Goal: Transaction & Acquisition: Book appointment/travel/reservation

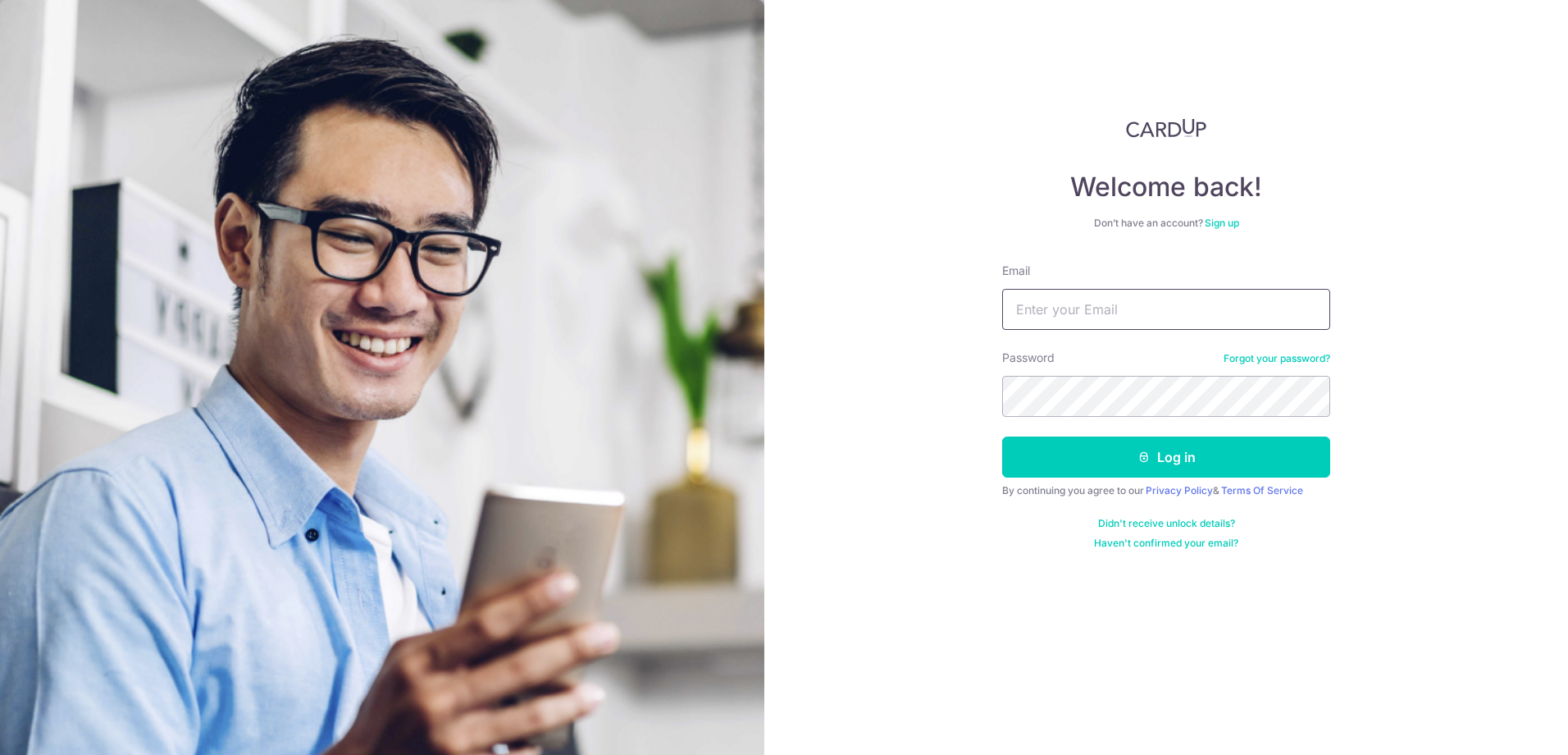
click at [1041, 299] on input "Email" at bounding box center [1166, 309] width 328 height 41
type input "[EMAIL_ADDRESS][DOMAIN_NAME]"
click at [1260, 456] on button "Log in" at bounding box center [1166, 456] width 328 height 41
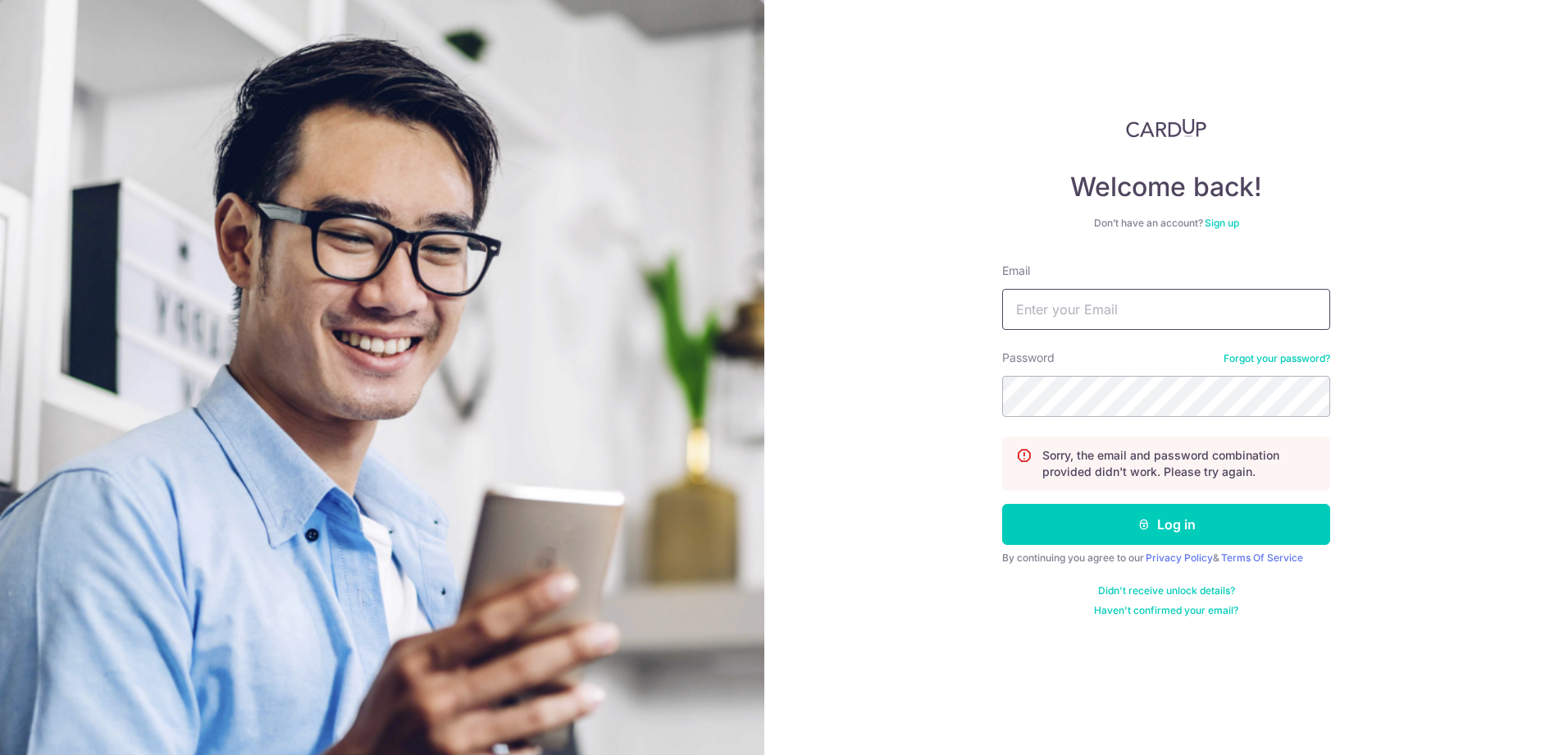
click at [1258, 319] on input "Email" at bounding box center [1166, 309] width 328 height 41
type input "[EMAIL_ADDRESS][DOMAIN_NAME]"
click at [1198, 520] on button "Log in" at bounding box center [1166, 524] width 328 height 41
click at [1215, 298] on input "Email" at bounding box center [1166, 309] width 328 height 41
type input "jerylpoh@gmail.com"
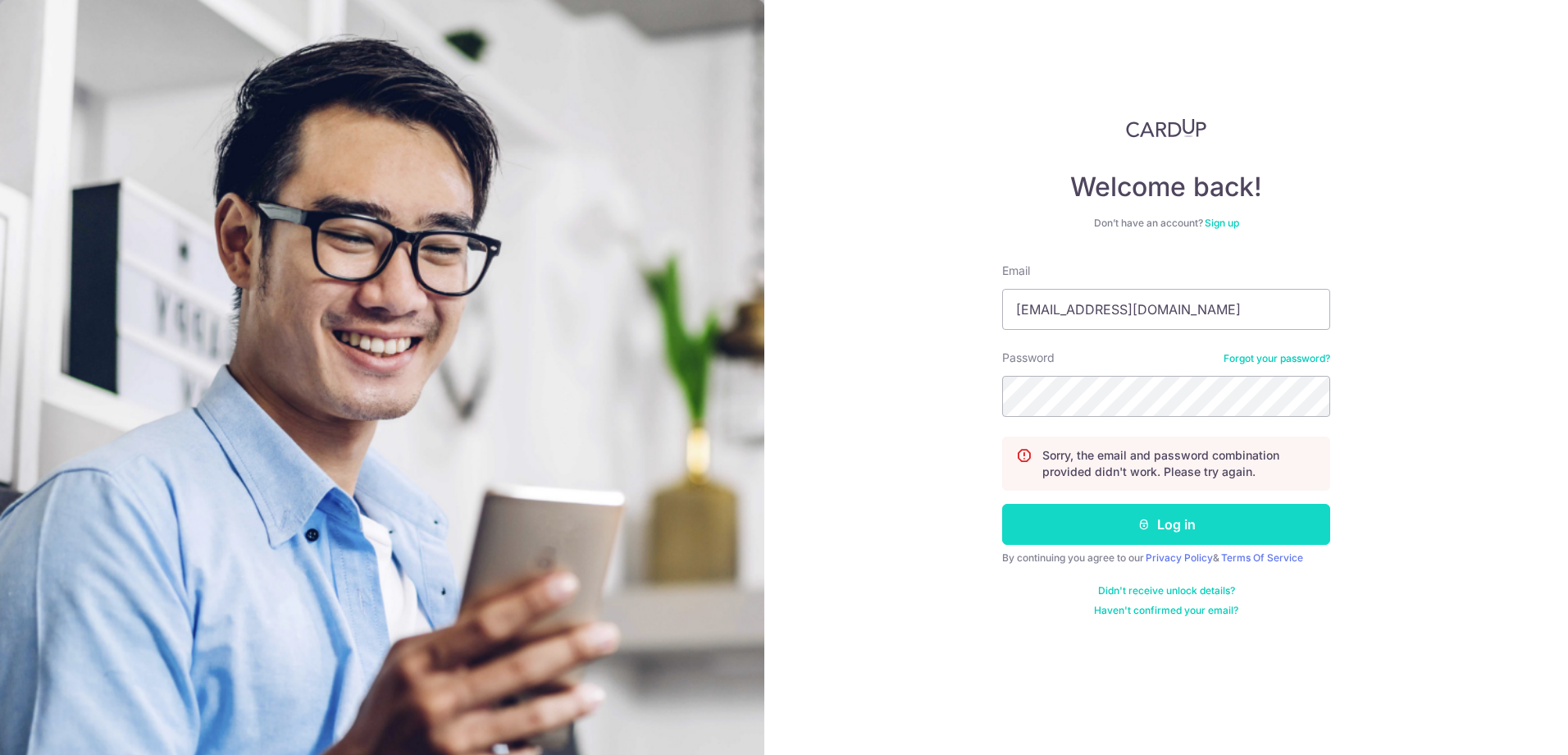
click at [1232, 519] on button "Log in" at bounding box center [1166, 524] width 328 height 41
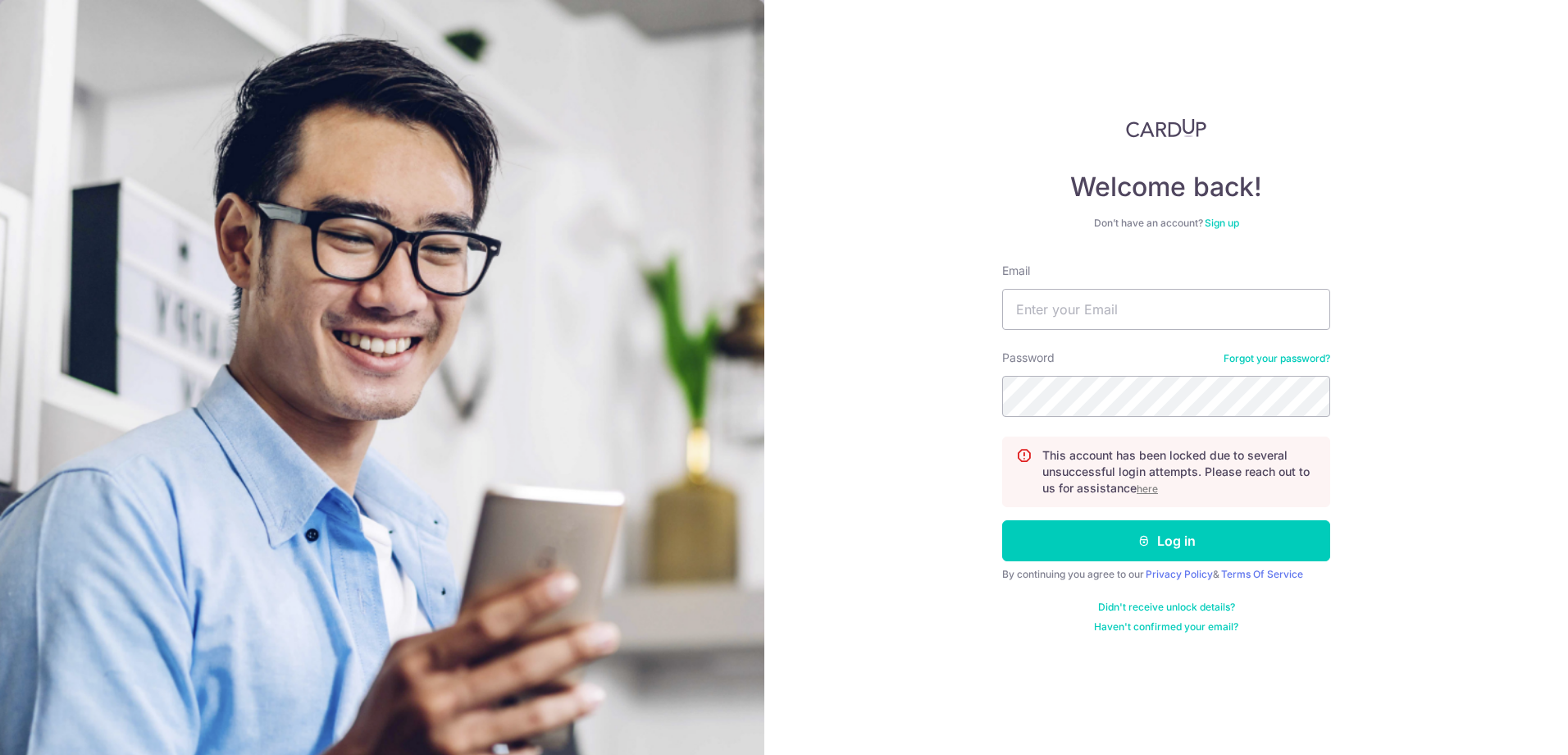
click at [1278, 358] on link "Forgot your password?" at bounding box center [1277, 358] width 107 height 13
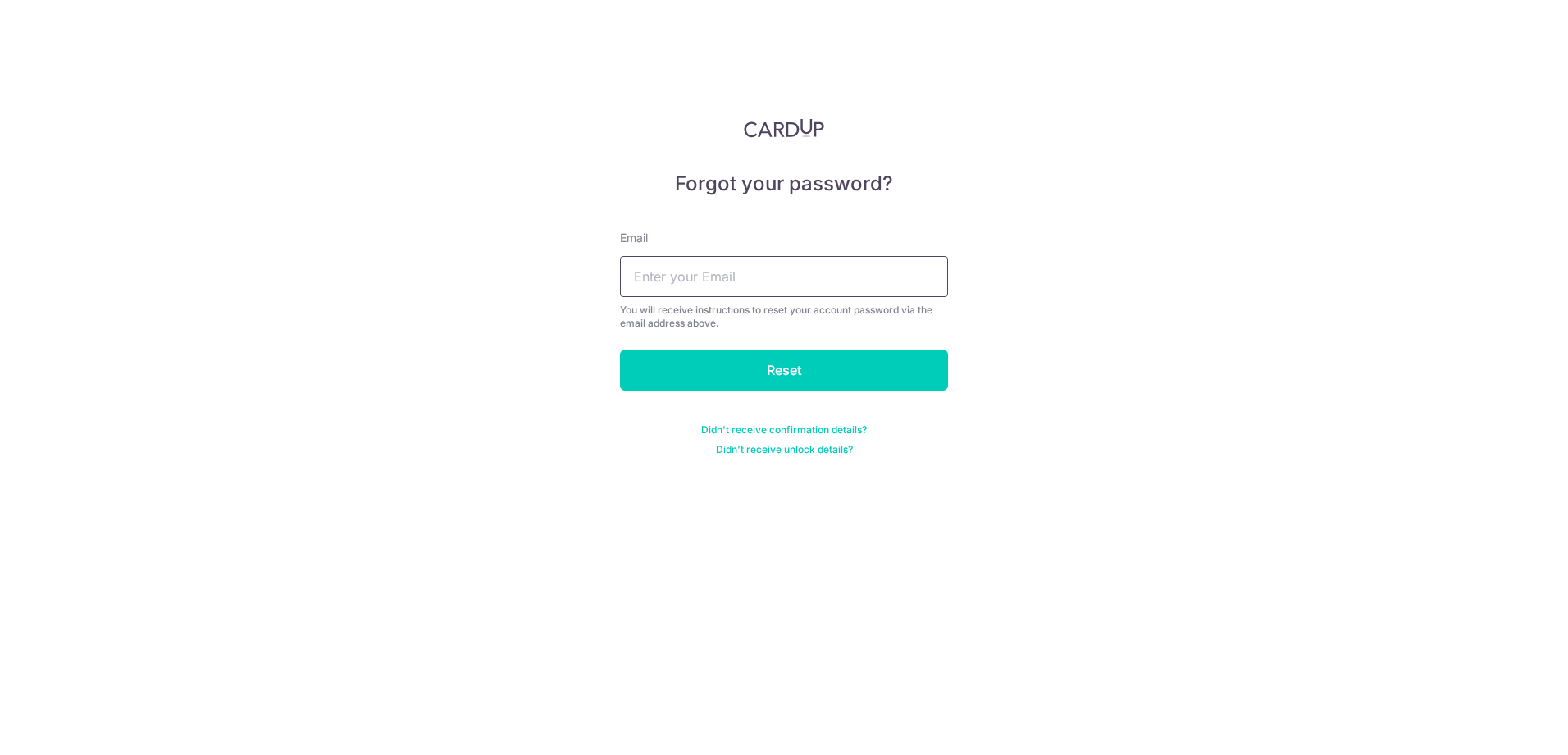
click at [738, 277] on input "text" at bounding box center [784, 276] width 328 height 41
type input "[EMAIL_ADDRESS][DOMAIN_NAME]"
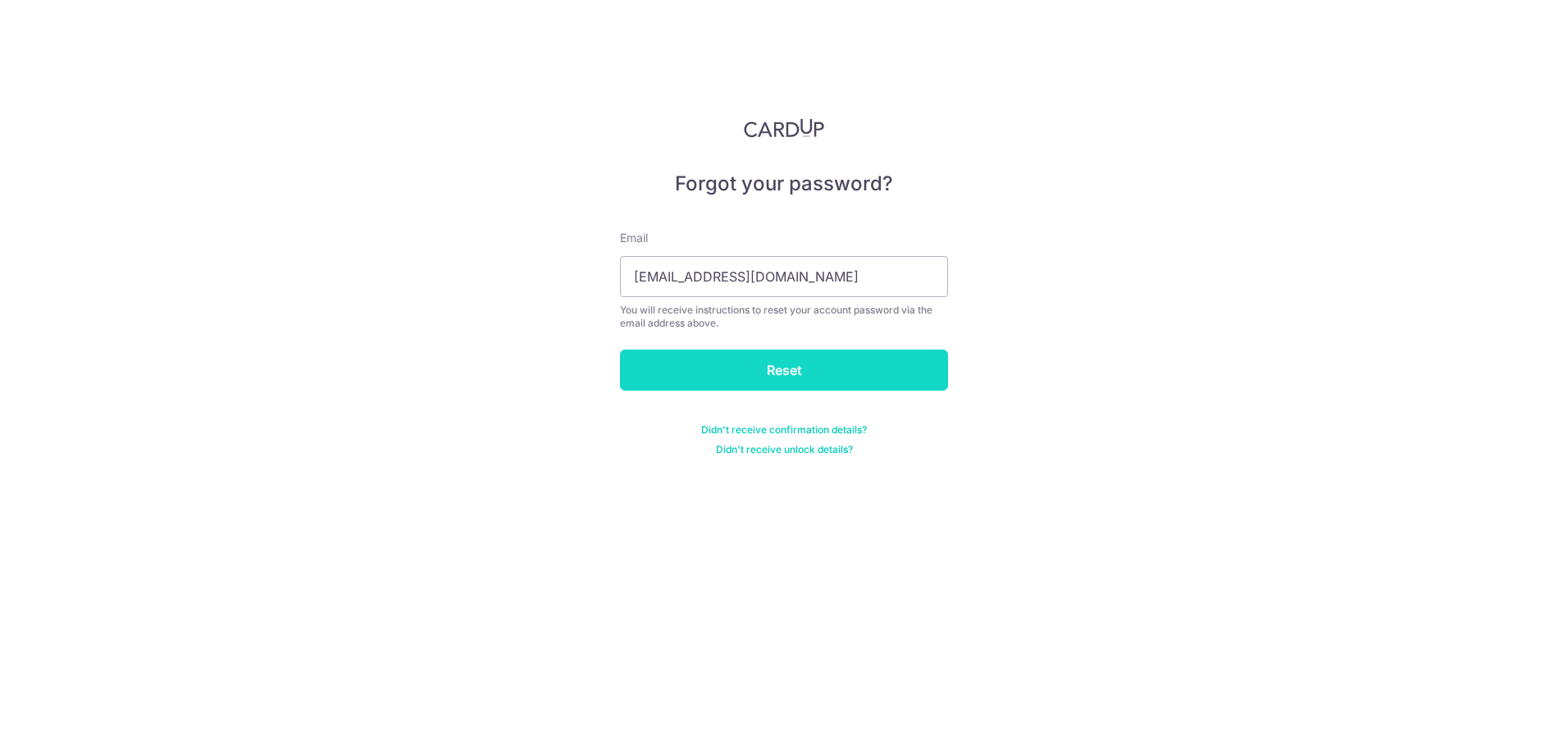
click at [751, 363] on input "Reset" at bounding box center [784, 370] width 328 height 41
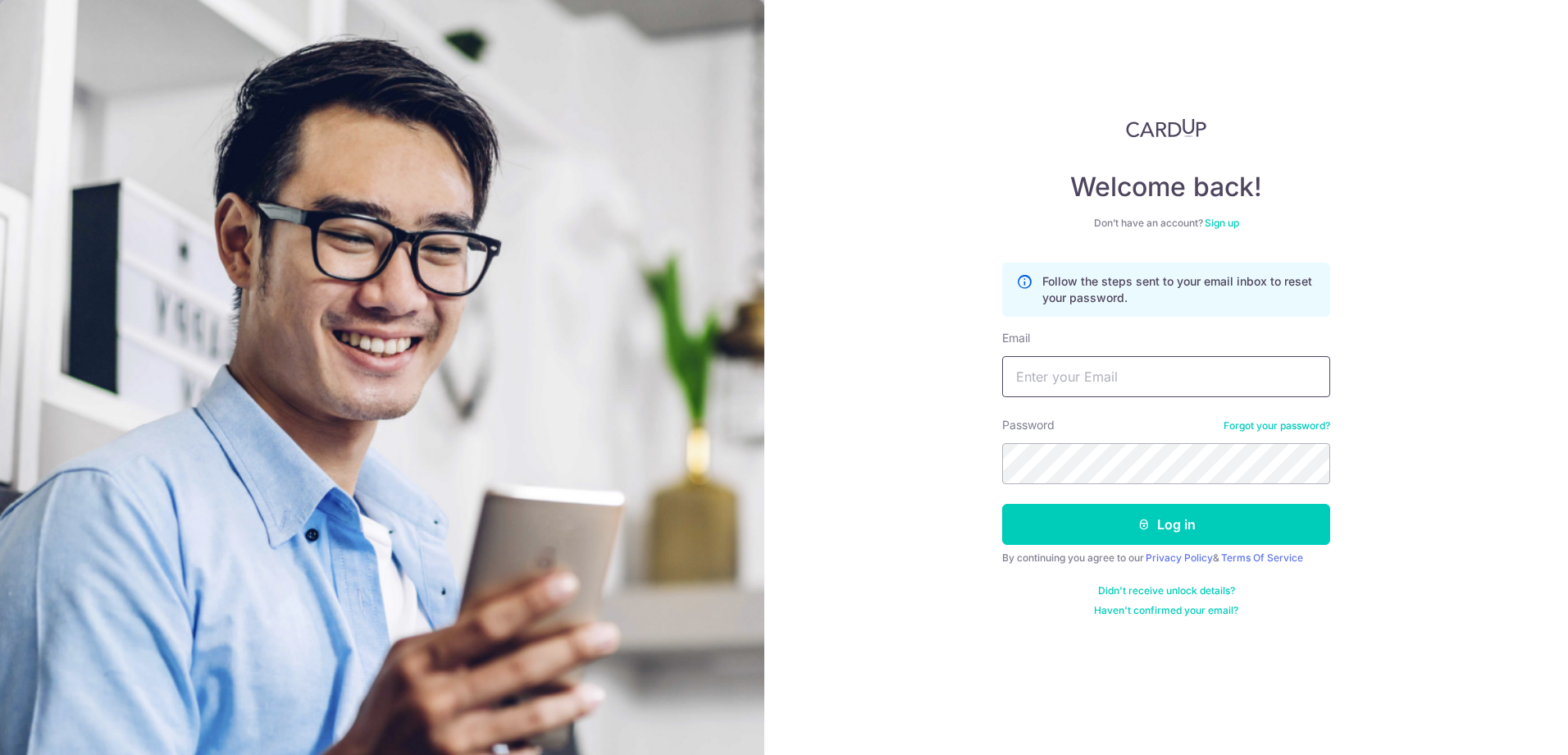
click at [1086, 373] on input "Email" at bounding box center [1166, 376] width 328 height 41
type input "jerylpoh@gmail.com"
click at [1003, 504] on button "Log in" at bounding box center [1166, 524] width 328 height 41
click at [1028, 524] on button "Log in" at bounding box center [1166, 524] width 328 height 41
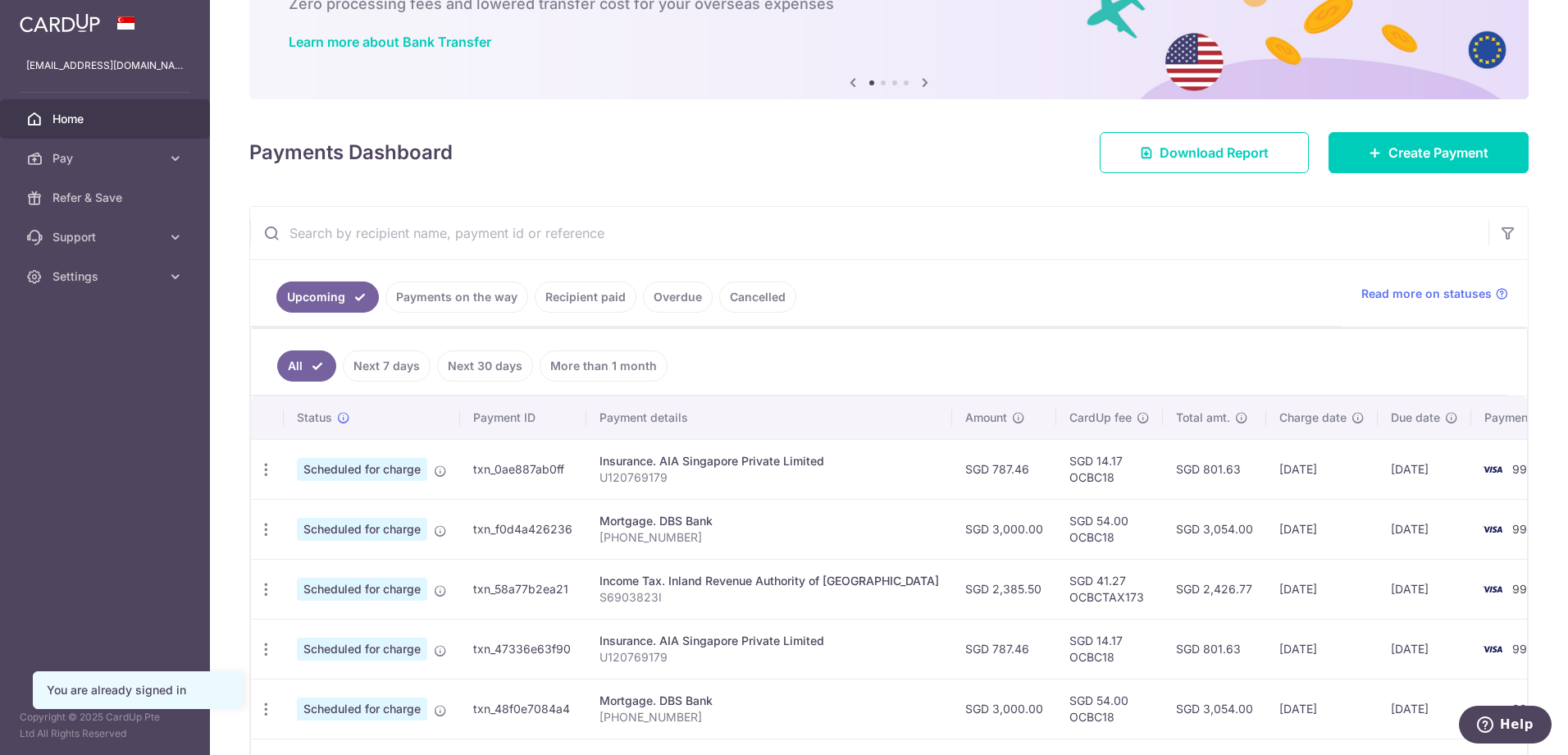
scroll to position [410, 0]
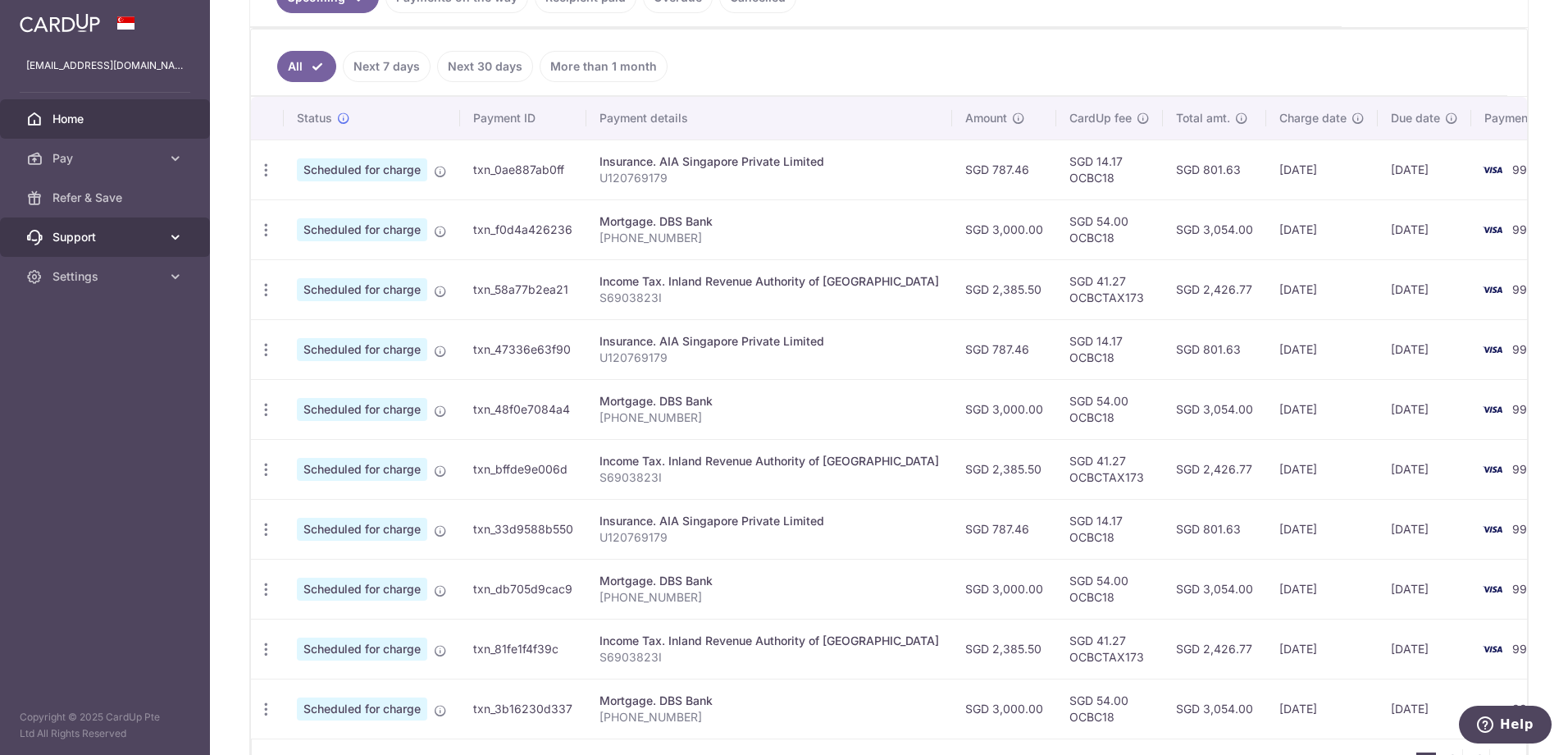
click at [178, 233] on icon at bounding box center [176, 237] width 16 height 16
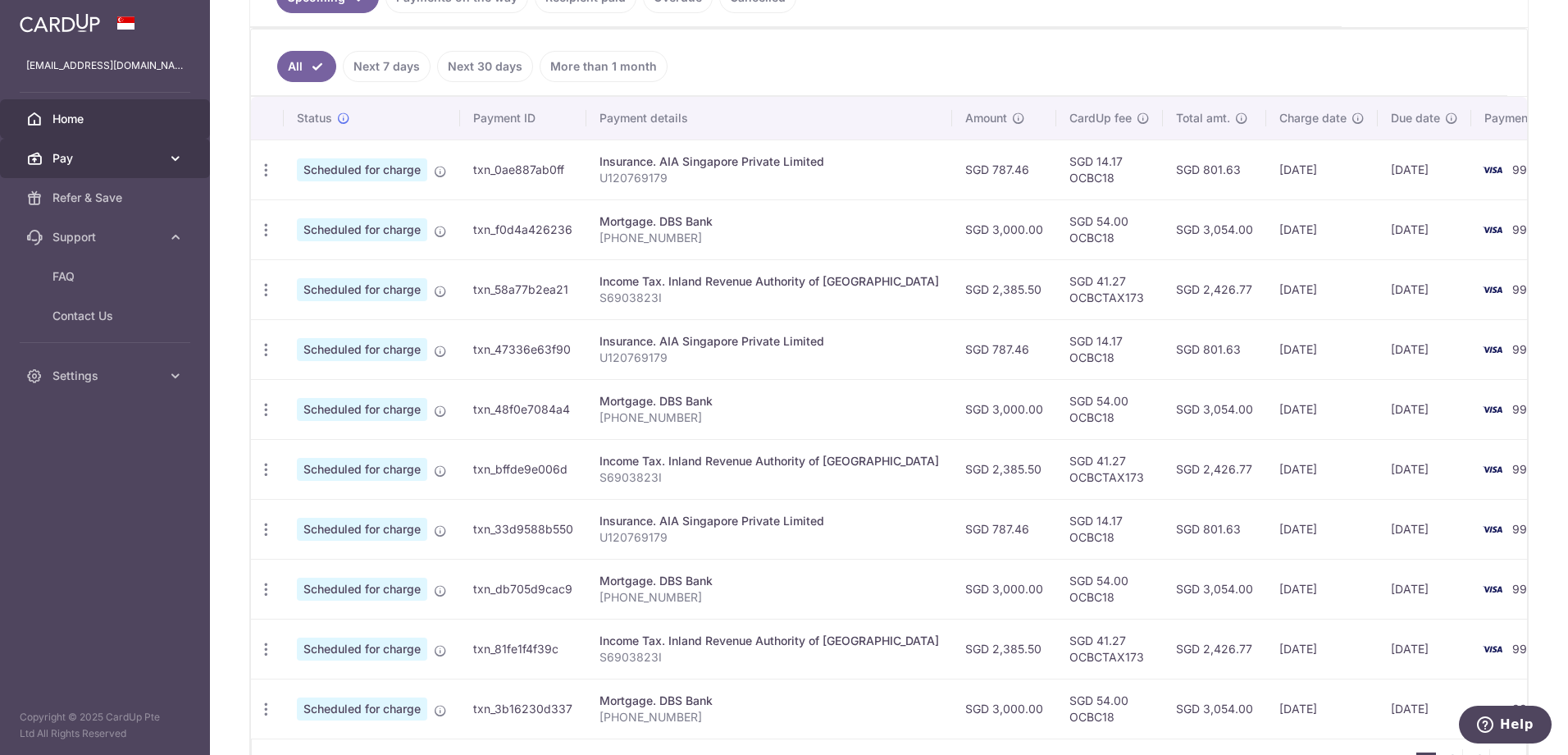
click at [175, 161] on icon at bounding box center [176, 158] width 16 height 16
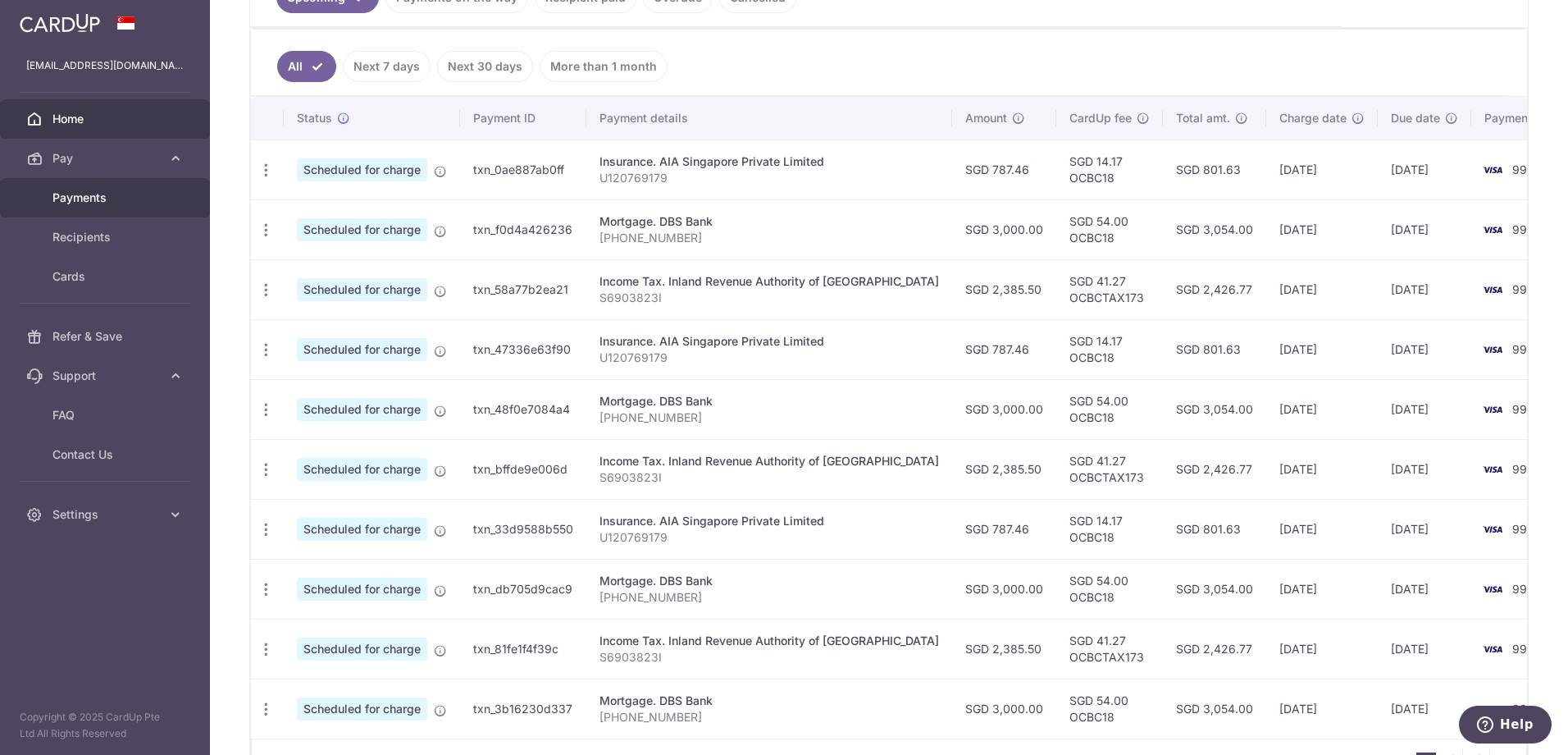
click at [84, 194] on span "Payments" at bounding box center [107, 198] width 108 height 16
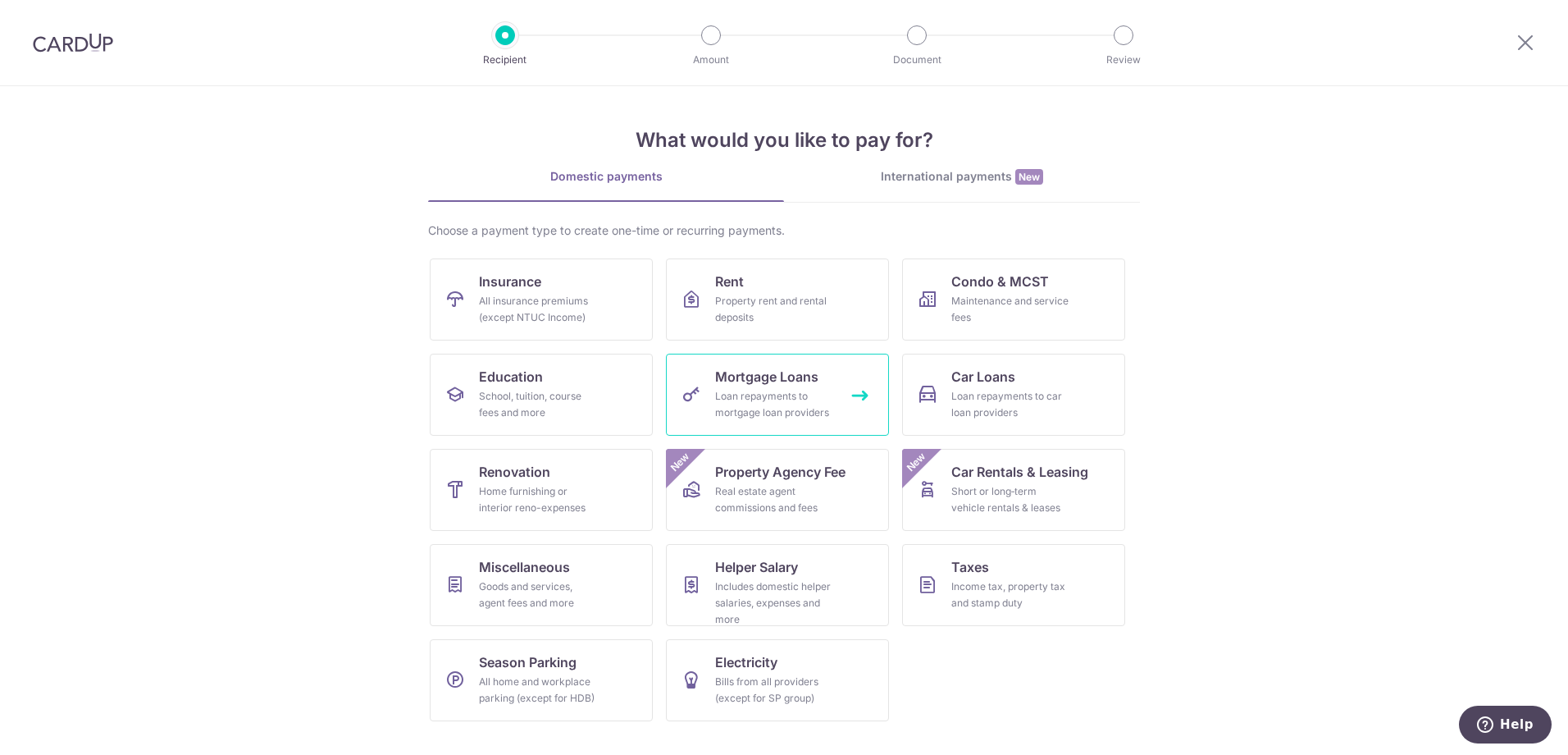
click at [734, 386] on link "Mortgage Loans Loan repayments to mortgage loan providers" at bounding box center [777, 394] width 223 height 82
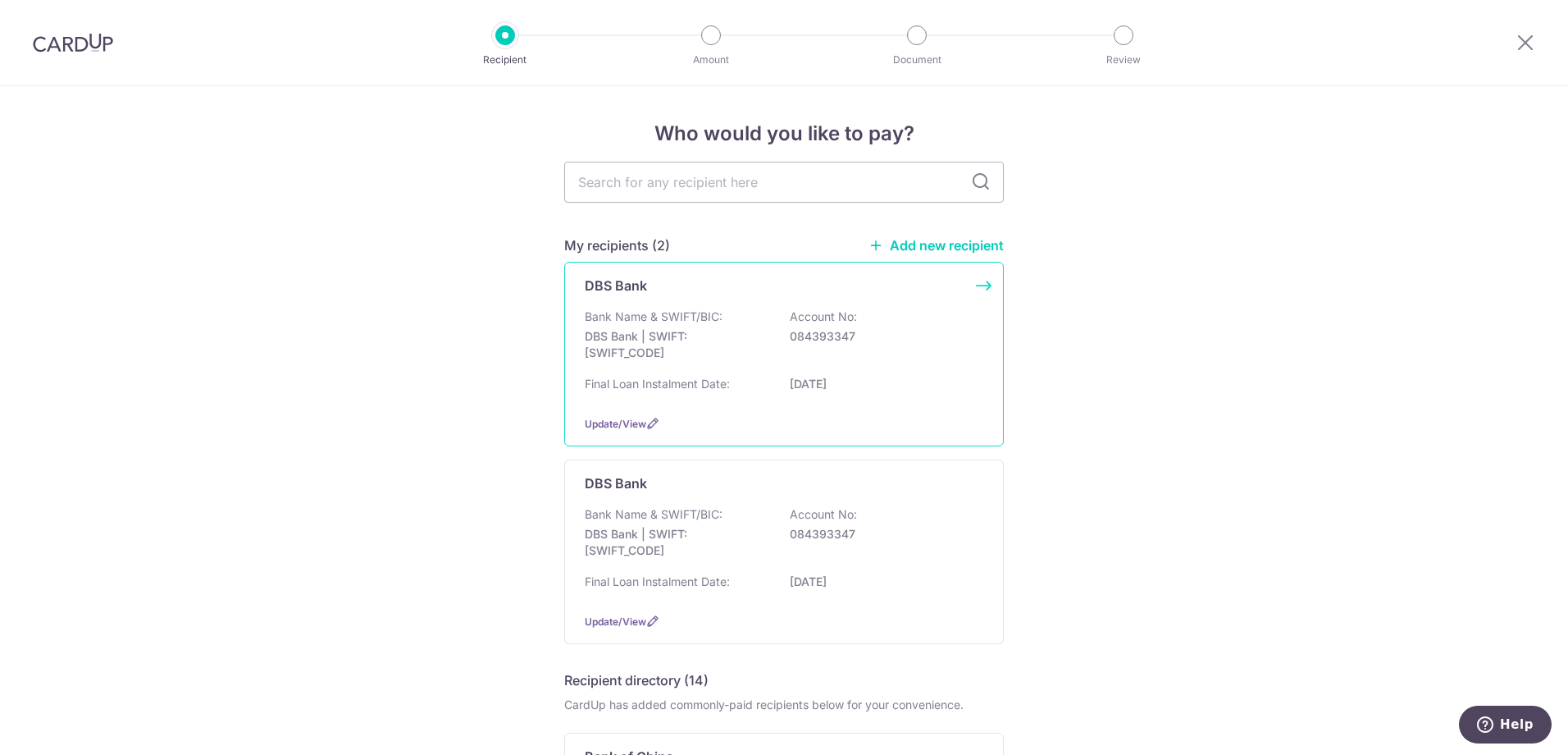
click at [878, 357] on div "Bank Name & SWIFT/BIC: DBS Bank | SWIFT: [SWIFT_CODE] Account No: 084393347" at bounding box center [784, 339] width 399 height 61
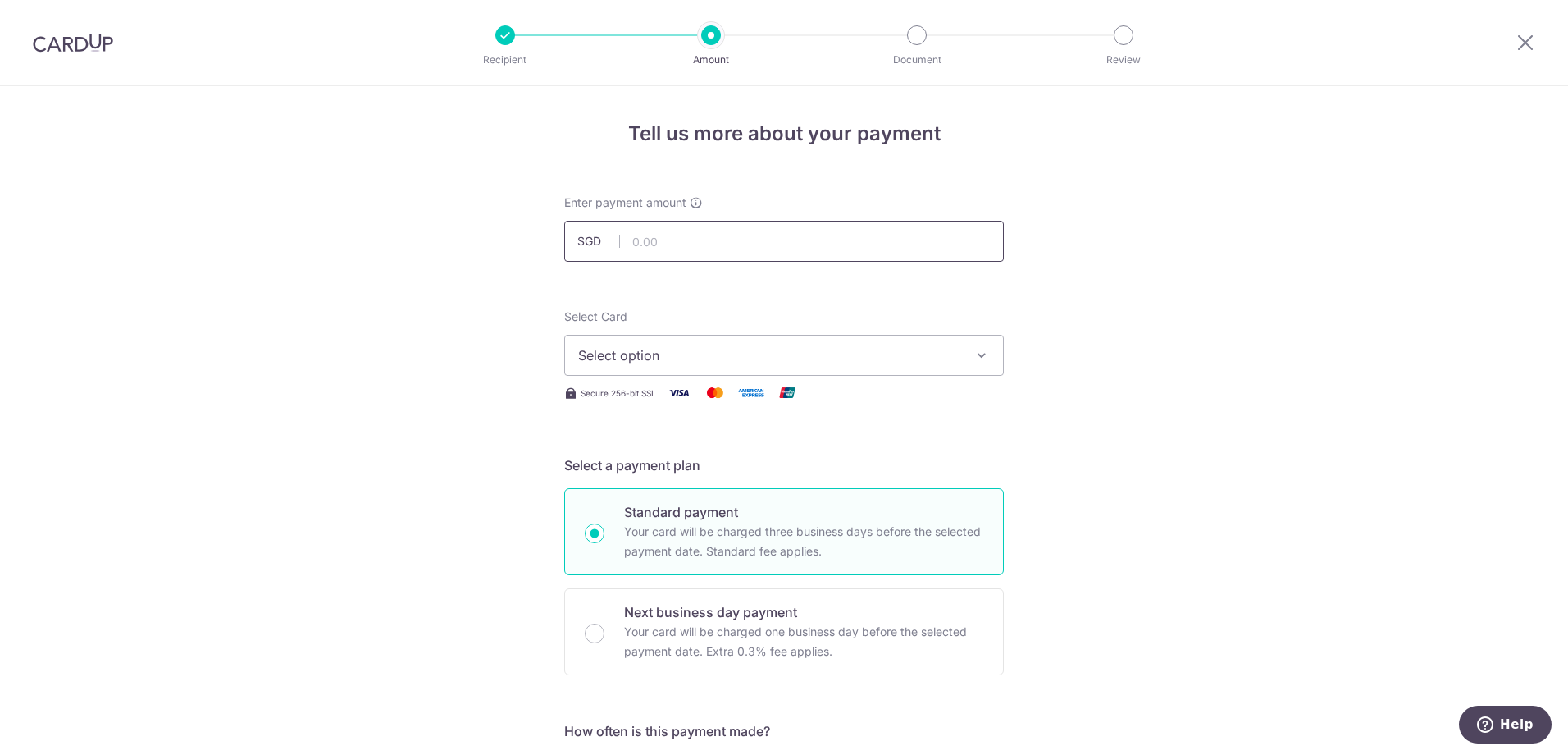
click at [660, 245] on input "text" at bounding box center [784, 240] width 440 height 41
click at [698, 353] on span "Select option" at bounding box center [769, 355] width 382 height 20
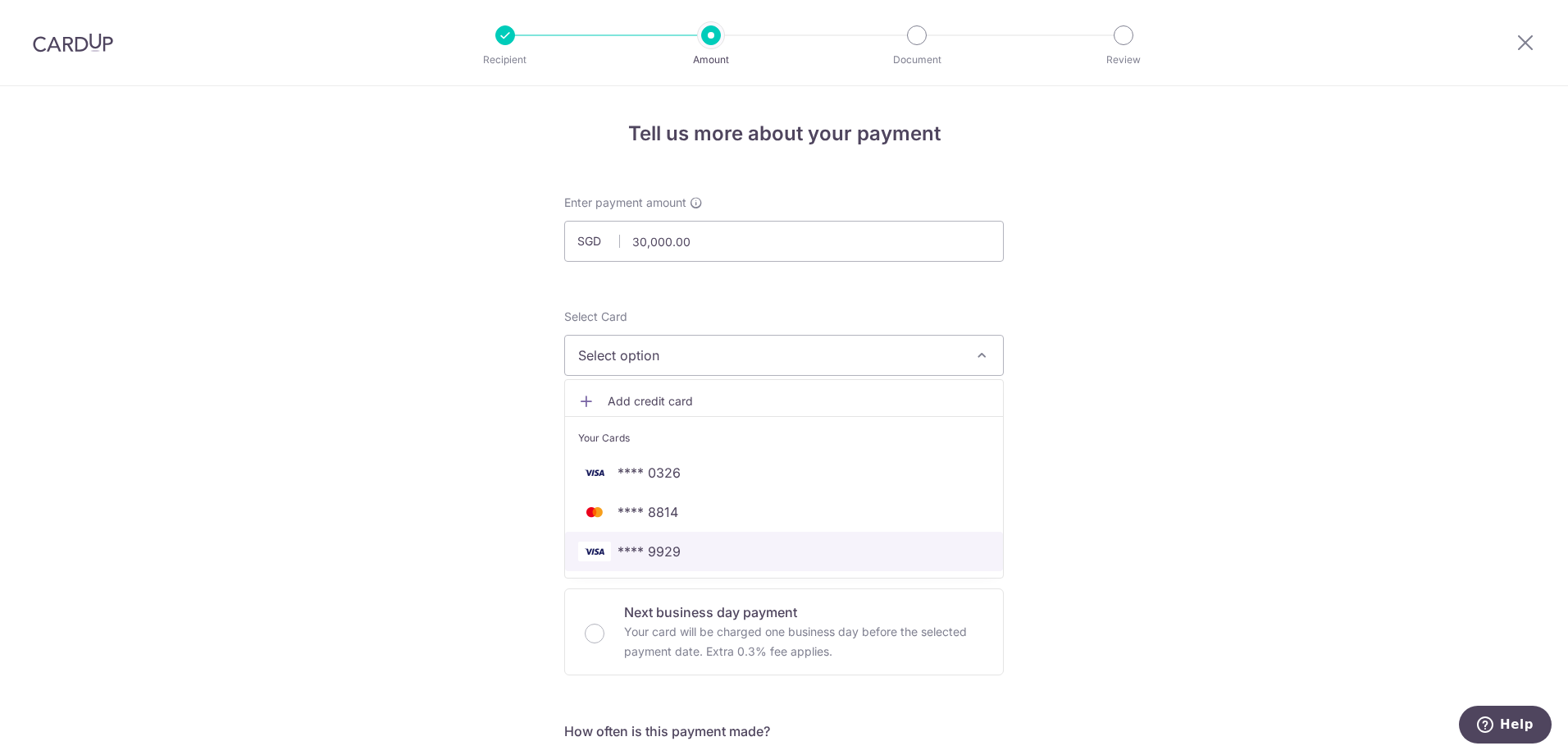
click at [673, 549] on span "**** 9929" at bounding box center [648, 551] width 63 height 20
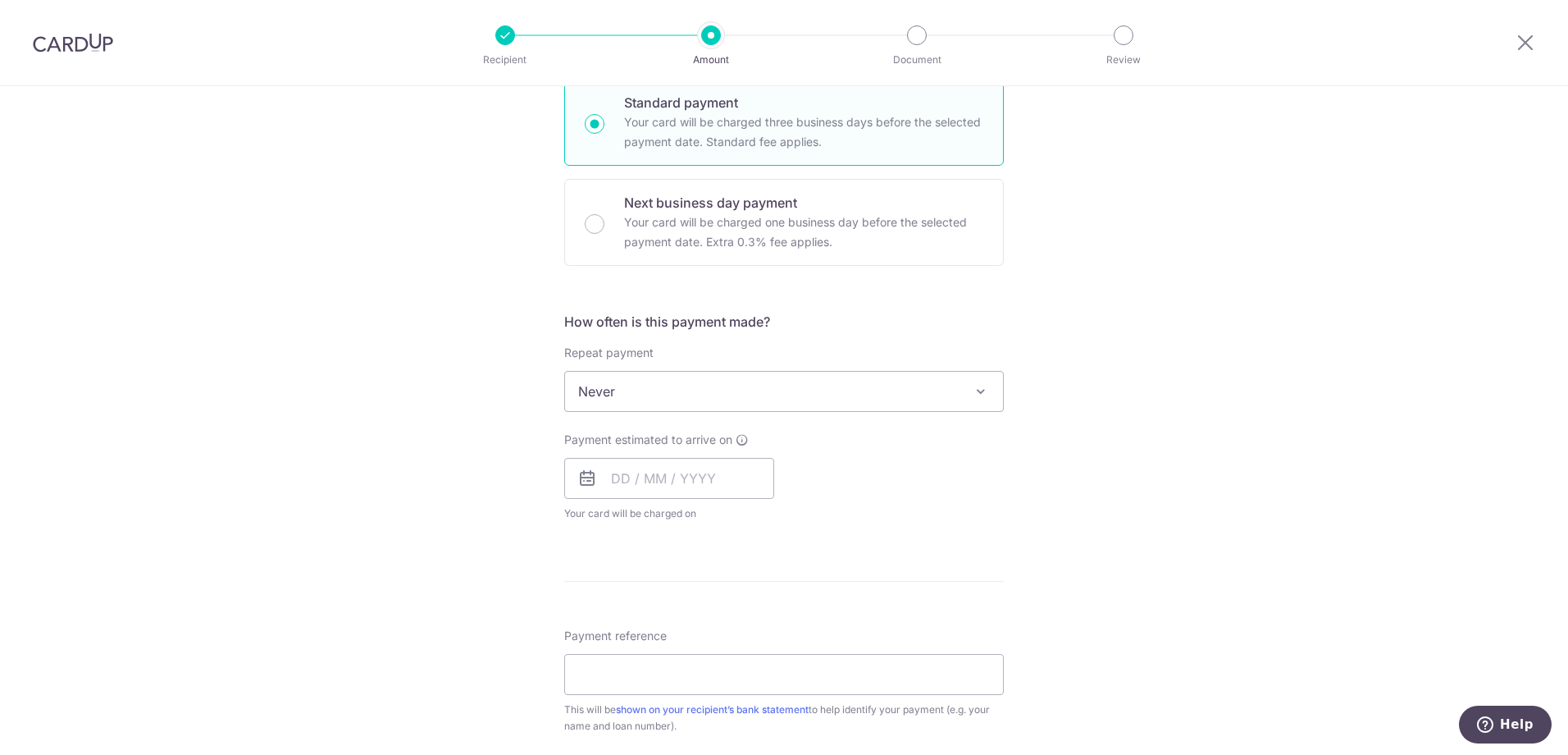
scroll to position [574, 0]
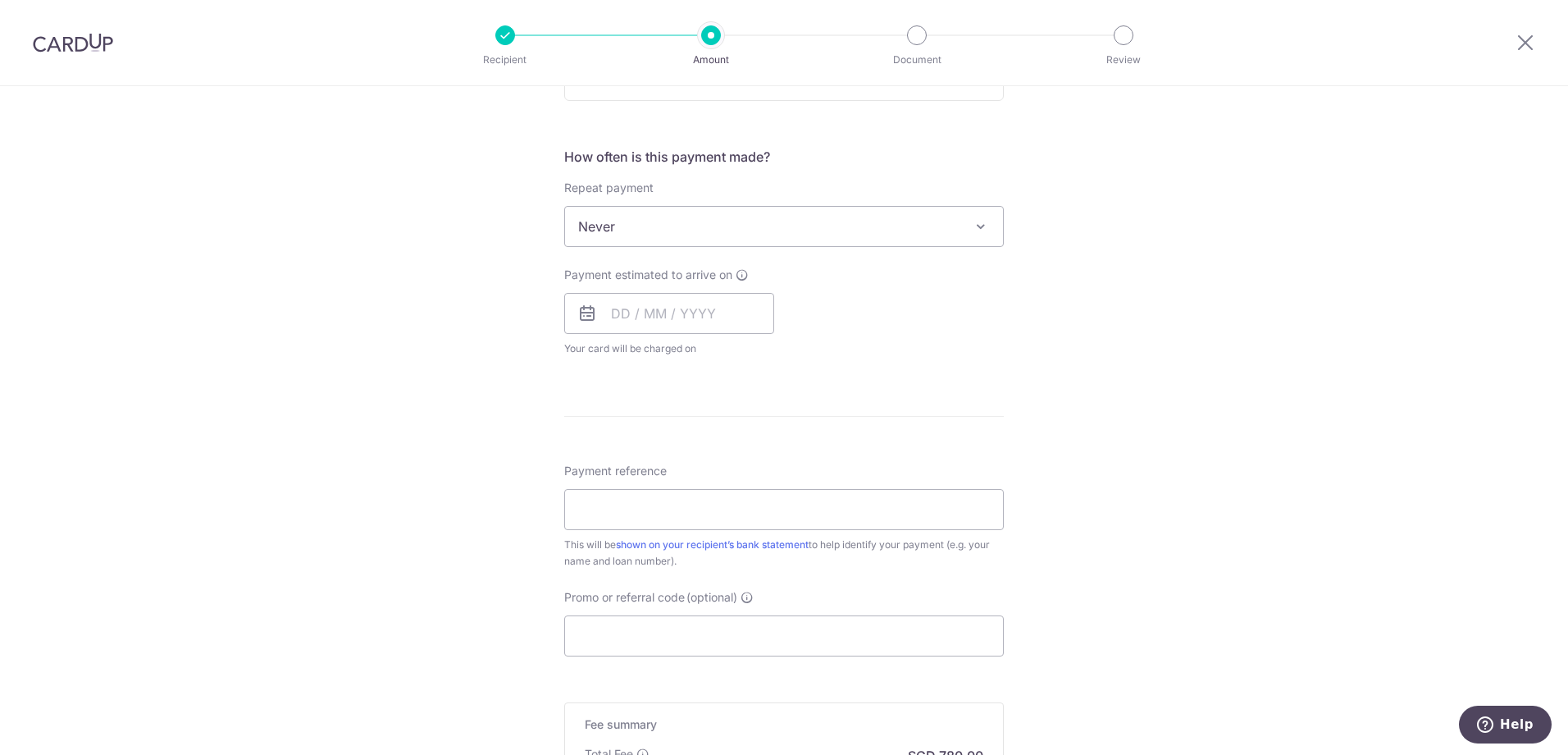
click at [585, 313] on icon at bounding box center [587, 313] width 20 height 20
click at [616, 307] on input "text" at bounding box center [669, 313] width 210 height 41
click at [792, 360] on link "Next" at bounding box center [797, 358] width 20 height 20
click at [1052, 360] on div "Tell us more about your payment Enter payment amount SGD 30,000.00 30000.00 Sel…" at bounding box center [784, 253] width 1568 height 1484
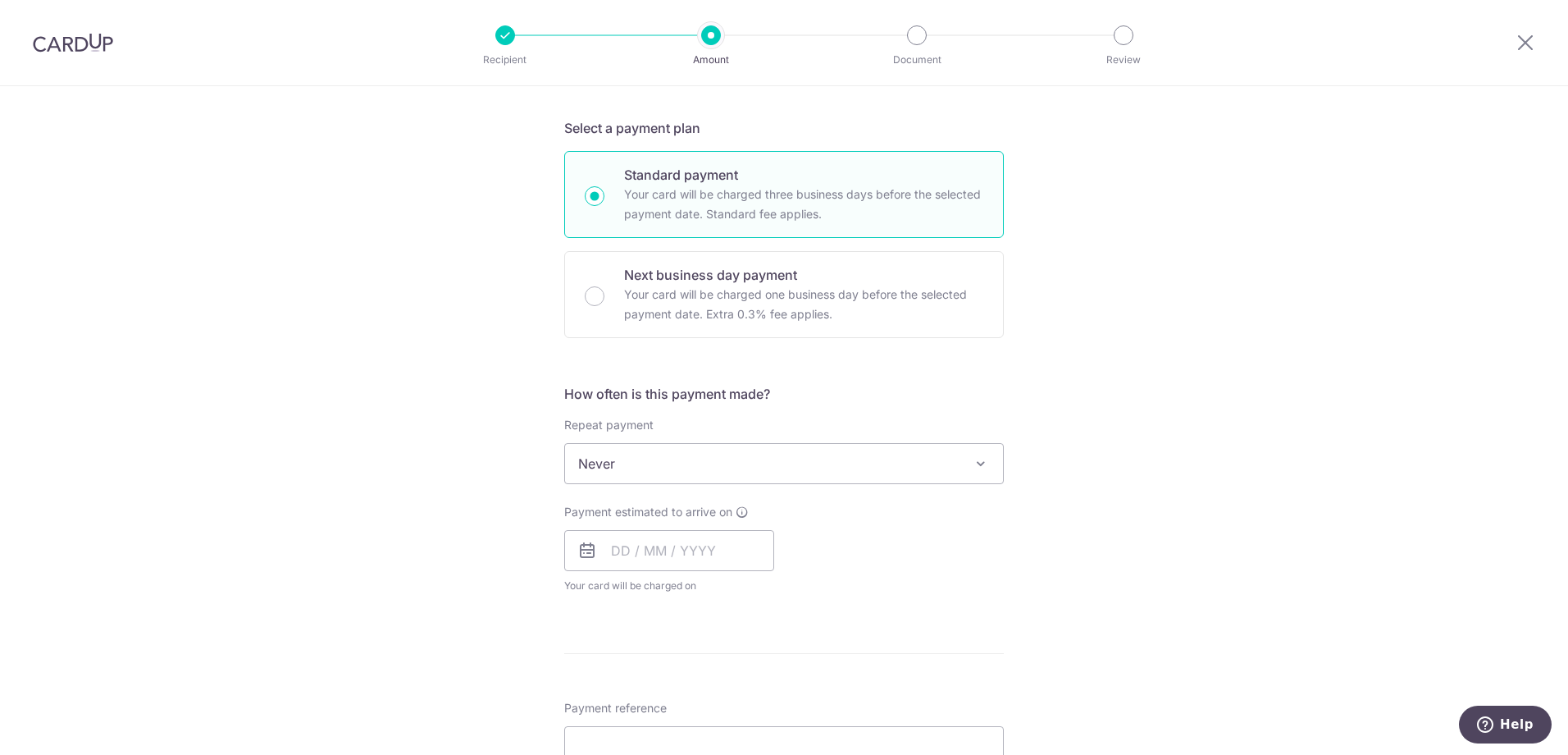
scroll to position [164, 0]
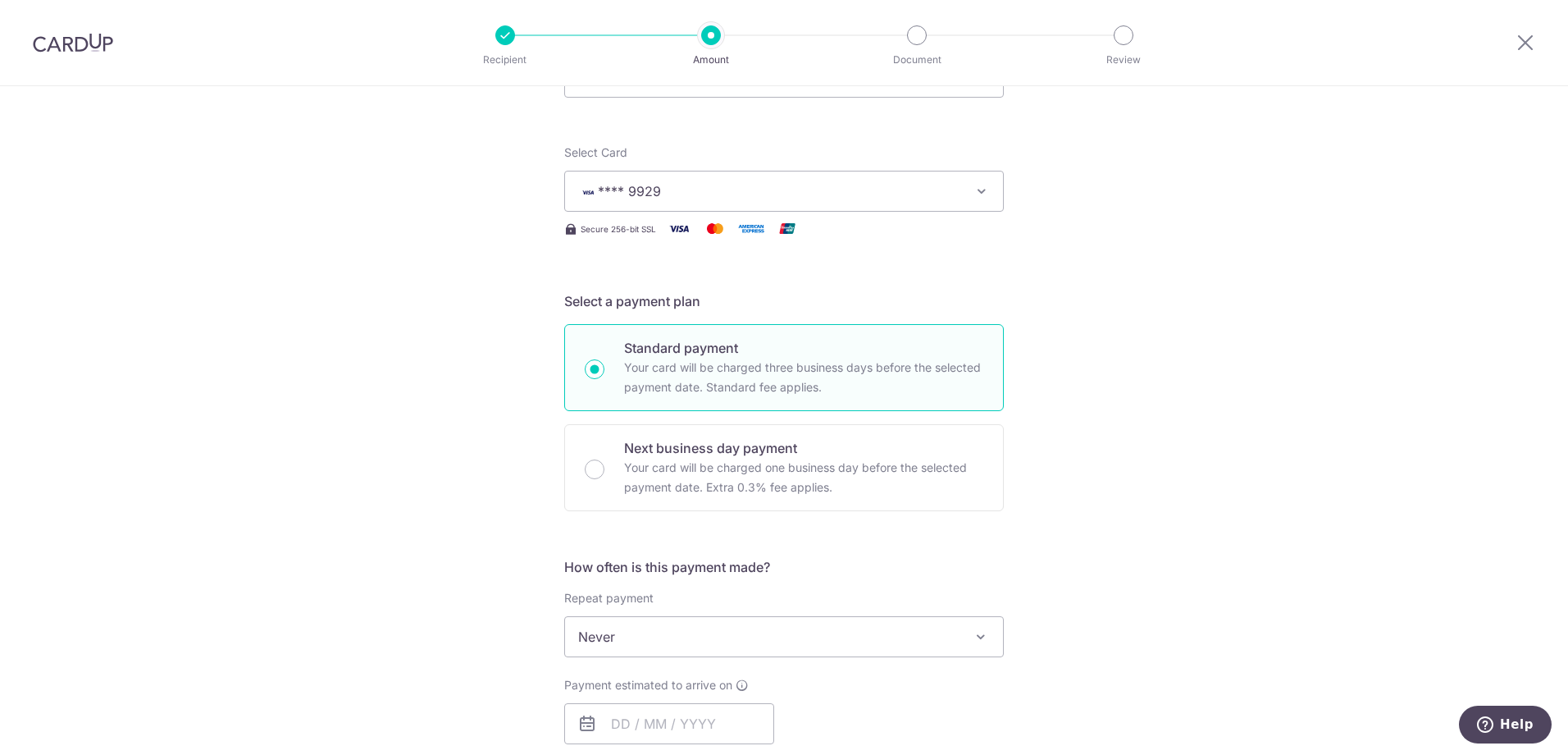
click at [887, 186] on span "**** 9929" at bounding box center [769, 191] width 382 height 20
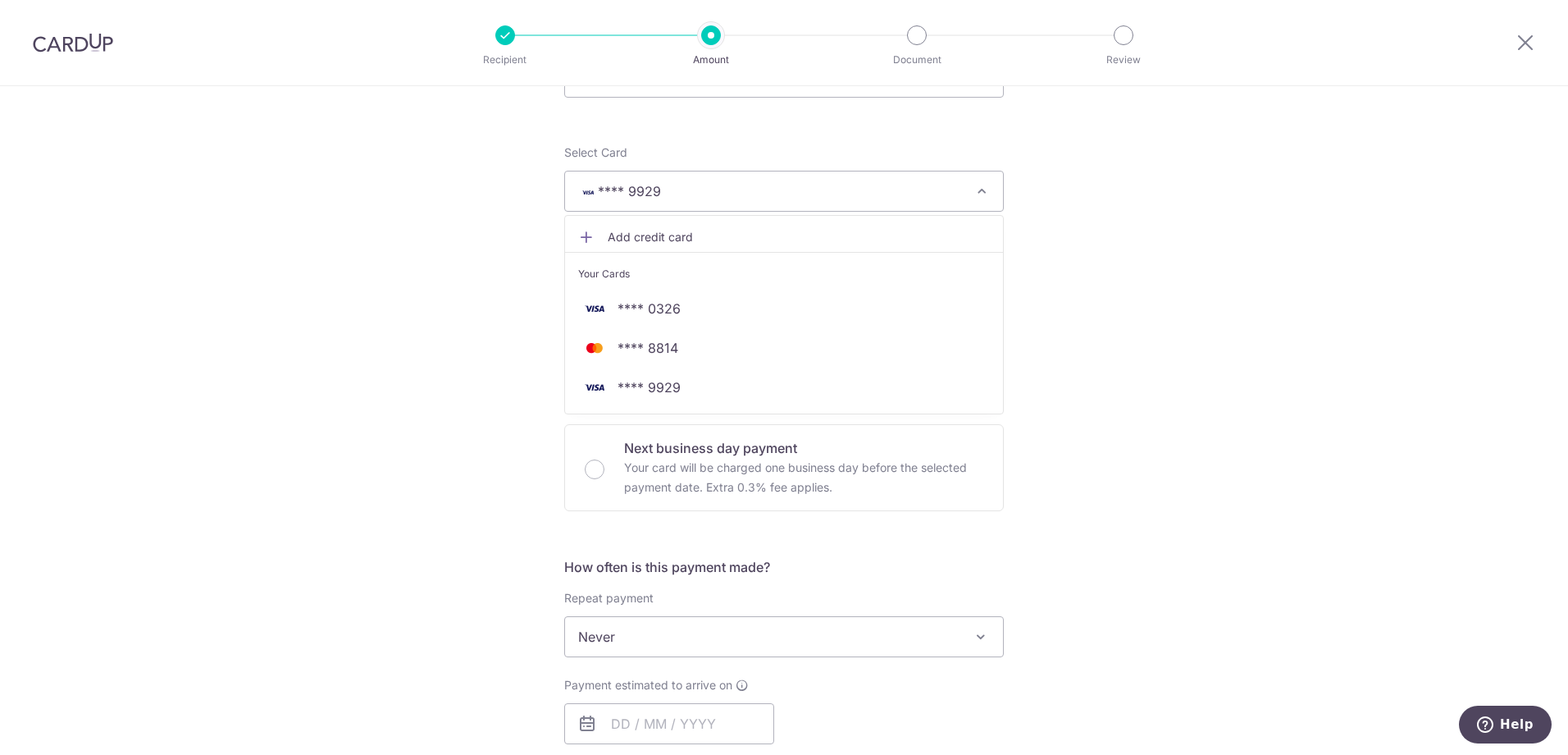
click at [1063, 234] on div "Tell us more about your payment Enter payment amount SGD 30,000.00 30000.00 Sel…" at bounding box center [784, 663] width 1568 height 1484
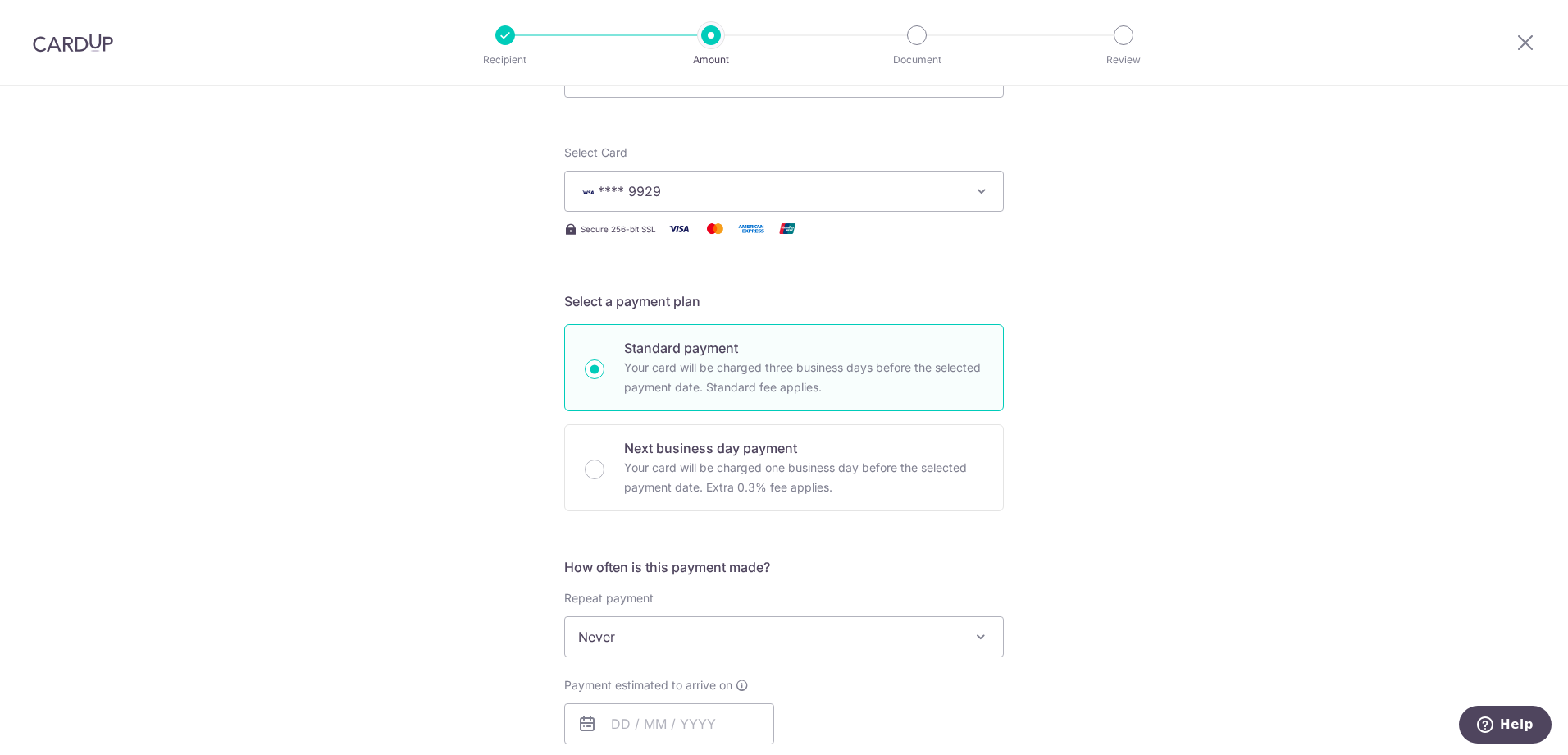
scroll to position [0, 0]
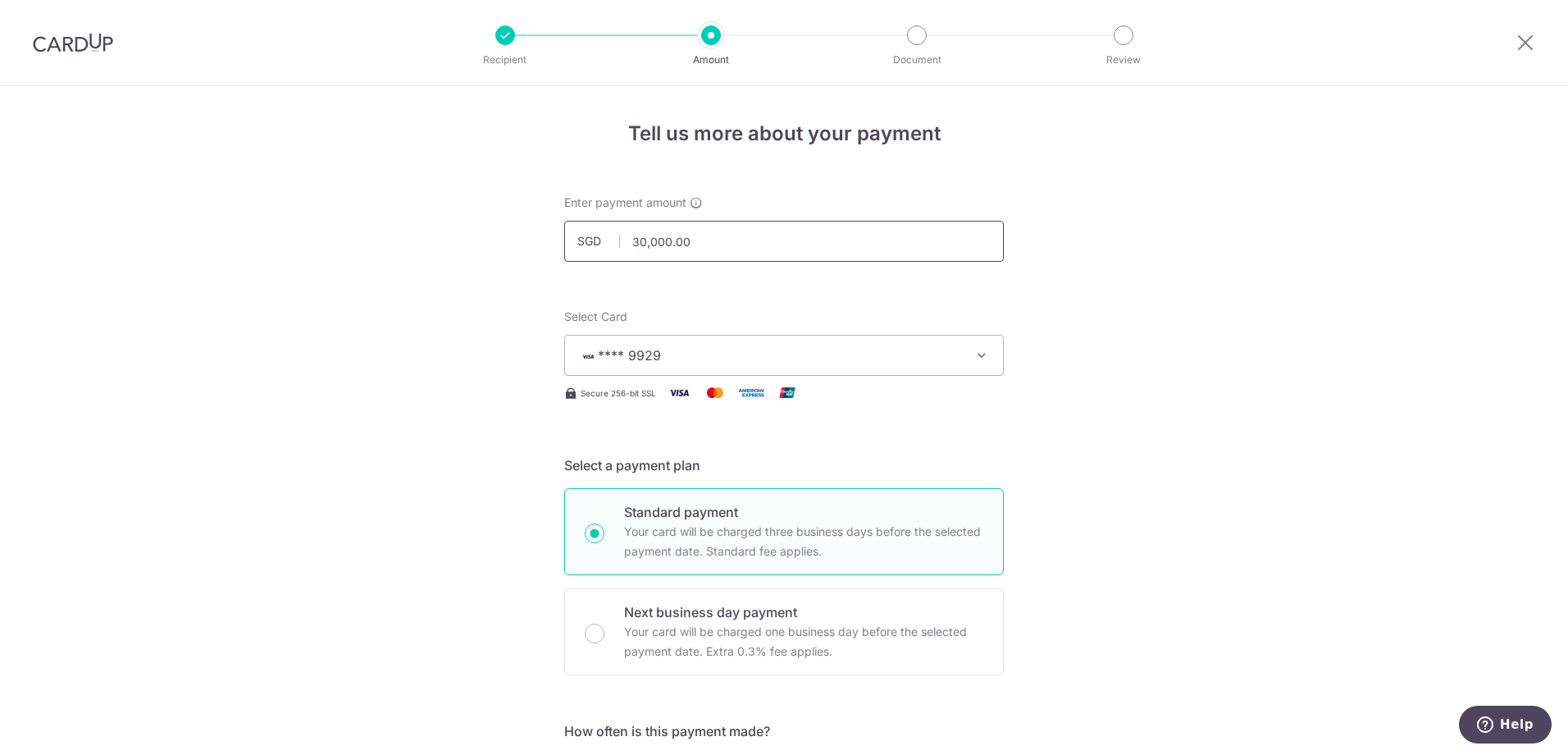
drag, startPoint x: 624, startPoint y: 240, endPoint x: 794, endPoint y: 235, distance: 170.1
click at [794, 235] on input "30,000.00" at bounding box center [784, 240] width 440 height 41
type input "20,000.00"
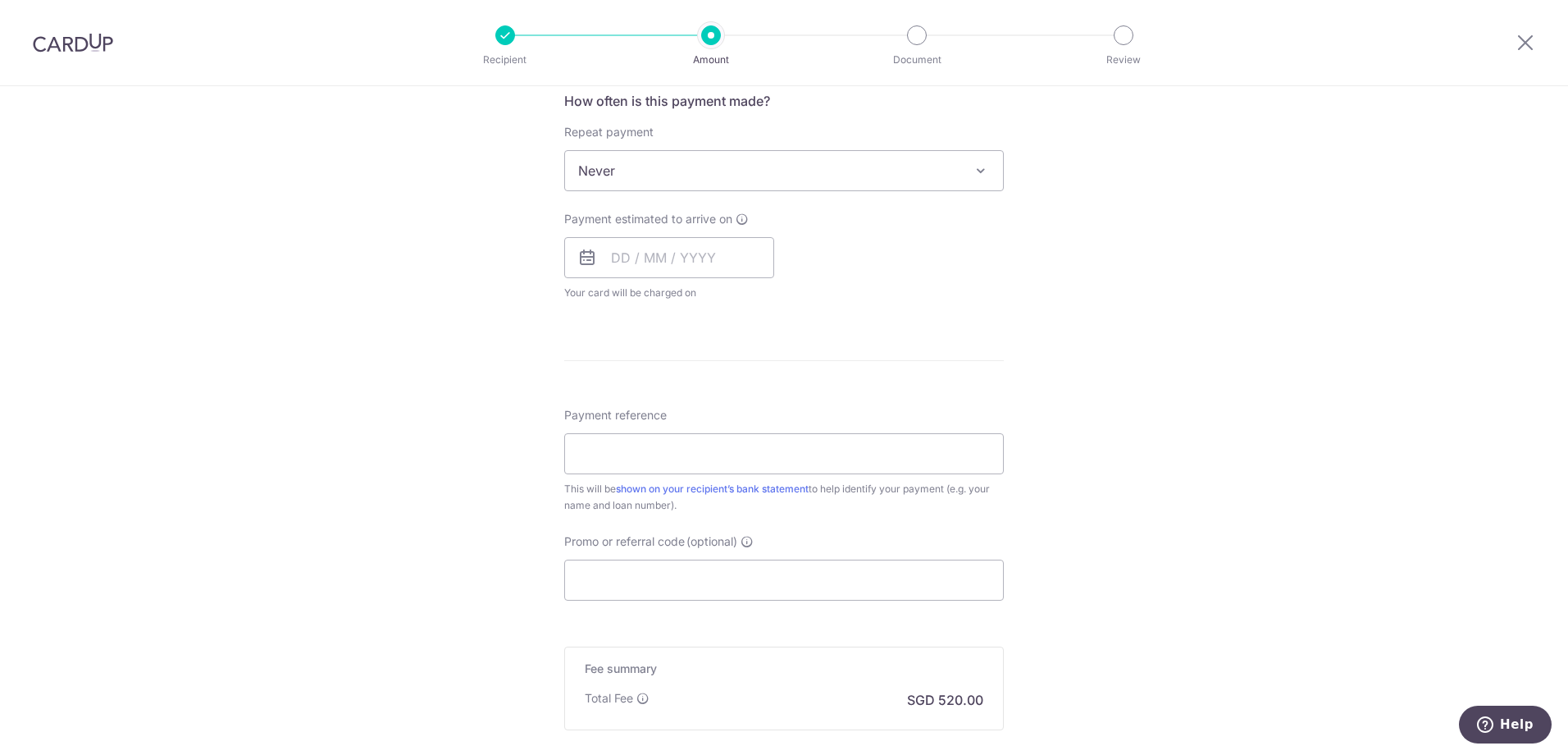
scroll to position [657, 0]
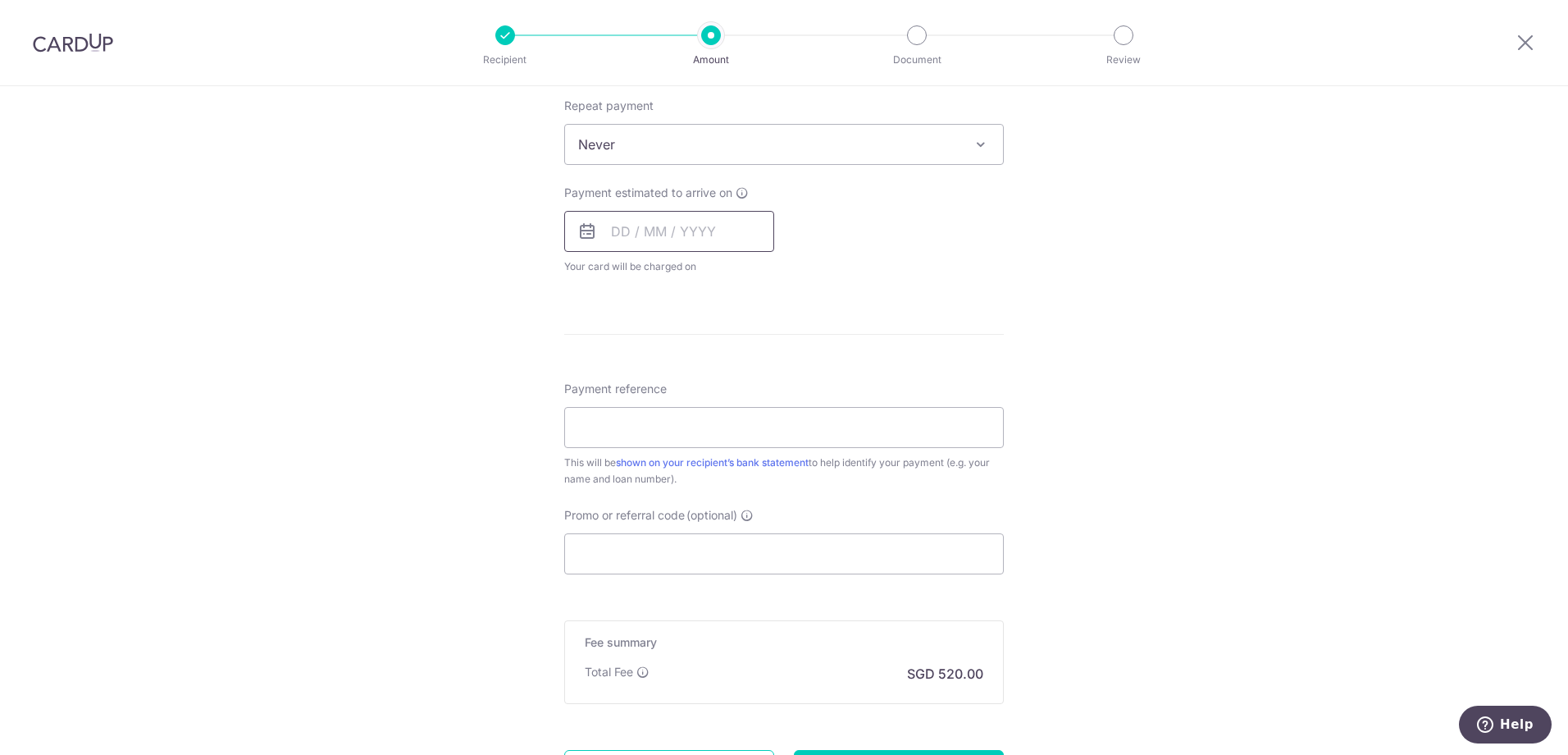
click at [619, 235] on input "text" at bounding box center [669, 230] width 210 height 41
click at [718, 476] on link "28" at bounding box center [728, 479] width 26 height 26
type input "[DATE]"
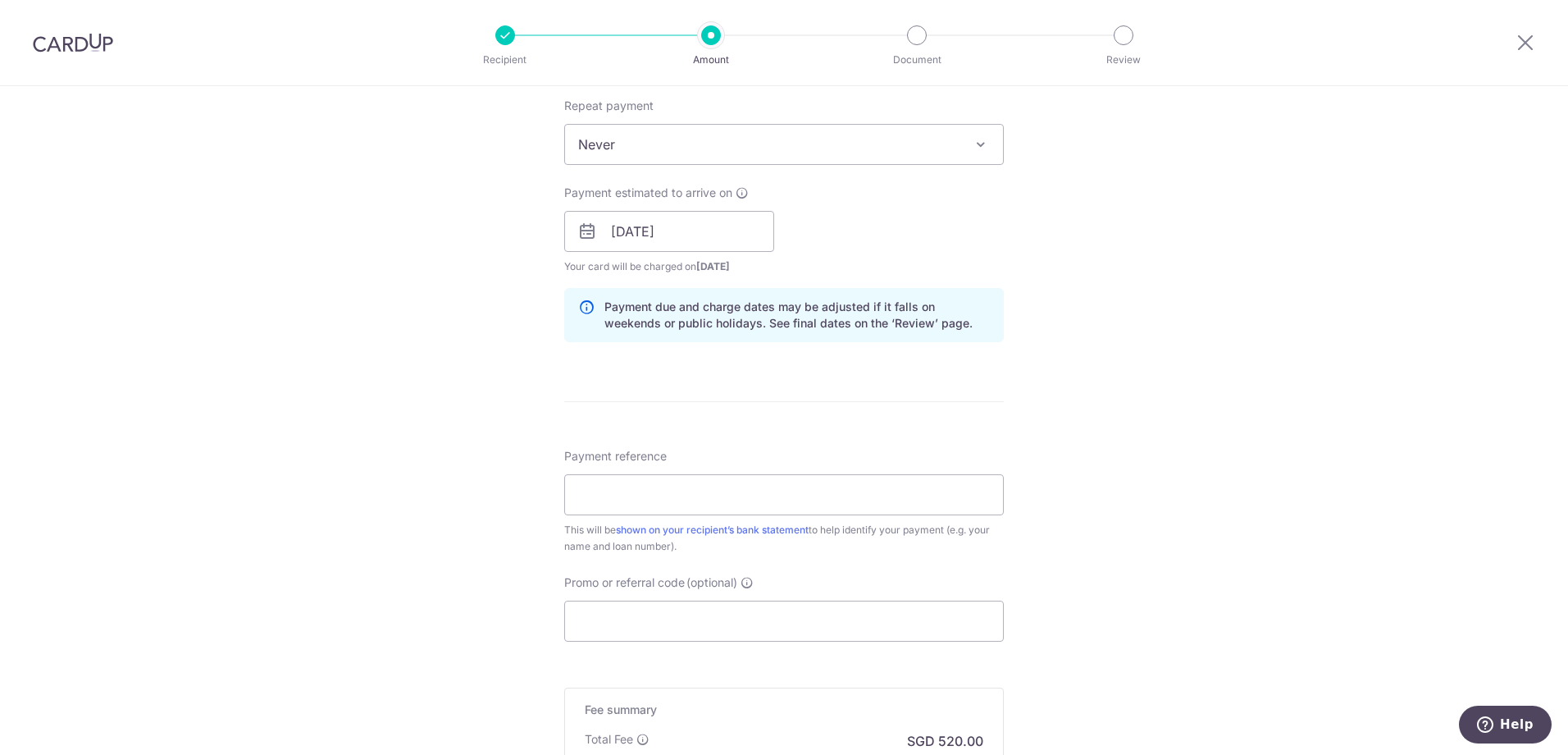
click at [1167, 280] on div "Tell us more about your payment Enter payment amount SGD 20,000.00 20000.00 Sel…" at bounding box center [784, 205] width 1568 height 1551
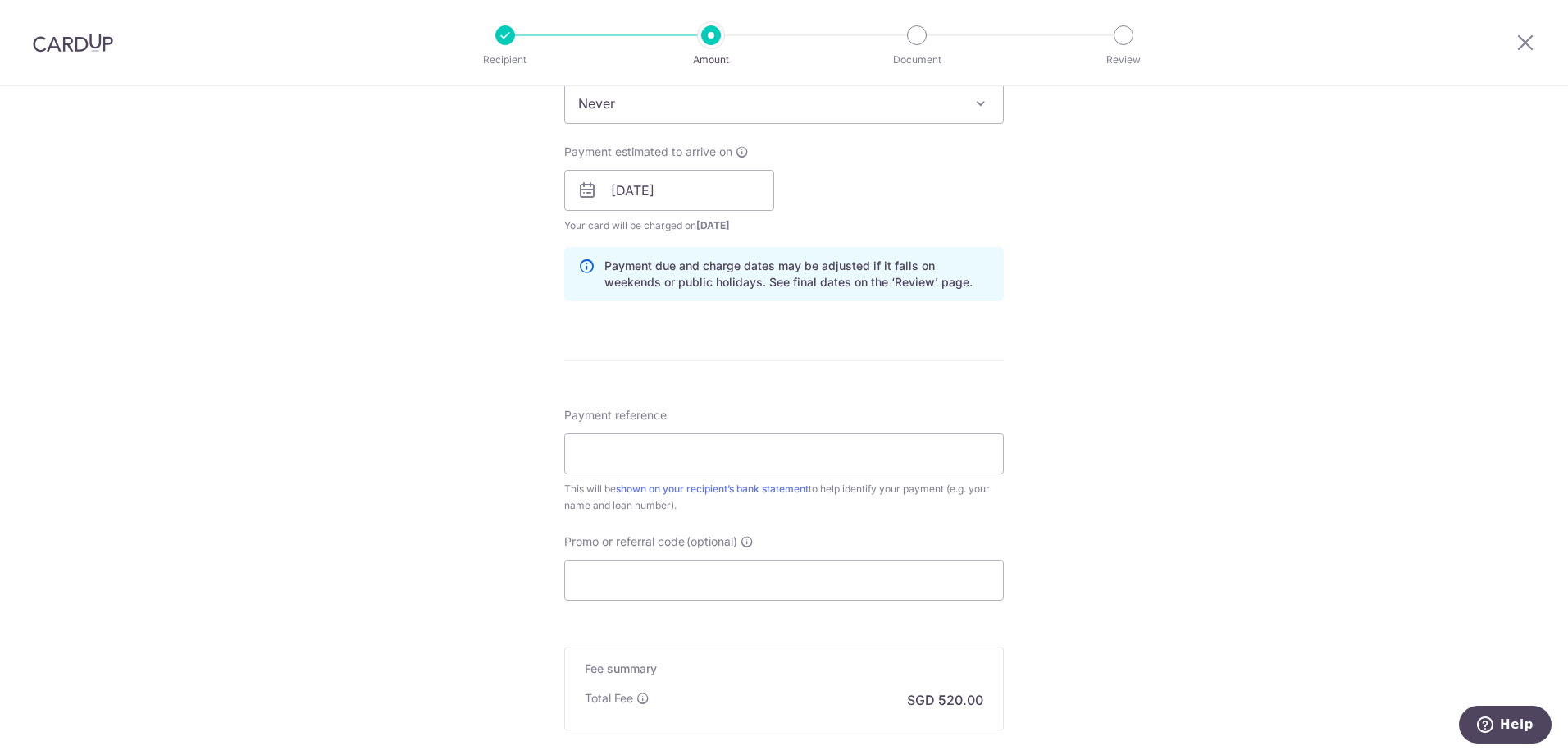
scroll to position [739, 0]
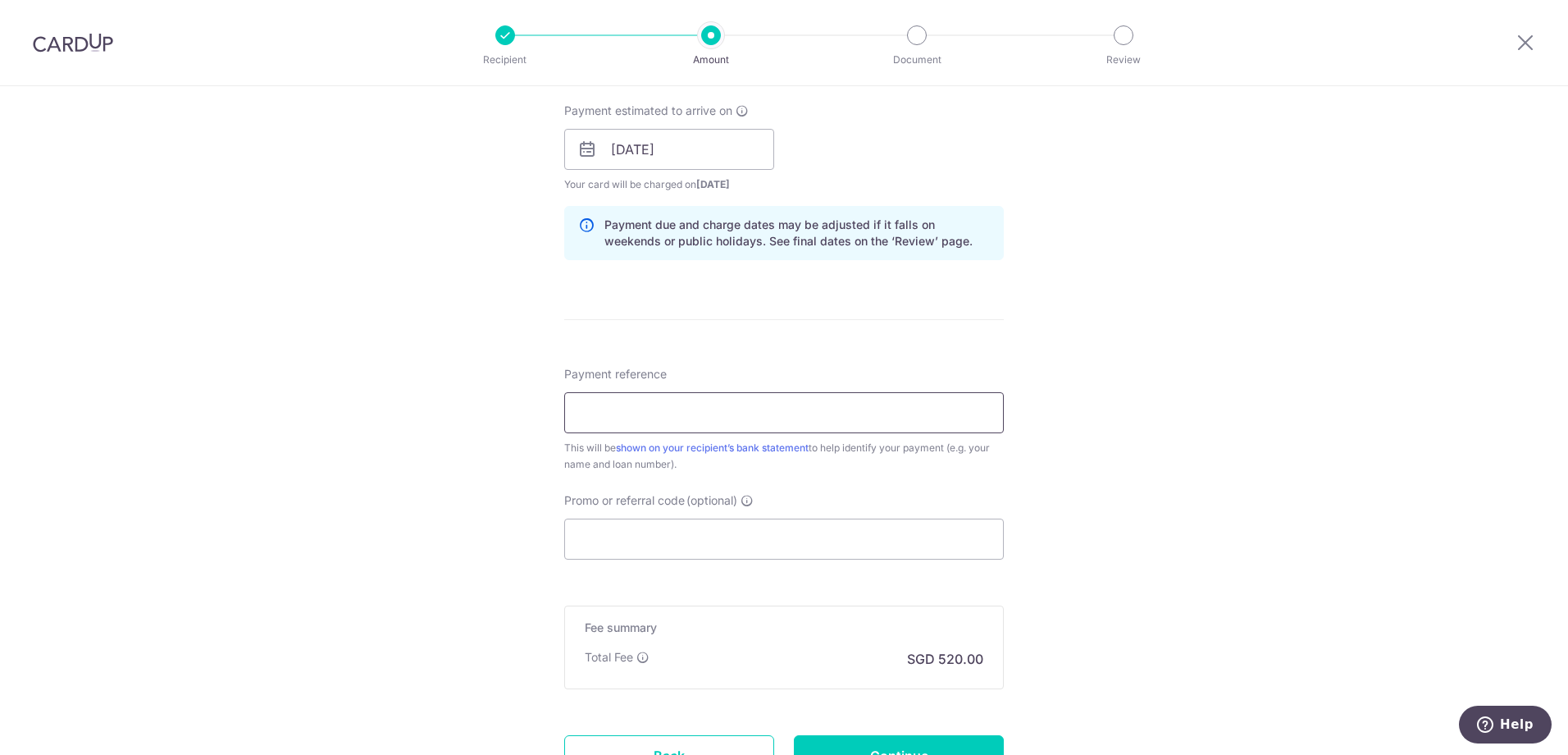
click at [761, 417] on input "Payment reference" at bounding box center [784, 413] width 440 height 41
type input "M"
click at [1145, 416] on div "Tell us more about your payment Enter payment amount SGD 20,000.00 20000.00 Sel…" at bounding box center [784, 123] width 1568 height 1551
click at [633, 416] on input "PartialPayMortgage" at bounding box center [784, 413] width 440 height 41
click at [613, 410] on input "PartialPay Mortgage" at bounding box center [784, 413] width 440 height 41
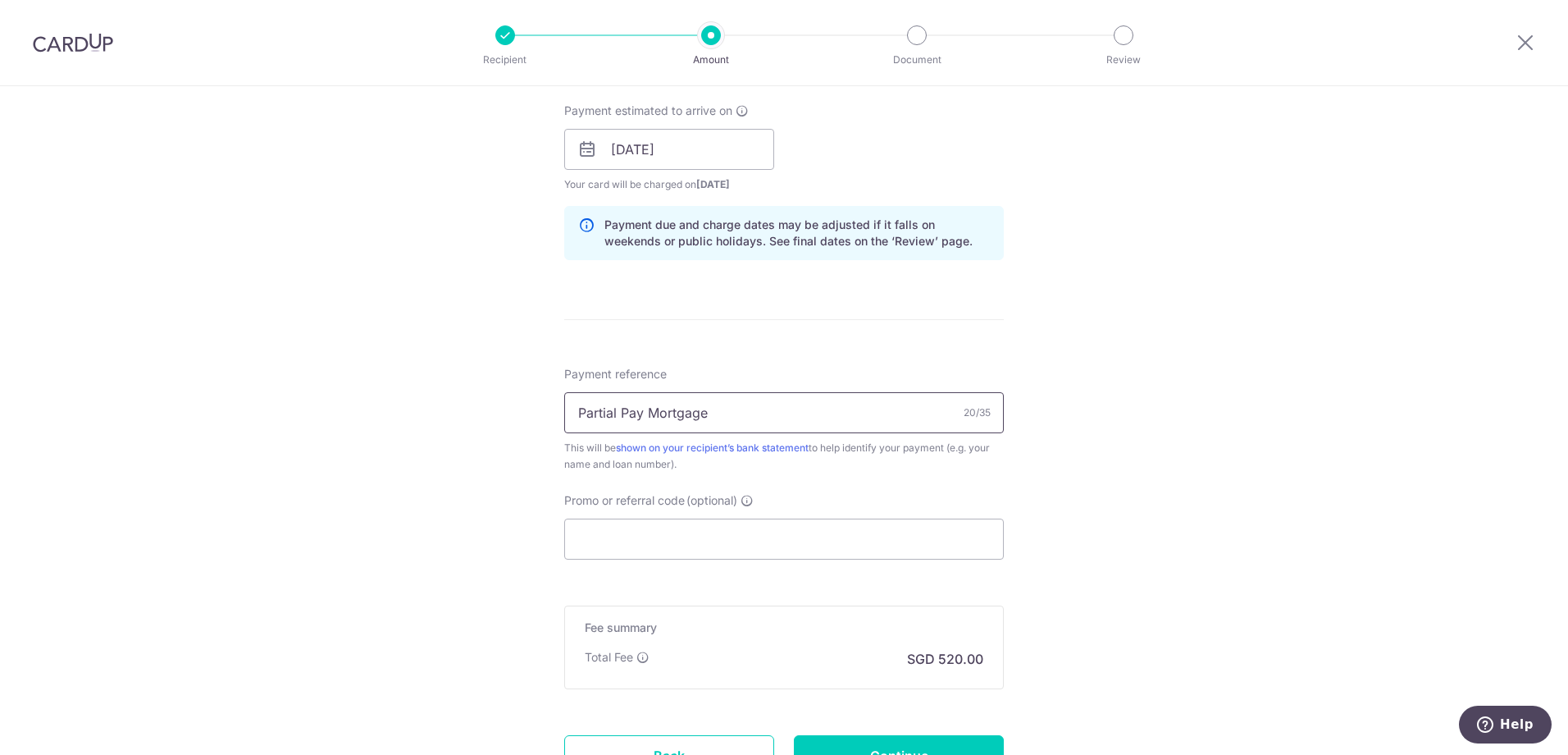
type input "Partial Pay Mortgage"
click at [1269, 418] on div "Tell us more about your payment Enter payment amount SGD 20,000.00 20000.00 Sel…" at bounding box center [784, 123] width 1568 height 1551
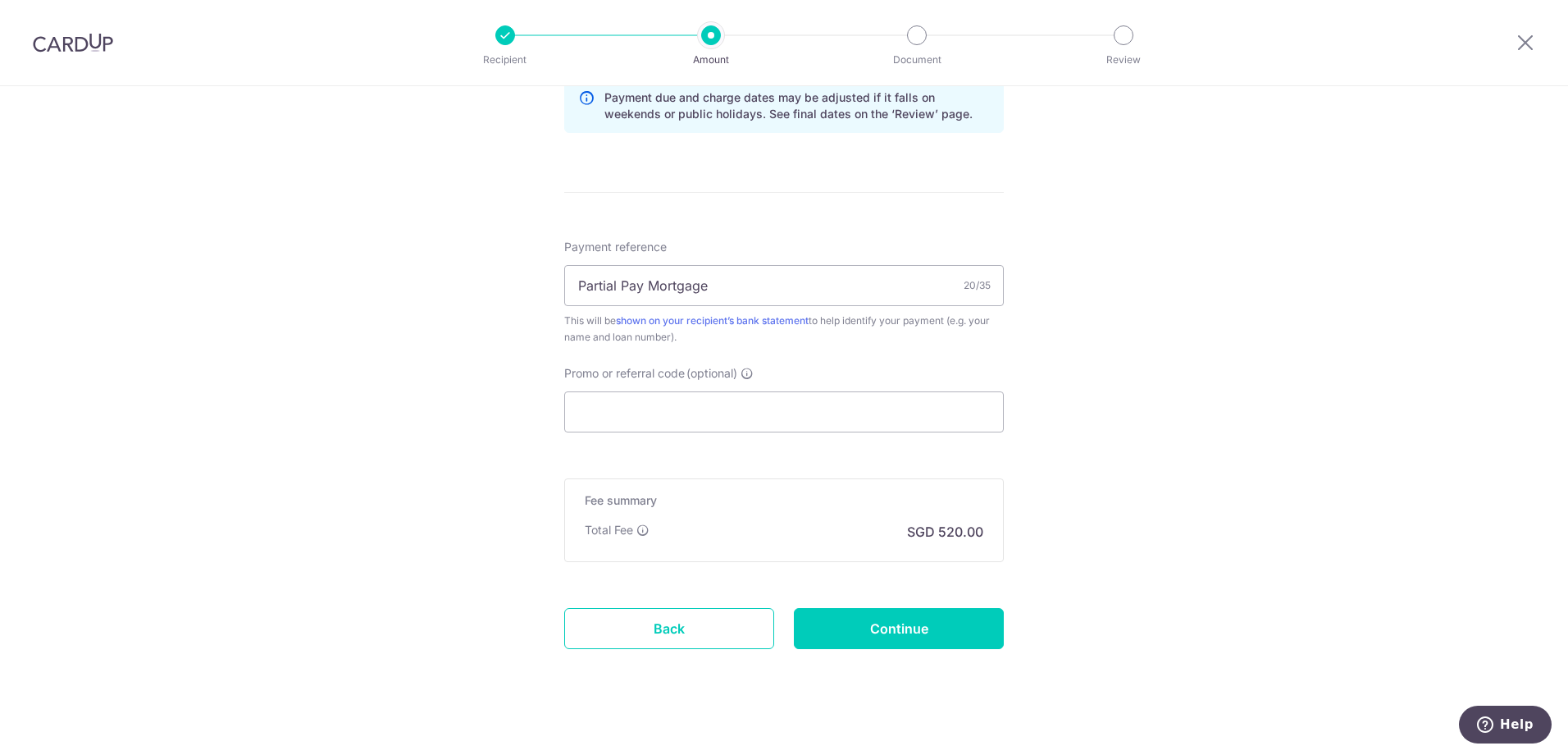
scroll to position [883, 0]
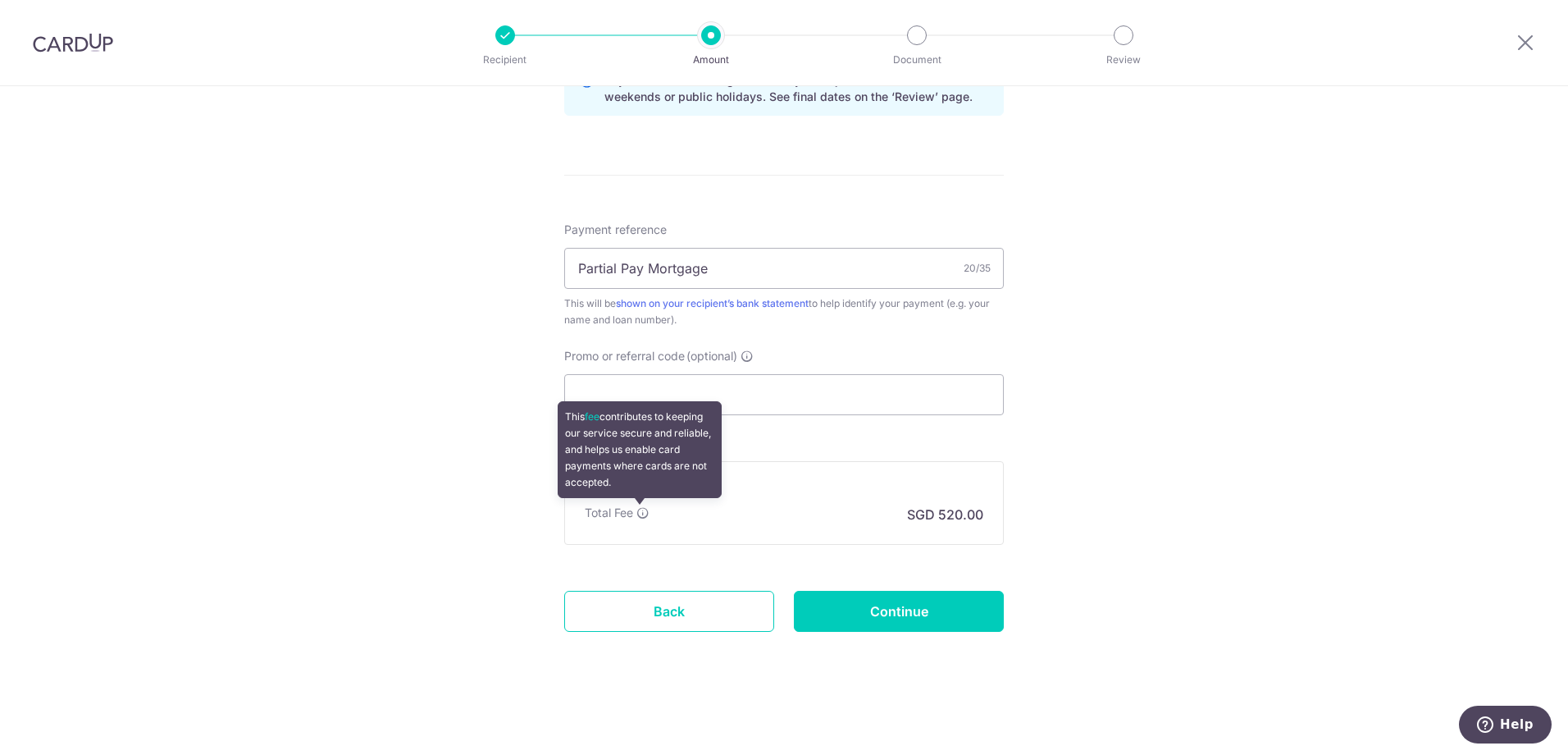
click at [641, 515] on icon at bounding box center [643, 513] width 13 height 13
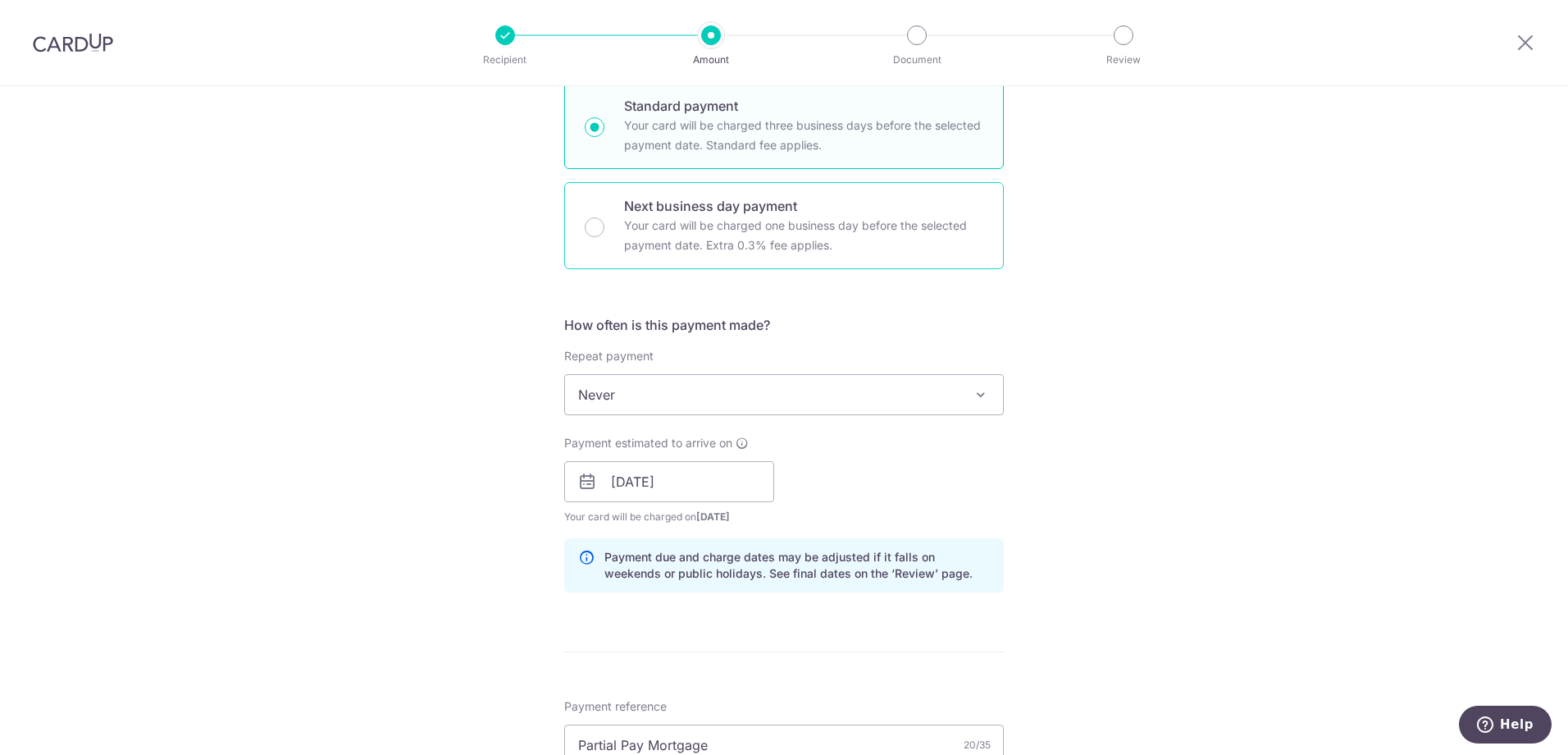
scroll to position [410, 0]
click at [818, 394] on span "Never" at bounding box center [784, 390] width 438 height 39
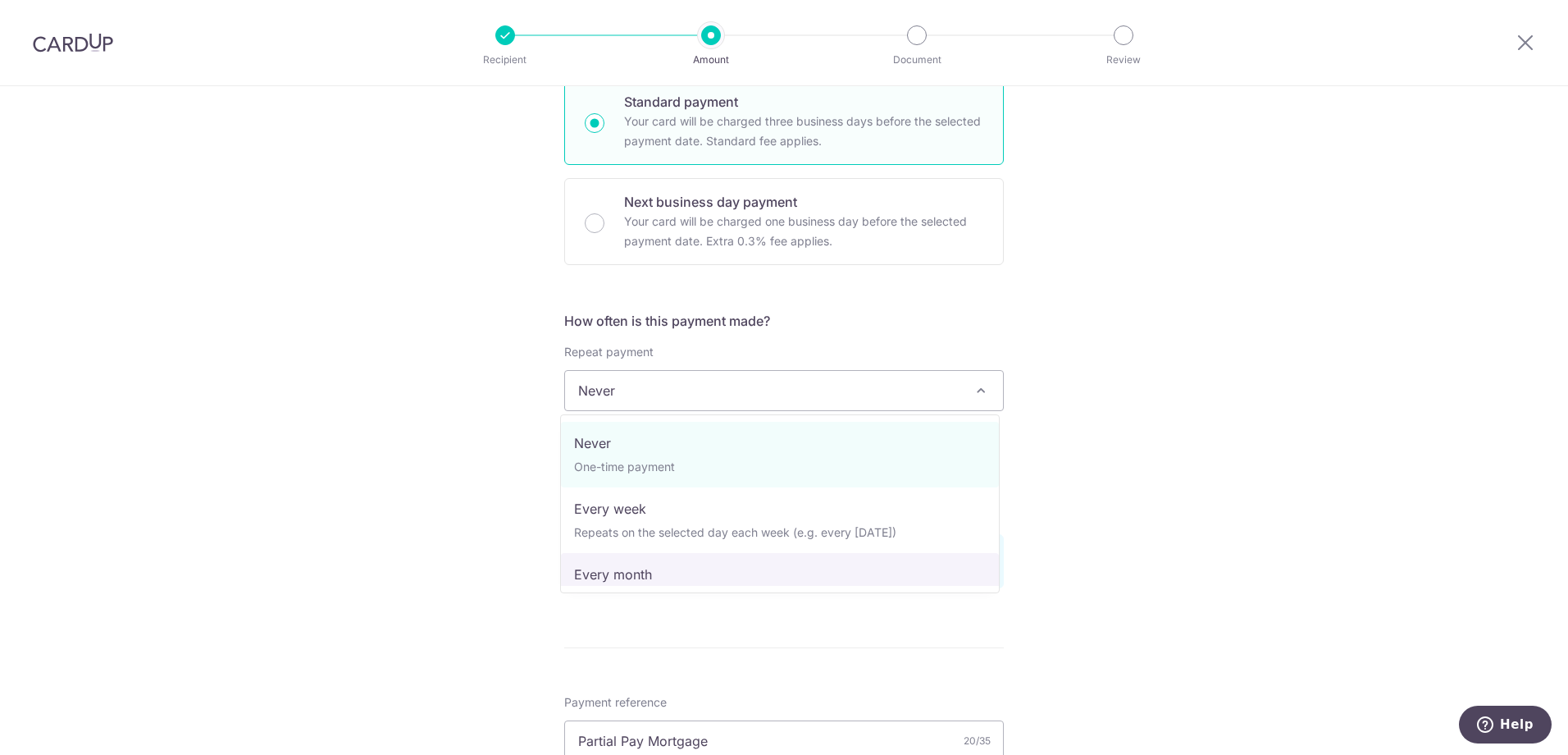
select select "3"
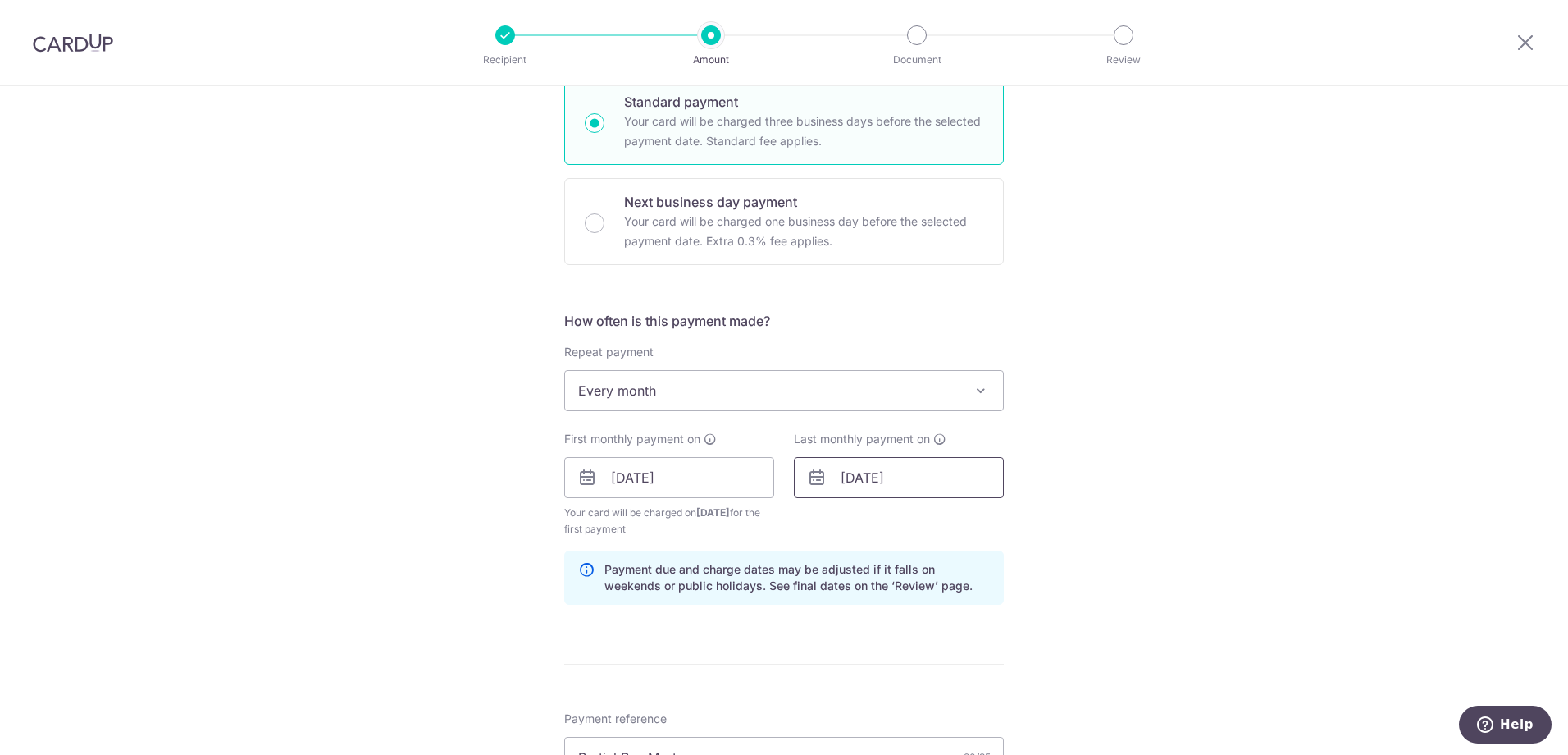
click at [940, 477] on input "[DATE]" at bounding box center [899, 477] width 210 height 41
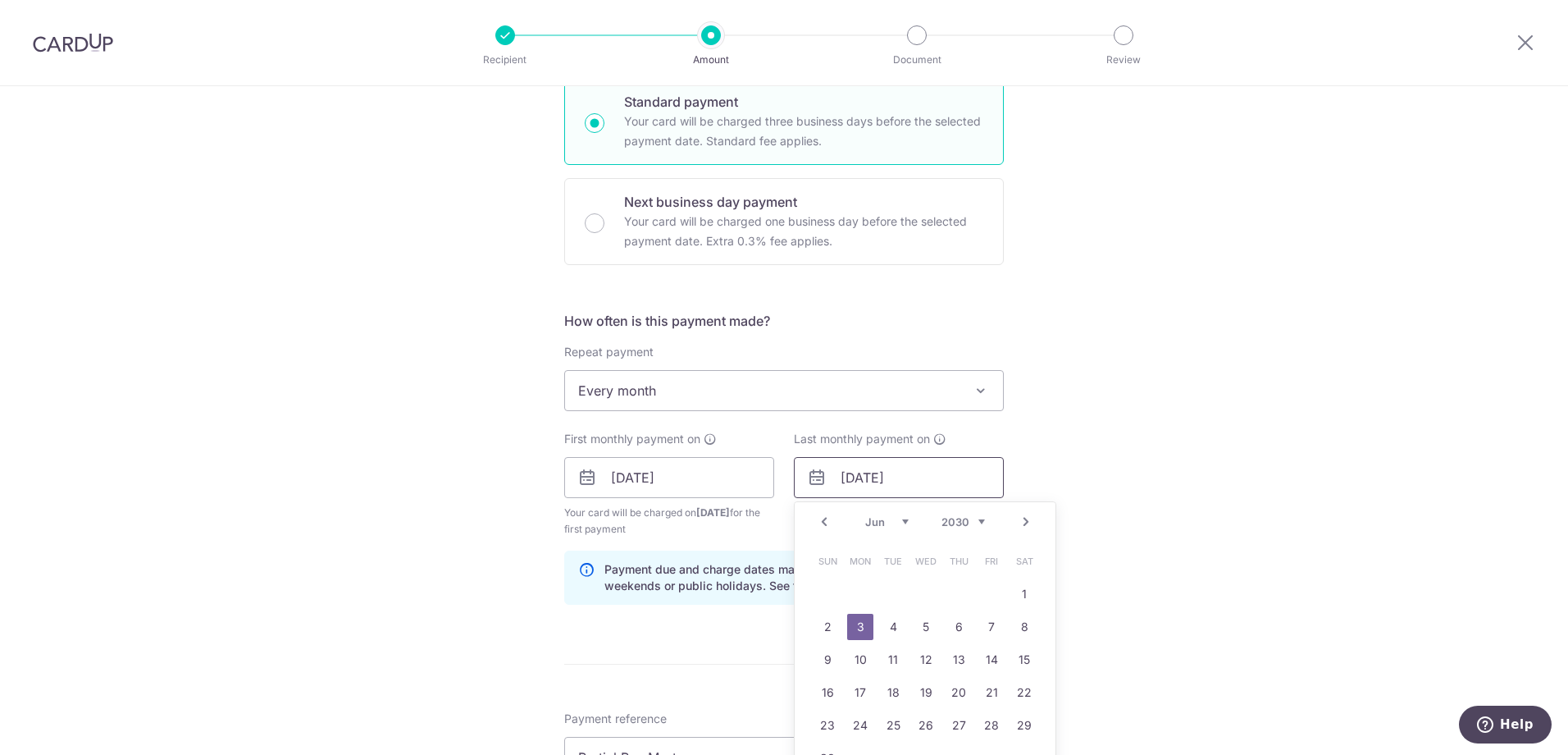
click at [864, 476] on input "[DATE]" at bounding box center [899, 477] width 210 height 41
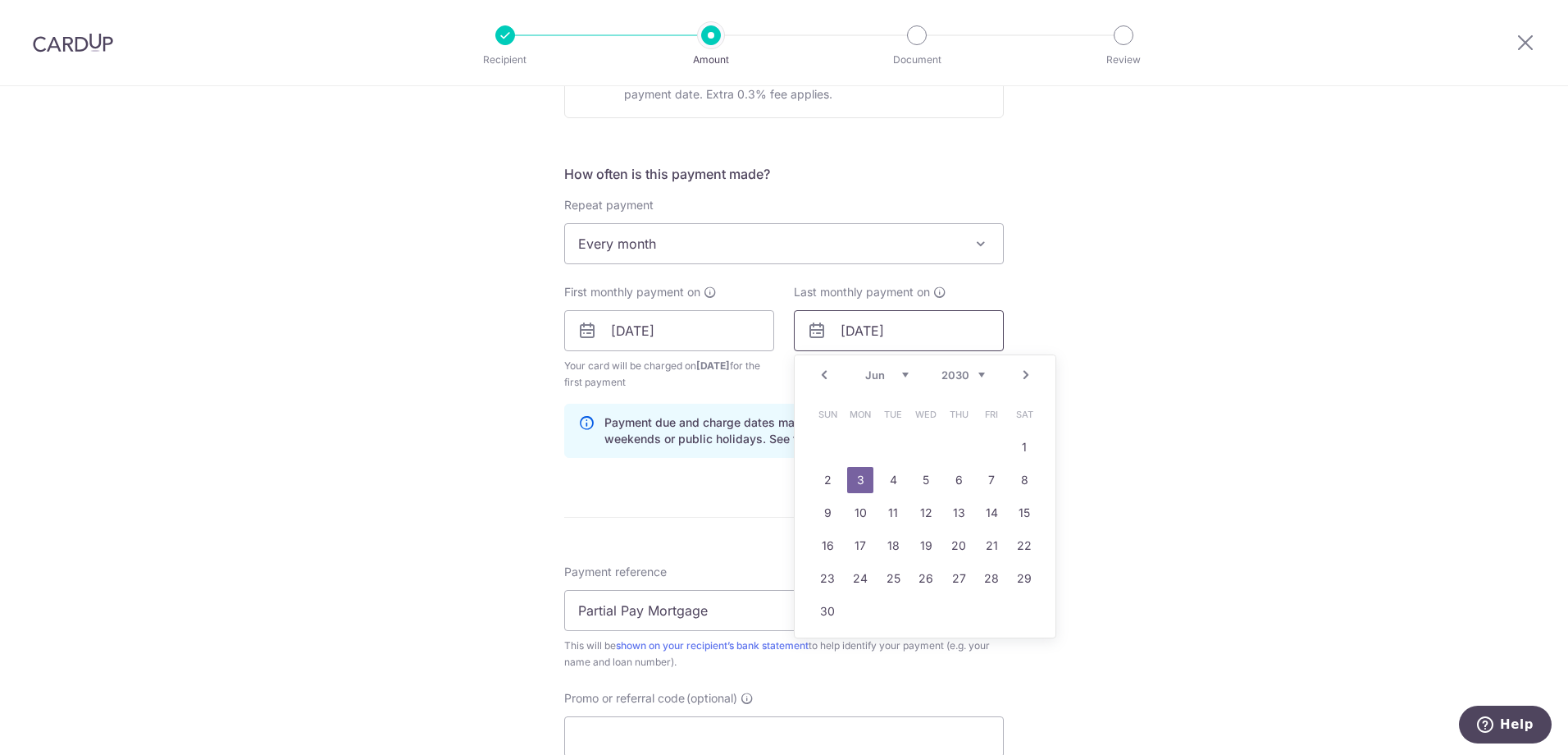
scroll to position [574, 0]
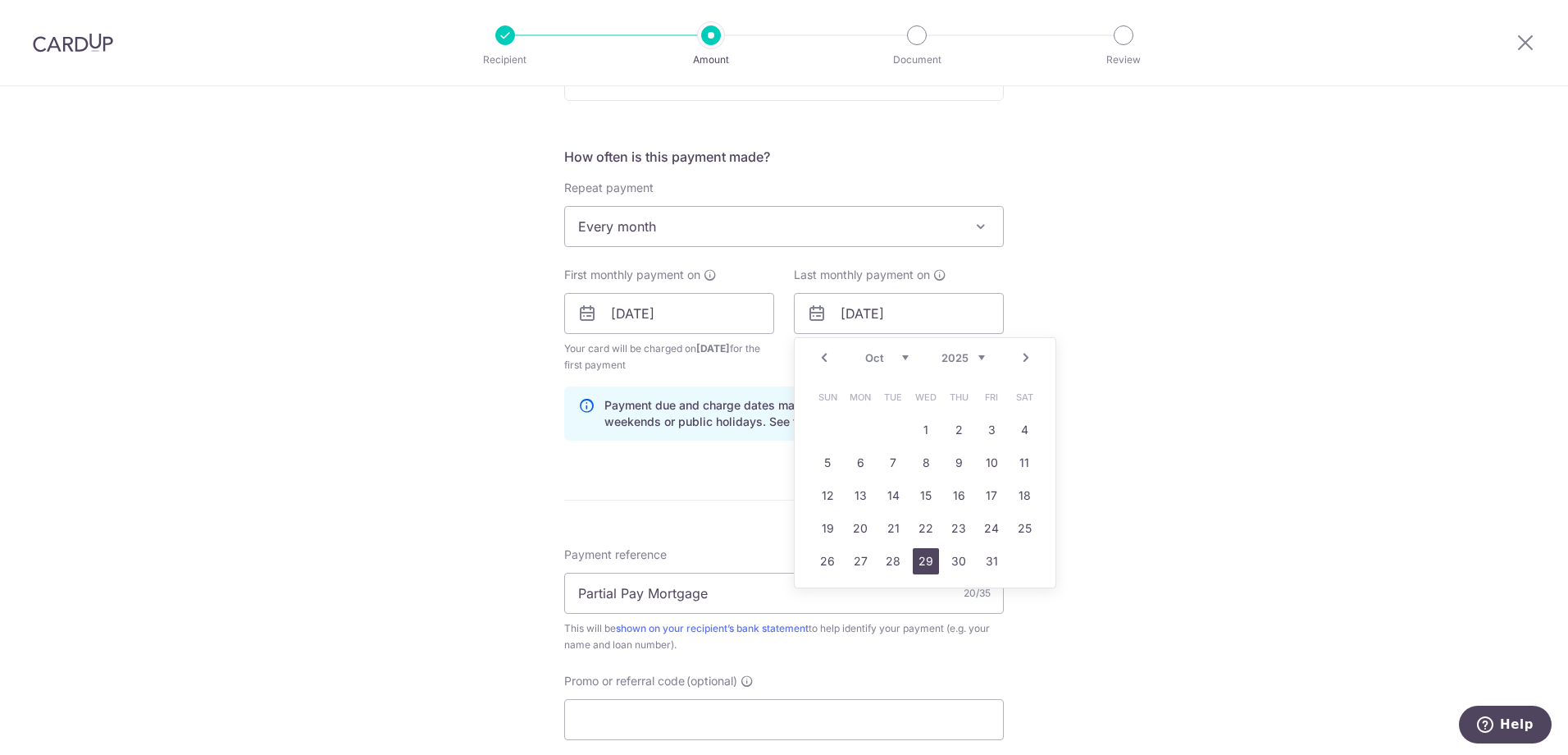
click at [921, 561] on link "29" at bounding box center [925, 561] width 26 height 26
type input "29/10/2025"
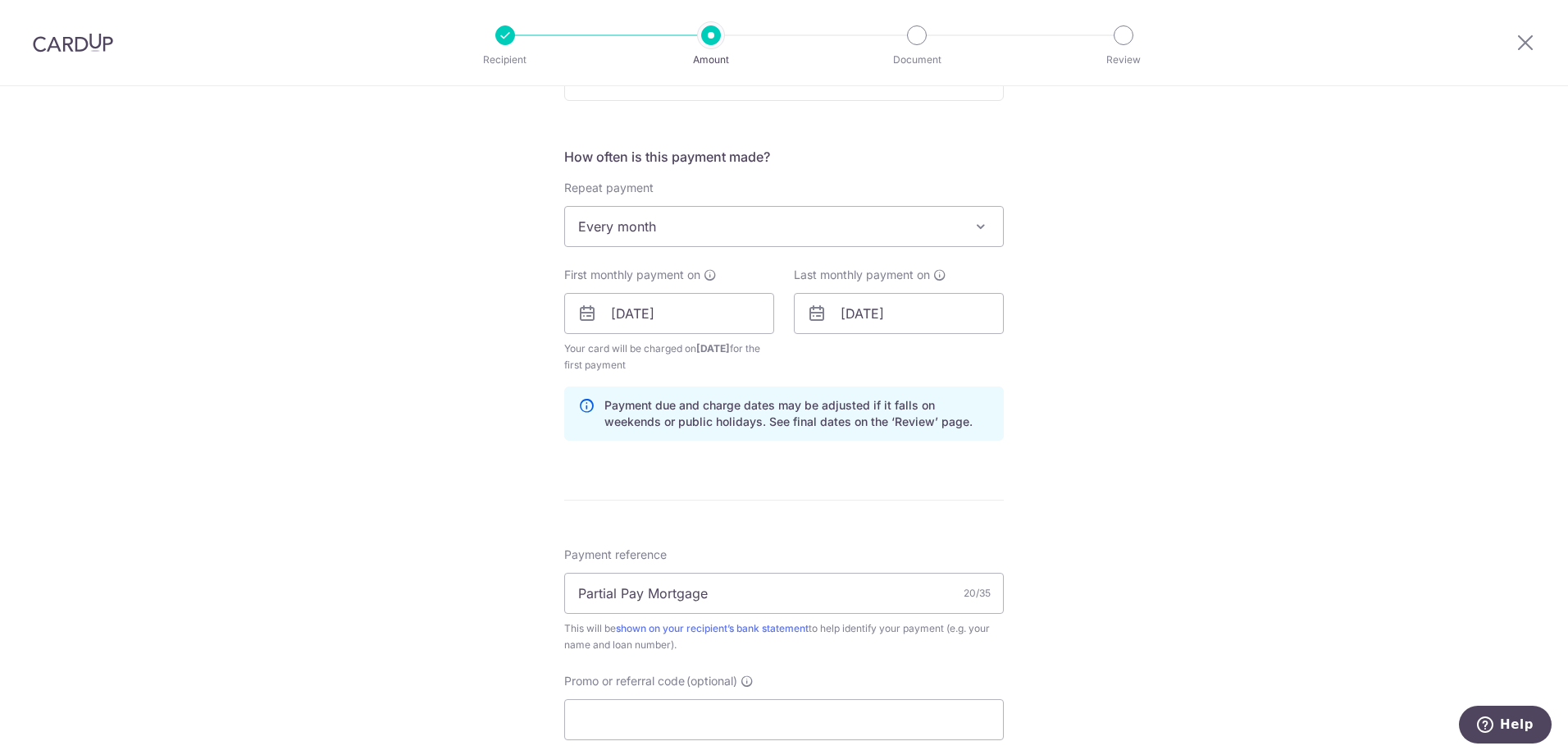
click at [1210, 478] on div "Tell us more about your payment Enter payment amount SGD 20,000.00 20000.00 Sel…" at bounding box center [784, 295] width 1568 height 1567
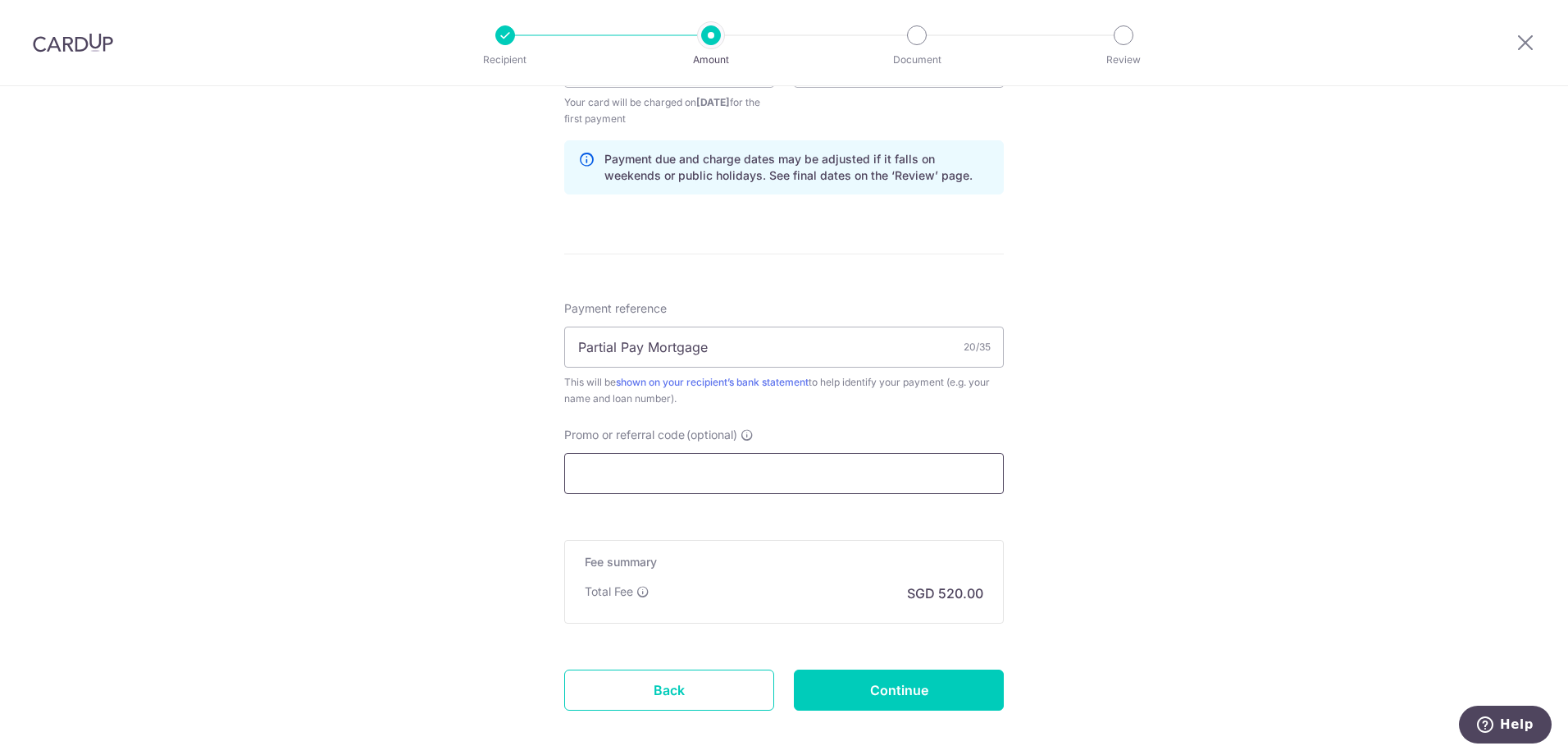
click at [740, 478] on input "Promo or referral code (optional)" at bounding box center [784, 473] width 440 height 41
paste input "OCBC18"
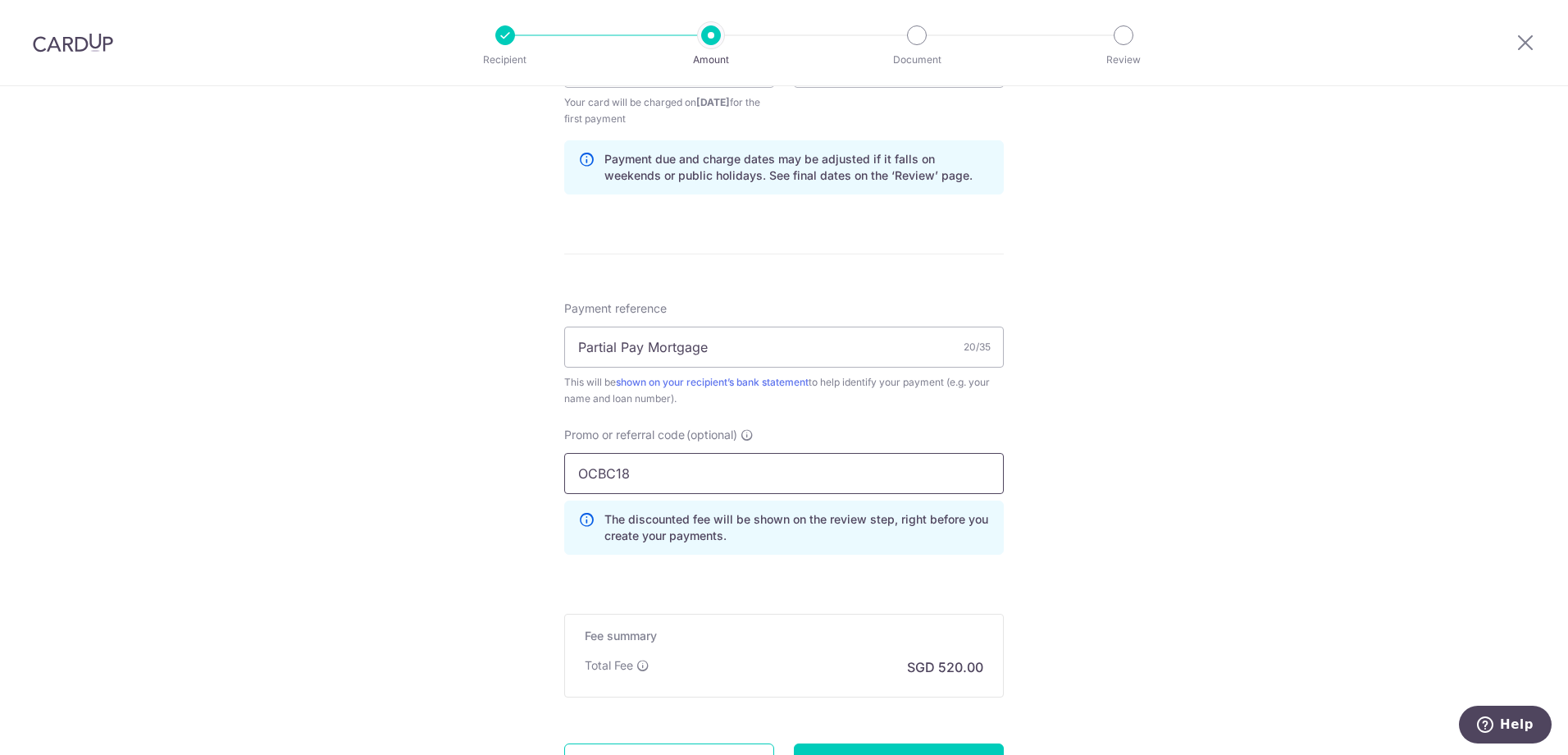
type input "OCBC18"
click at [1168, 464] on div "Tell us more about your payment Enter payment amount SGD 20,000.00 20000.00 Sel…" at bounding box center [784, 87] width 1568 height 1641
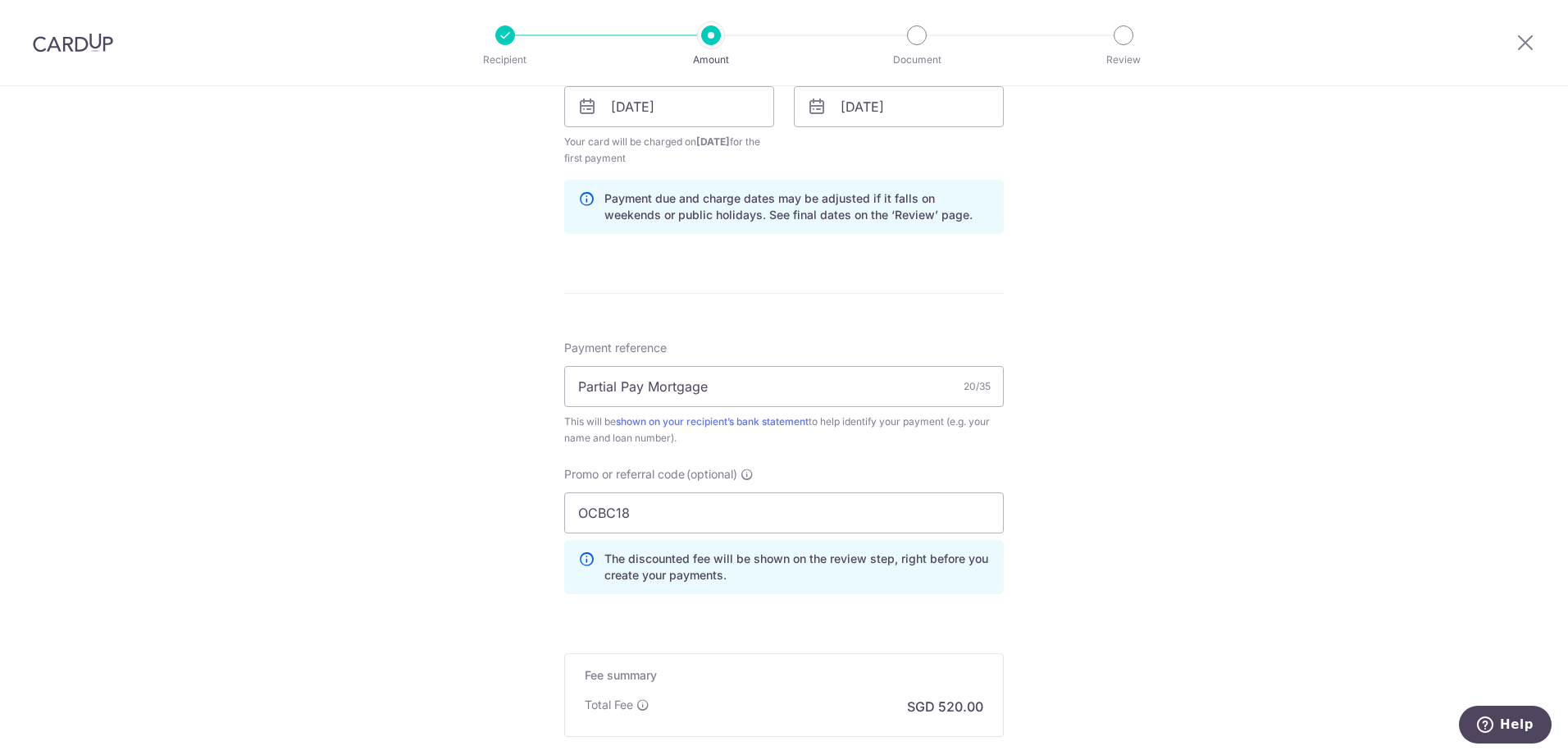
scroll to position [973, 0]
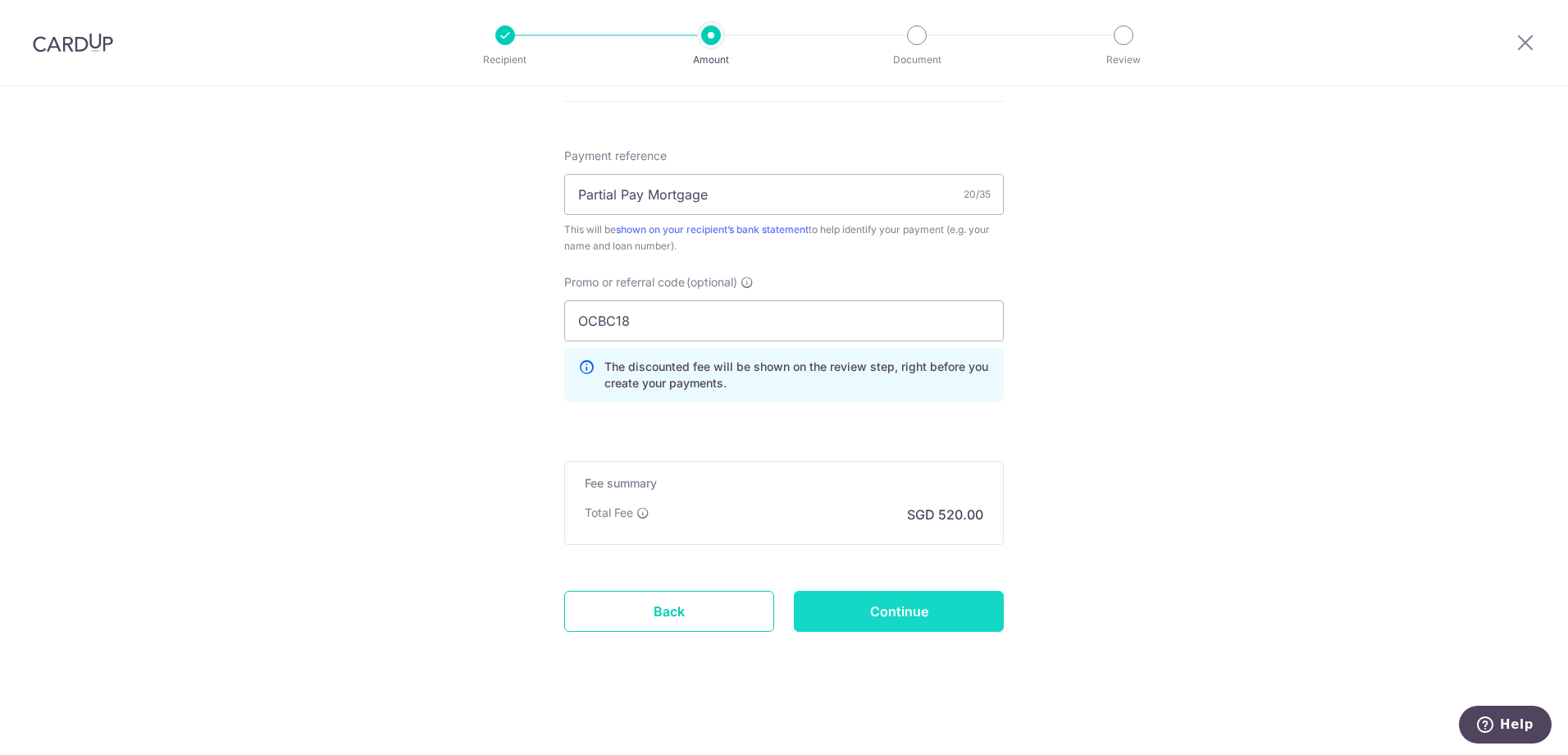
click at [949, 611] on input "Continue" at bounding box center [899, 610] width 210 height 41
type input "Create Schedule"
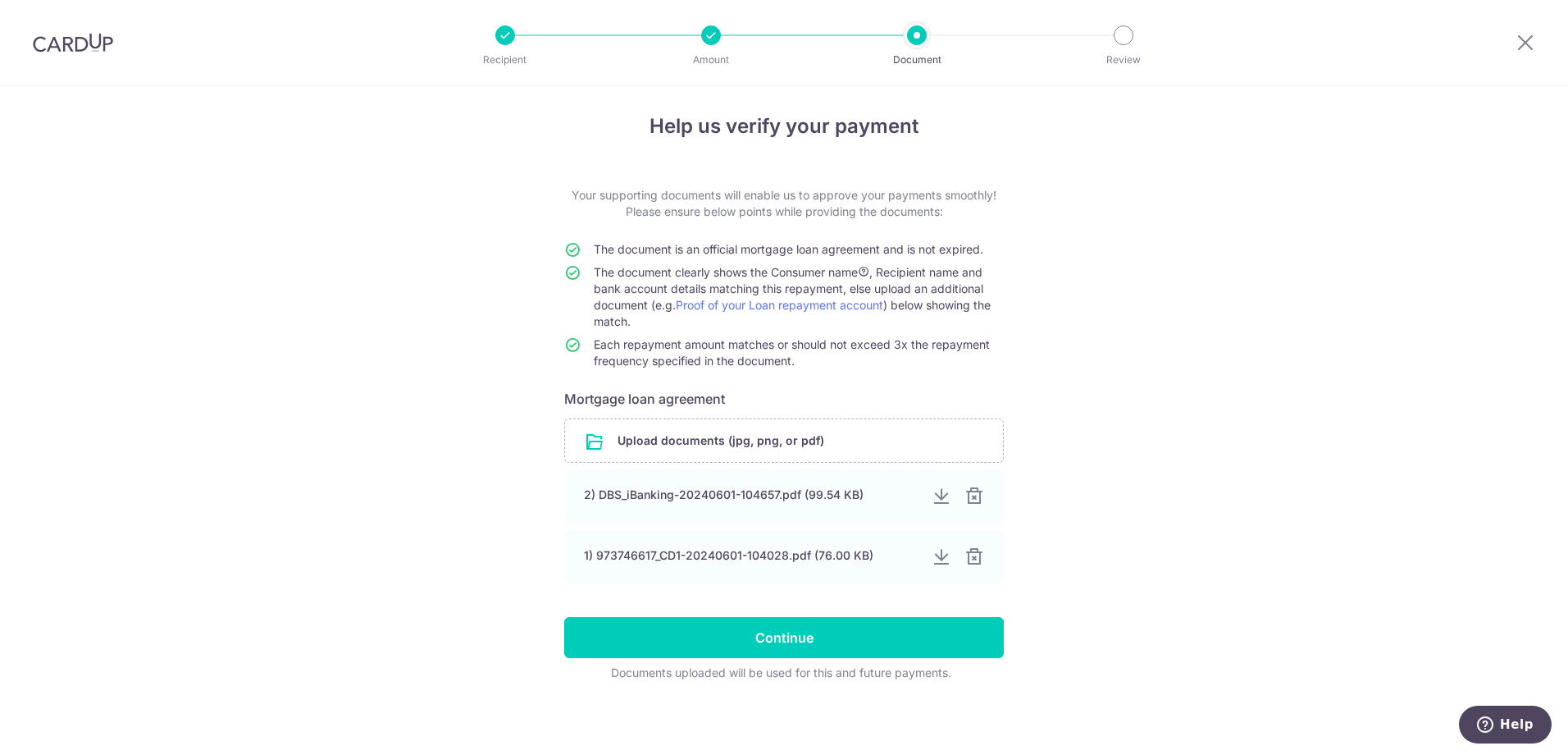
scroll to position [11, 0]
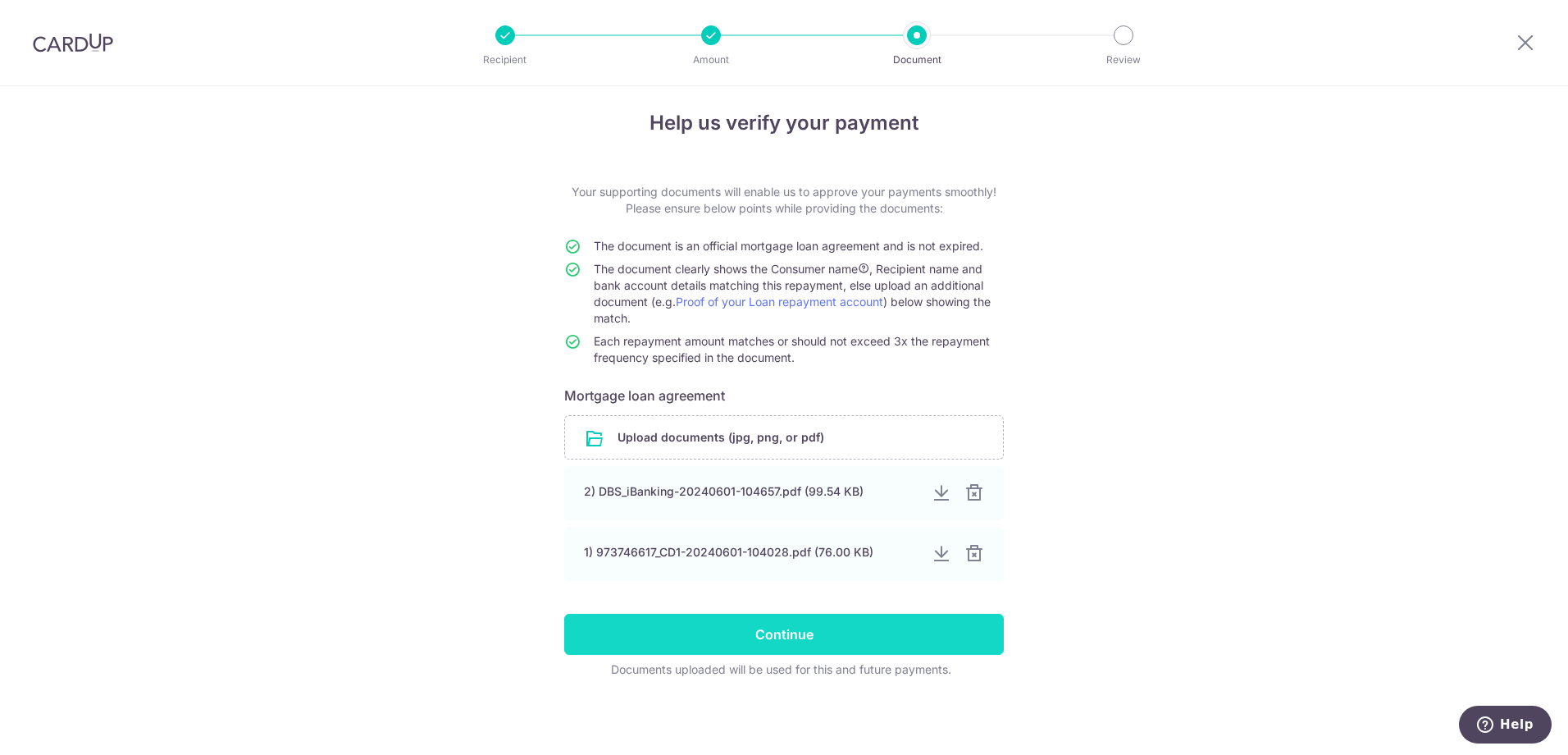
click at [839, 627] on input "Continue" at bounding box center [784, 634] width 440 height 41
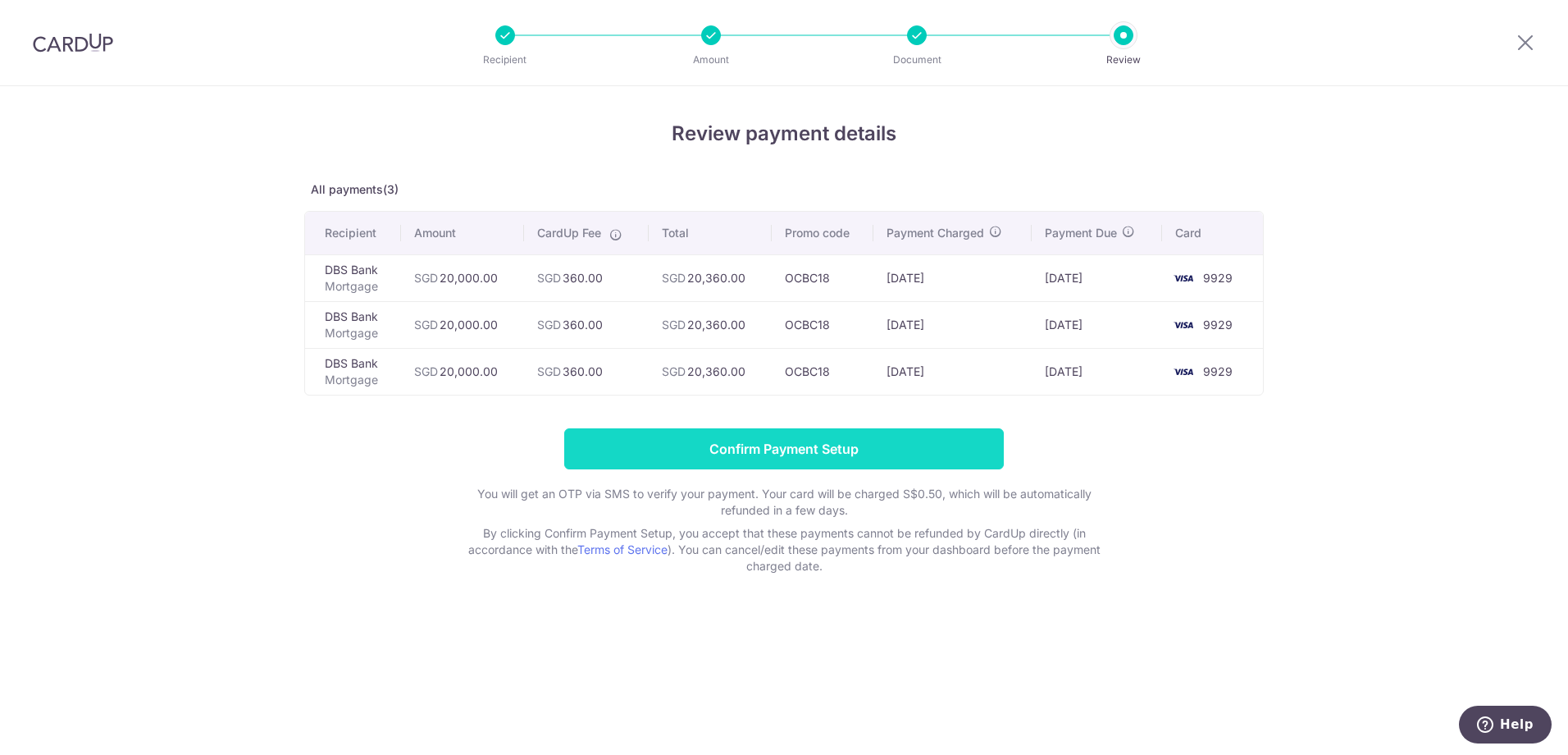
click at [762, 443] on input "Confirm Payment Setup" at bounding box center [784, 448] width 440 height 41
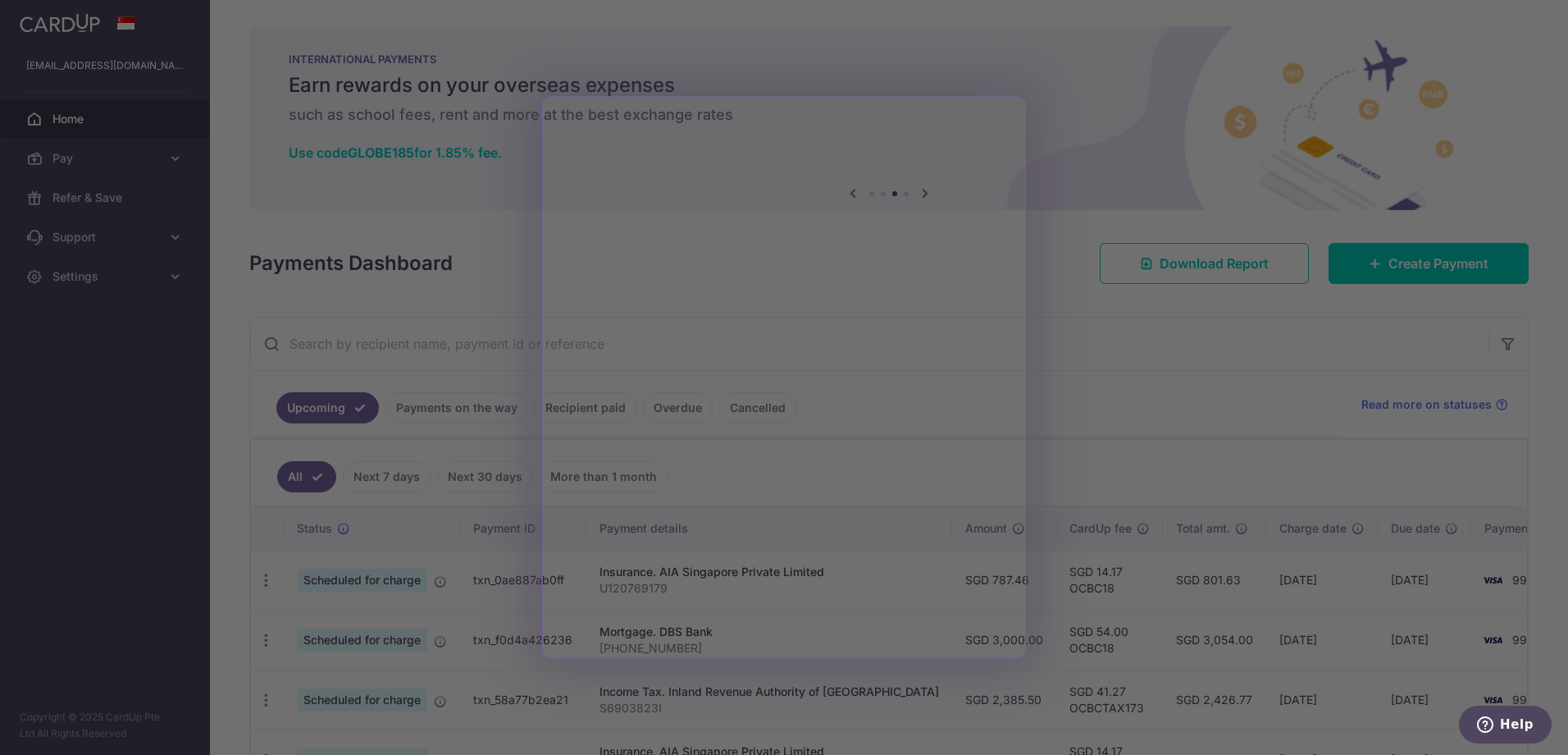
click at [1029, 417] on div at bounding box center [791, 381] width 1583 height 762
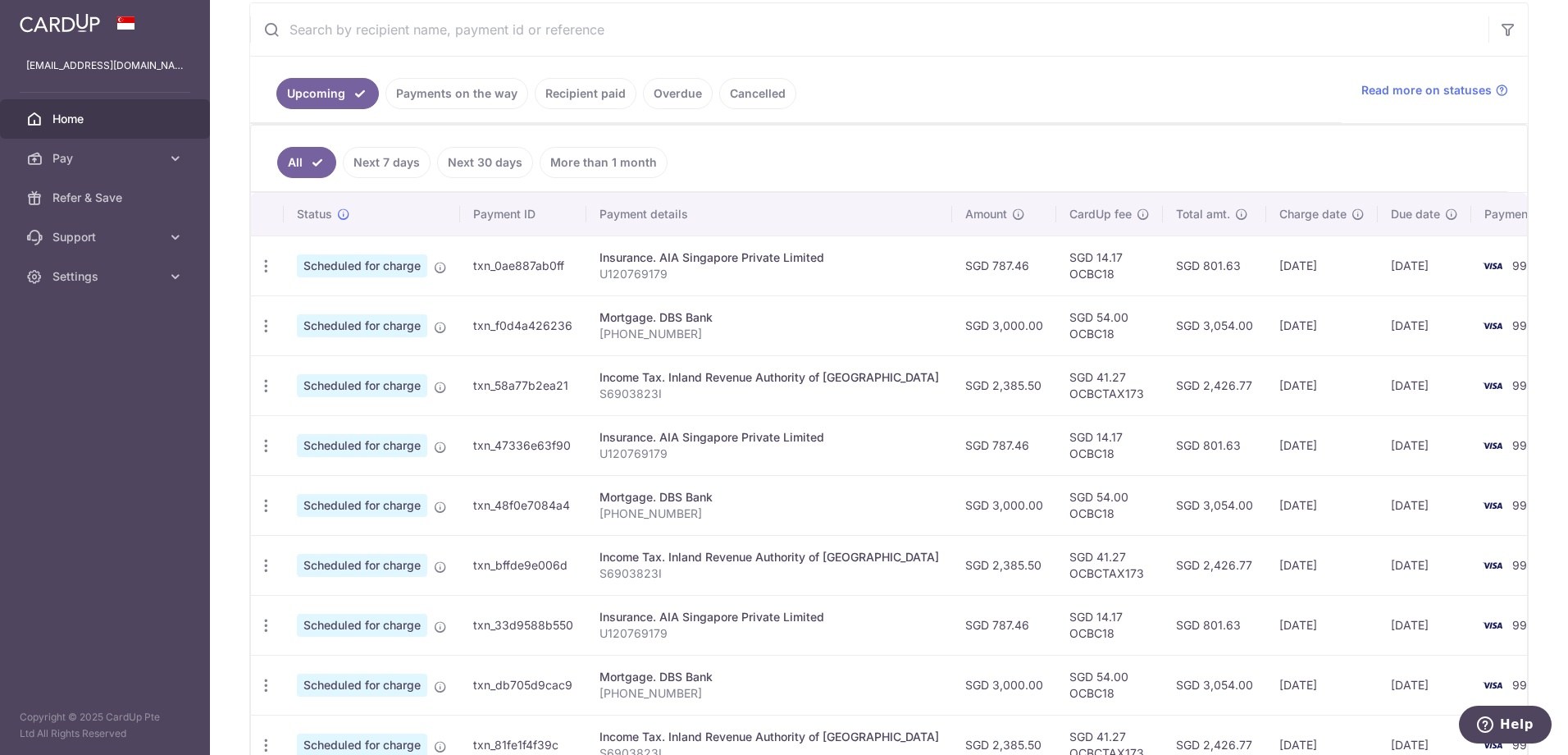
scroll to position [164, 0]
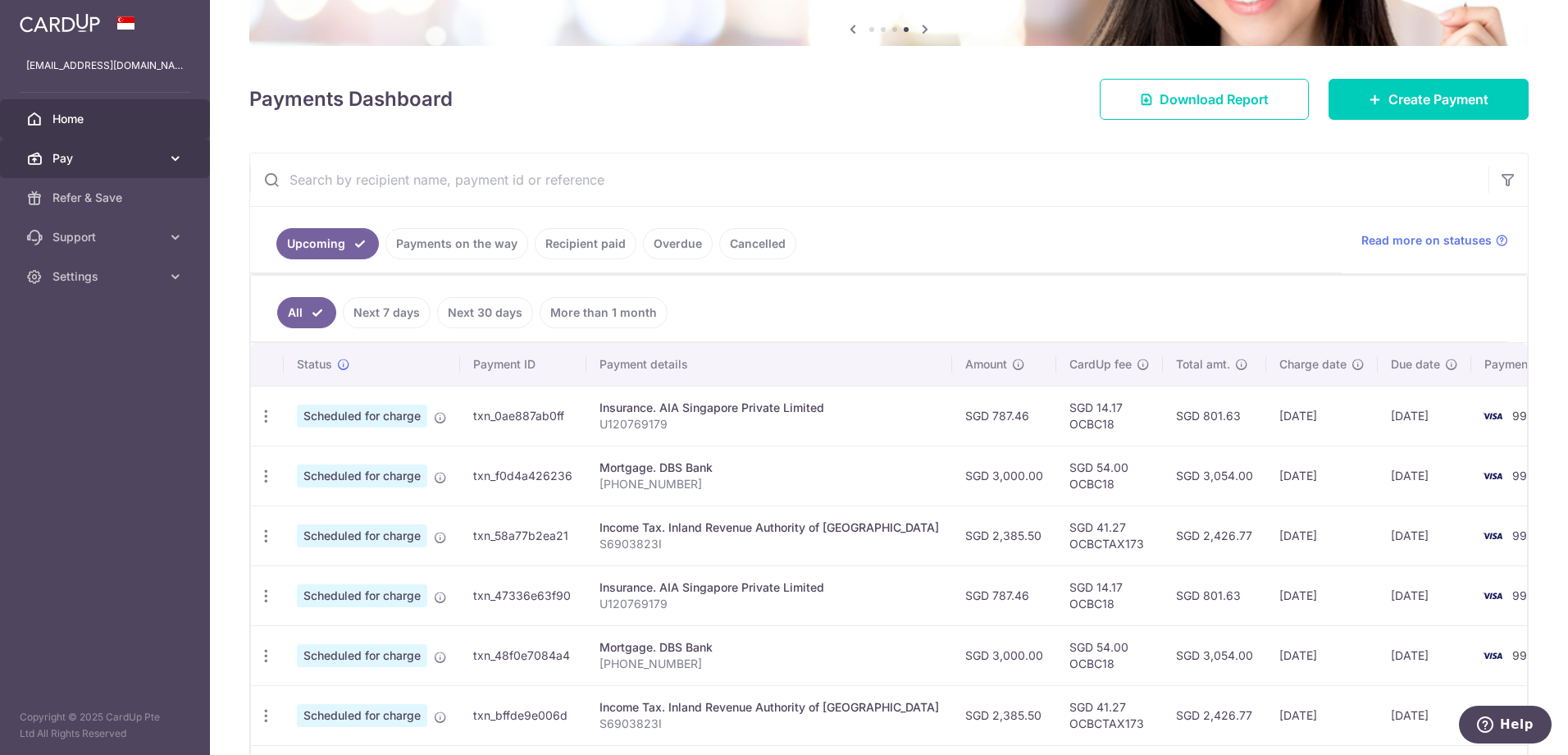
click at [155, 153] on span "Pay" at bounding box center [107, 158] width 108 height 16
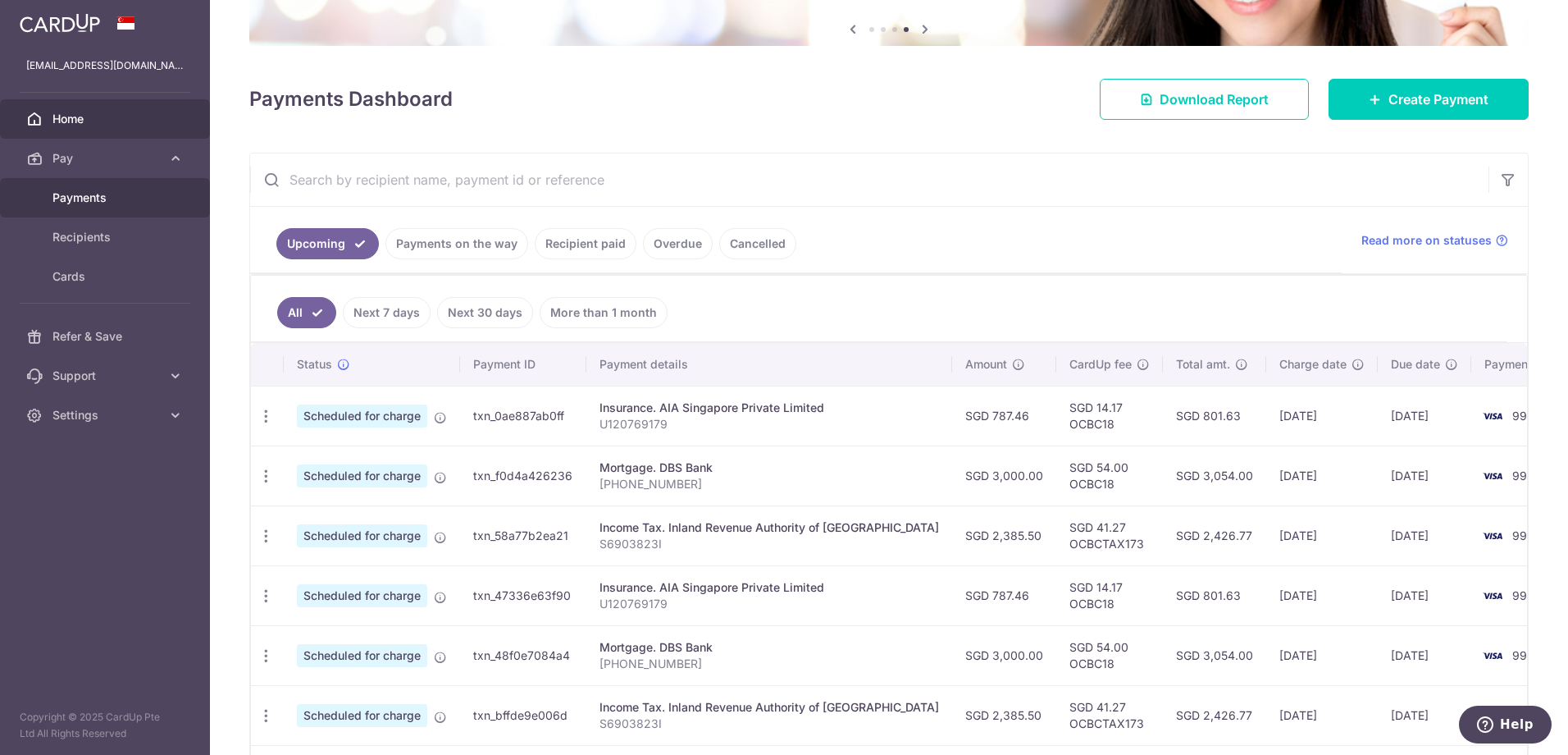
click at [87, 189] on span "Payments" at bounding box center [107, 198] width 108 height 16
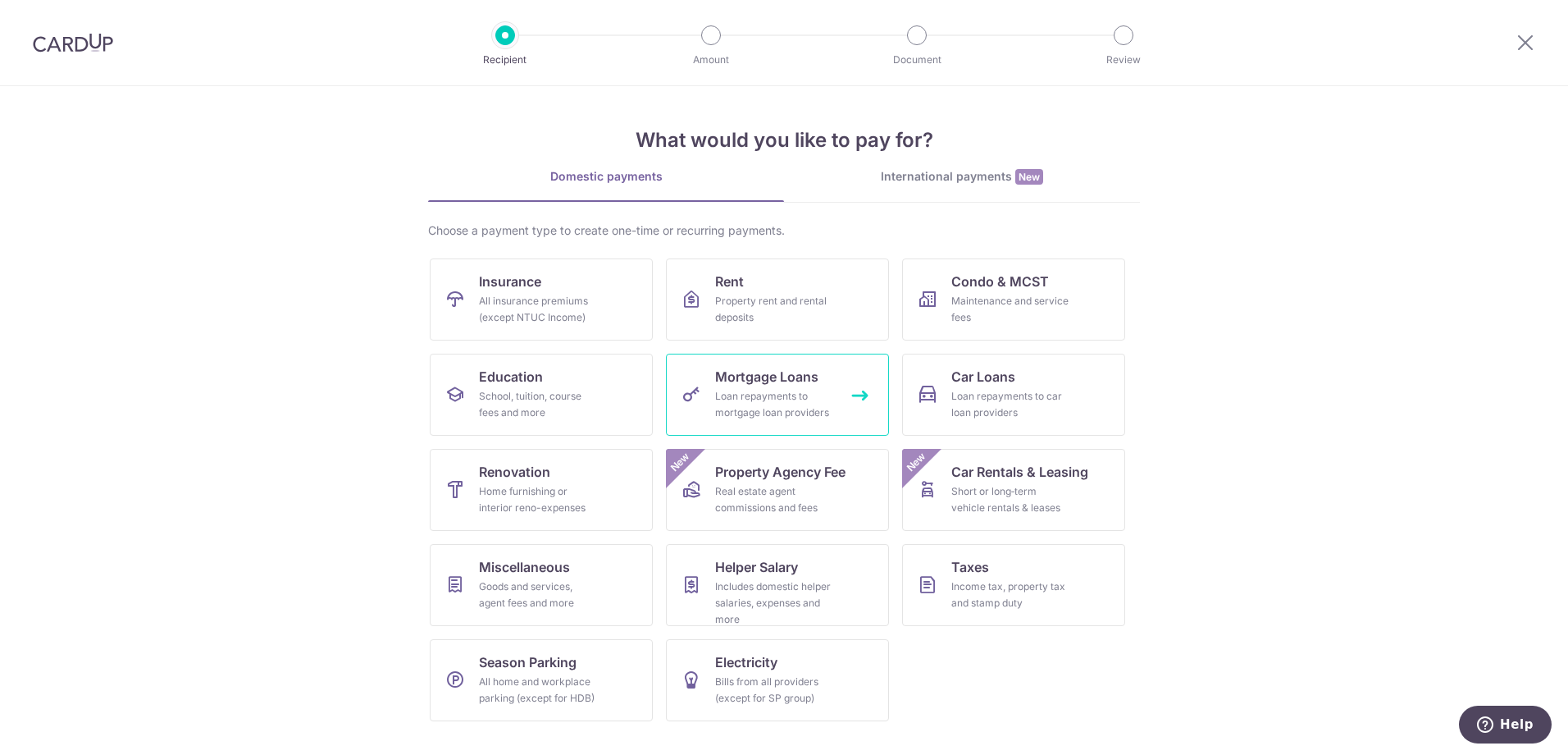
click at [792, 401] on div "Loan repayments to mortgage loan providers" at bounding box center [774, 404] width 118 height 33
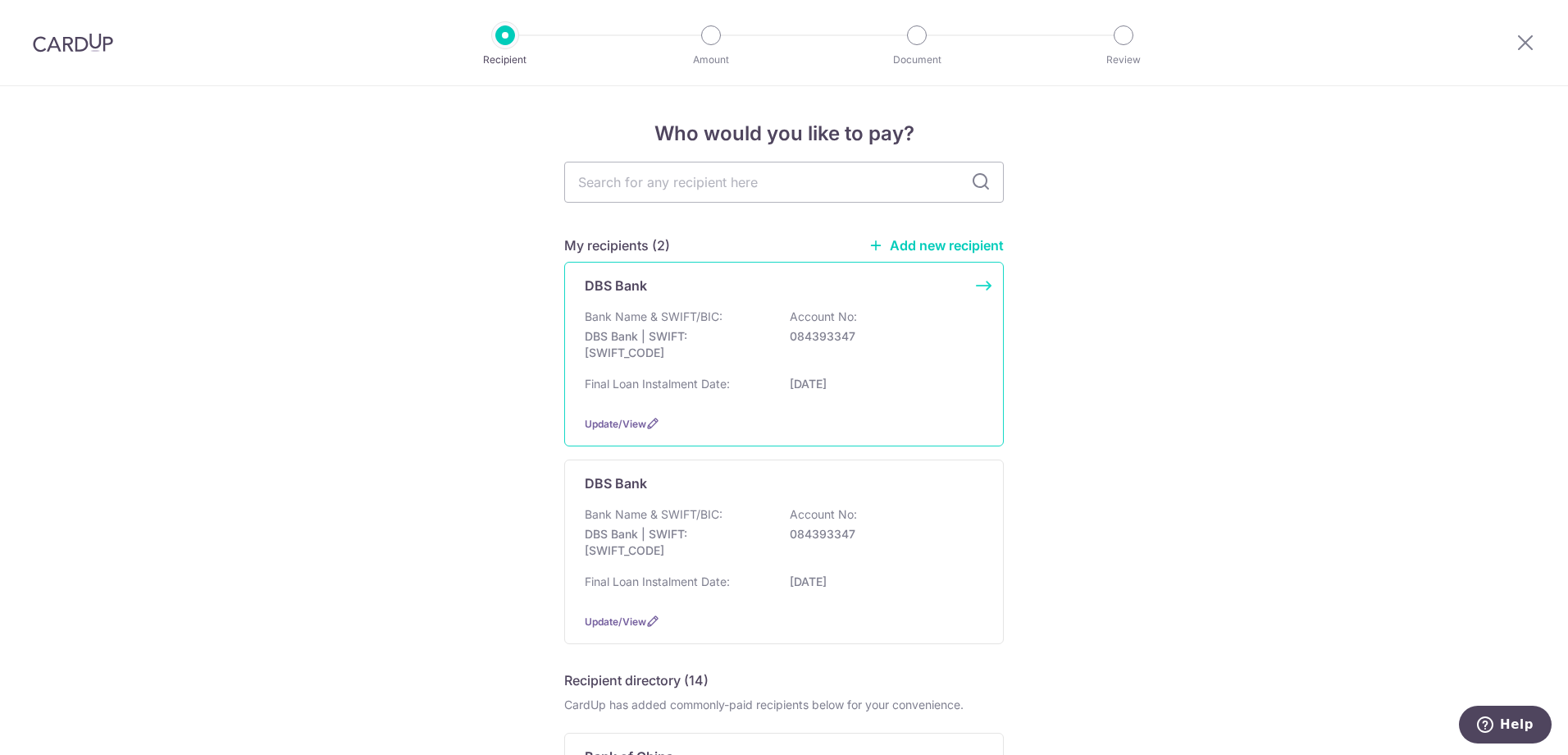
click at [793, 301] on div "DBS Bank Bank Name & SWIFT/BIC: DBS Bank | SWIFT: [SWIFT_CODE] Account No: 0843…" at bounding box center [784, 353] width 440 height 185
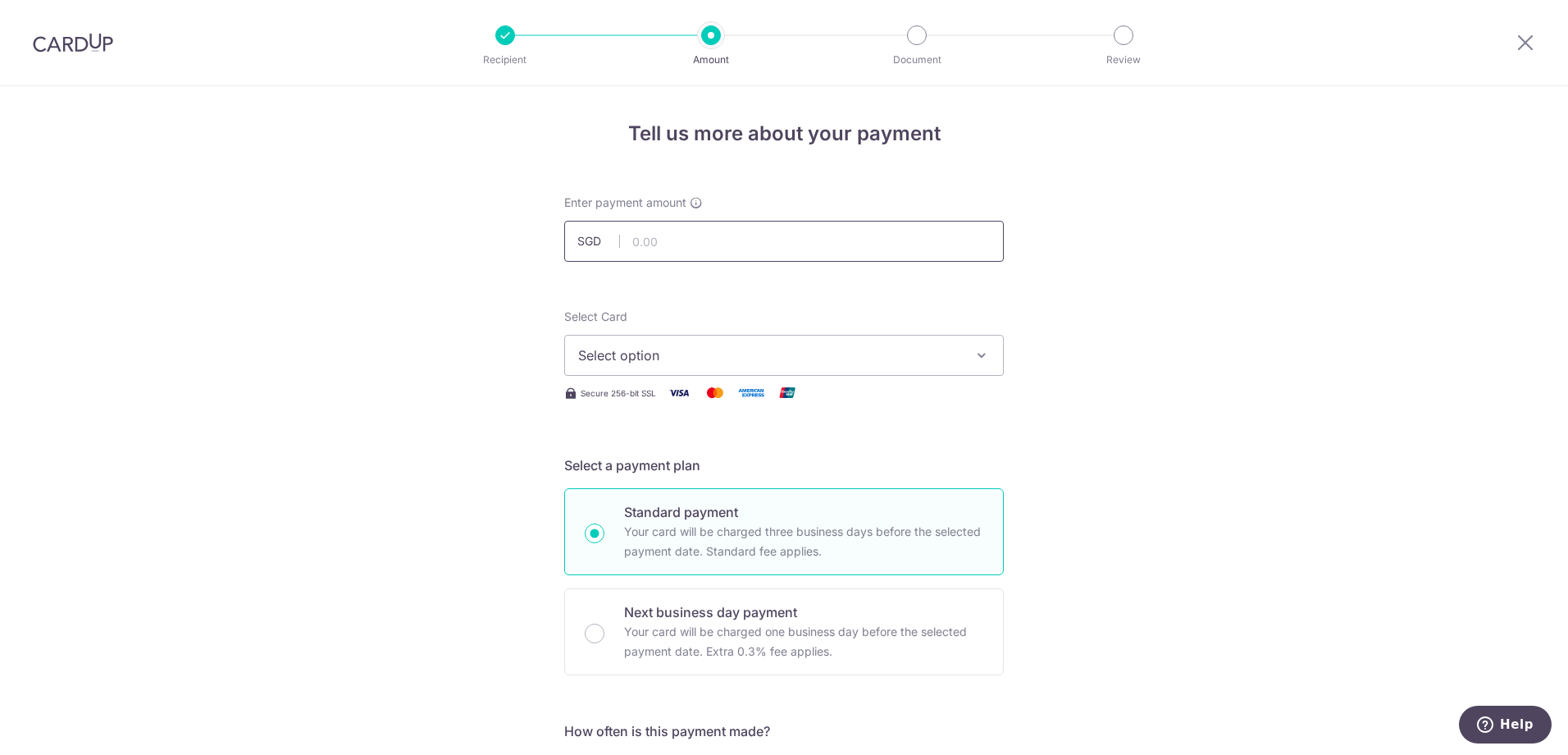
click at [815, 250] on input "text" at bounding box center [784, 240] width 440 height 41
type input "4"
click at [710, 367] on button "Select option" at bounding box center [784, 354] width 440 height 41
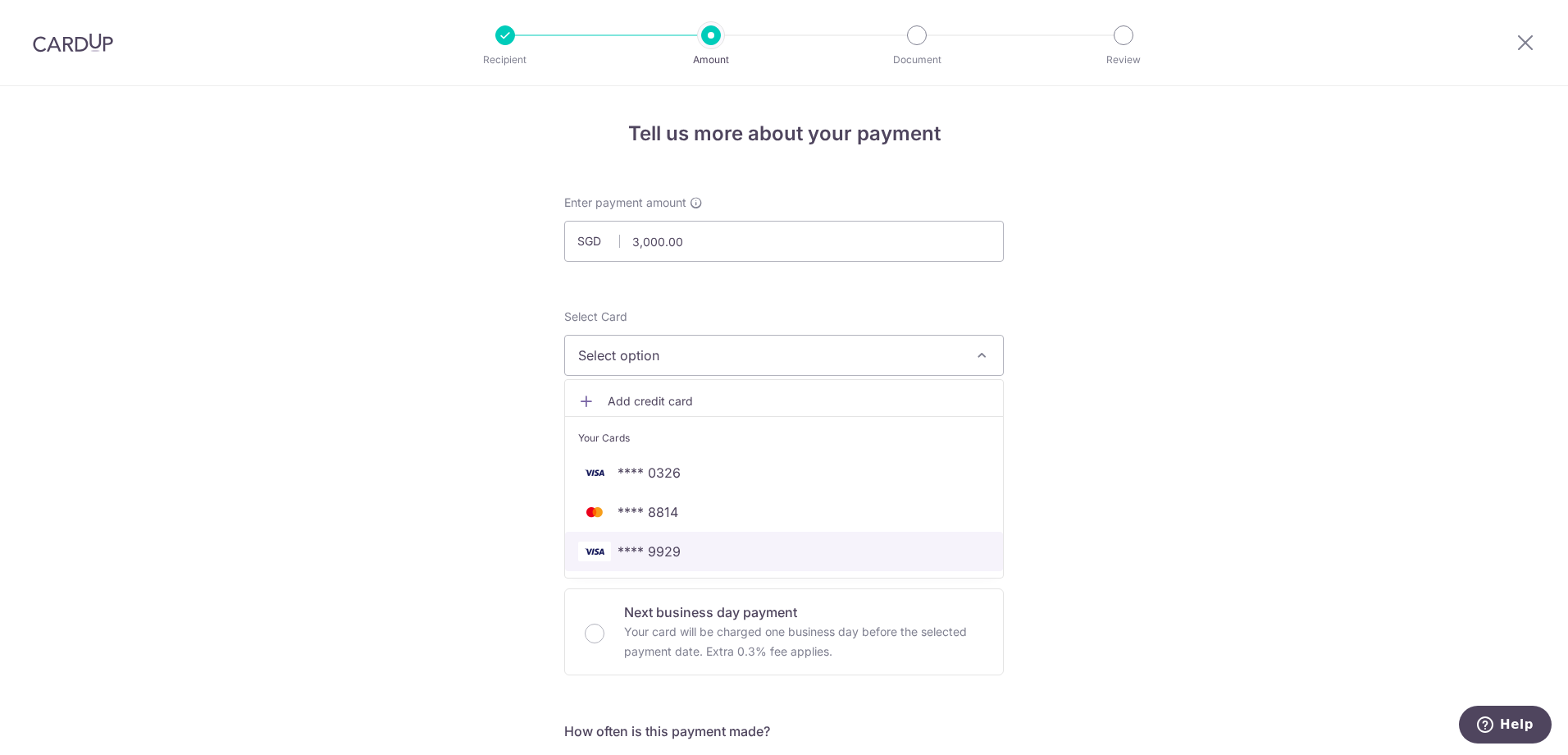
click at [665, 552] on span "**** 9929" at bounding box center [648, 551] width 63 height 20
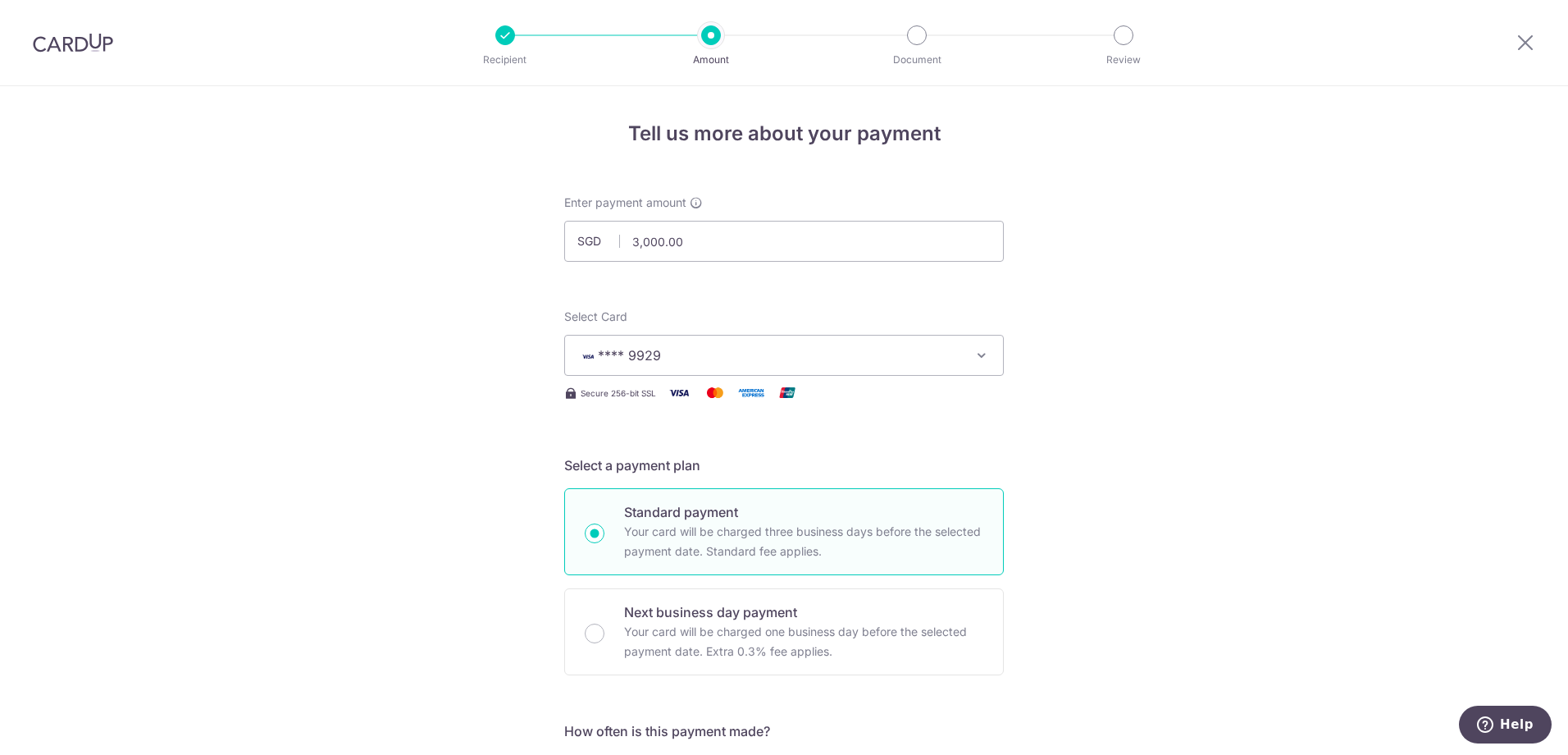
click at [685, 244] on input "3,000.00" at bounding box center [784, 240] width 440 height 41
click at [630, 242] on input "3,000.00" at bounding box center [784, 240] width 440 height 41
type input "5,000.00"
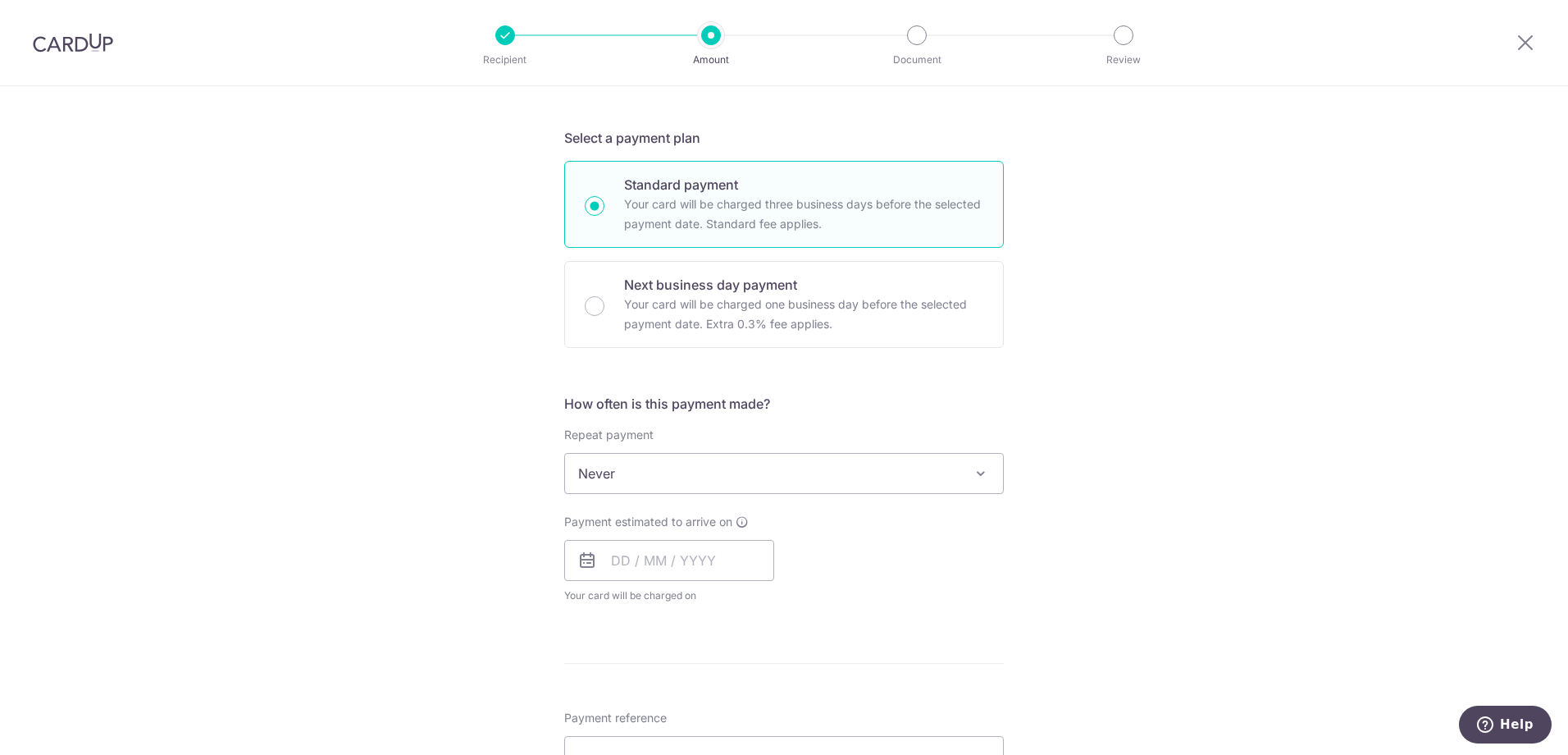
scroll to position [328, 0]
click at [747, 474] on span "Never" at bounding box center [784, 472] width 438 height 39
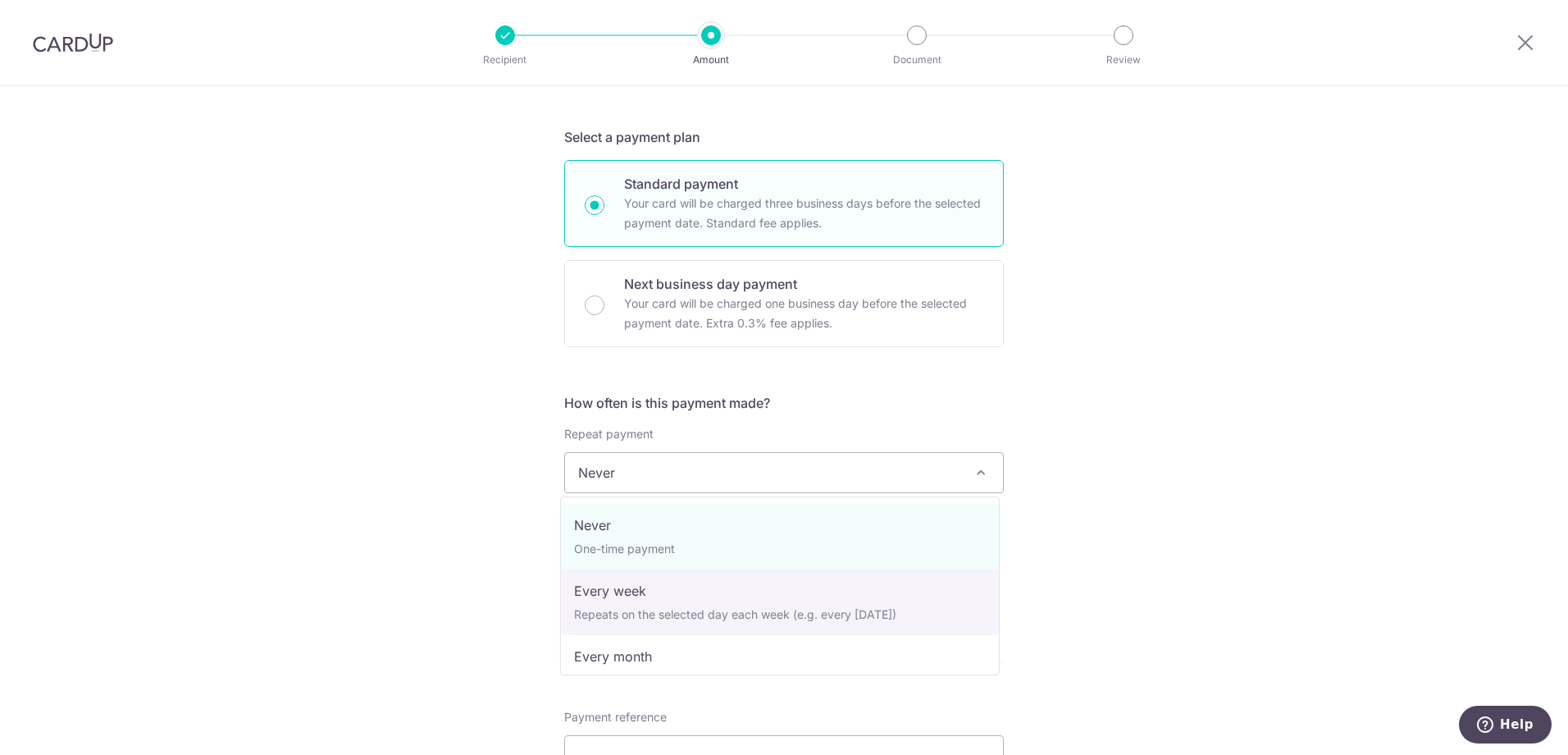
select select "2"
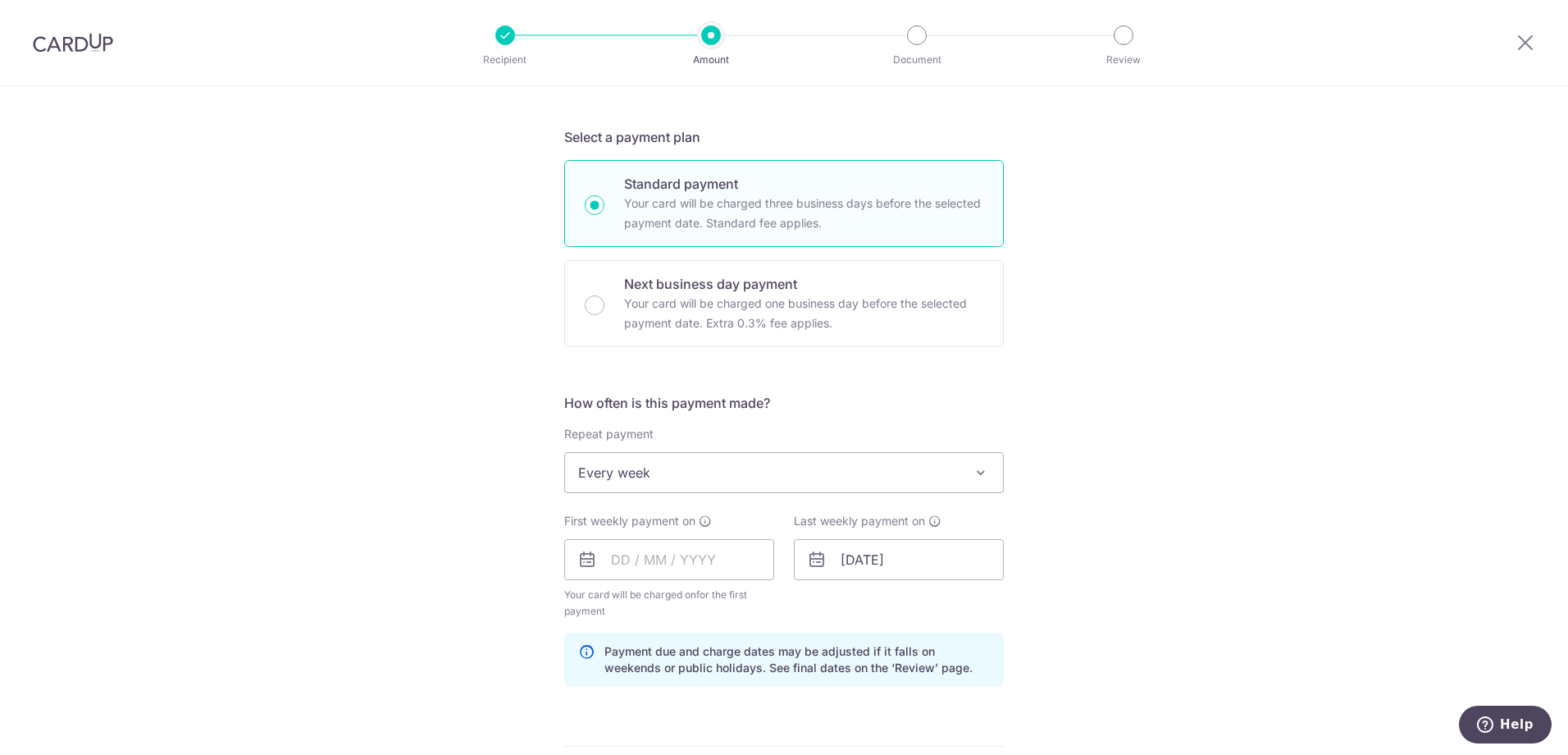
click at [1111, 460] on div "Tell us more about your payment Enter payment amount SGD 5,000.00 5000.00 Selec…" at bounding box center [784, 541] width 1568 height 1567
click at [636, 562] on input "text" at bounding box center [669, 559] width 210 height 41
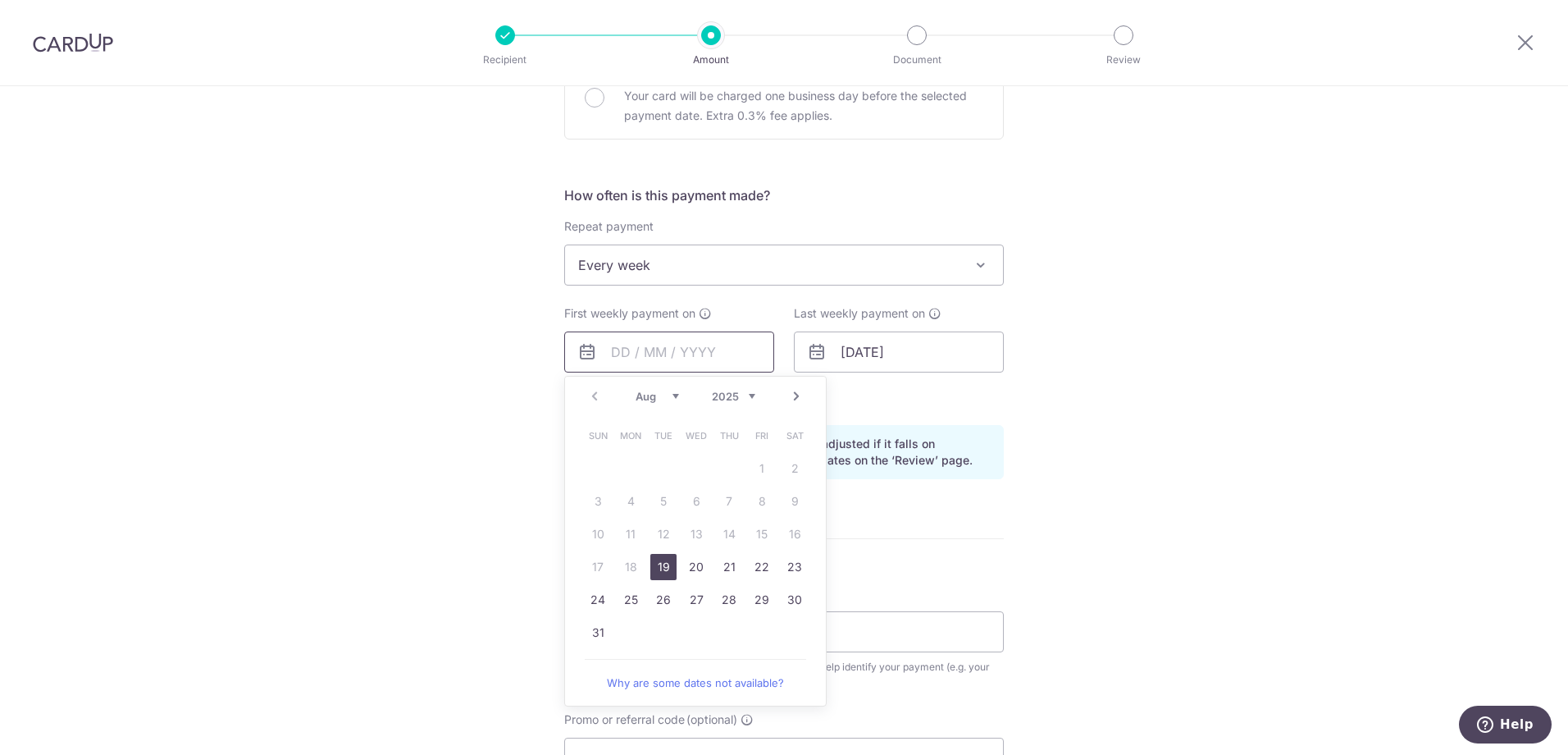
scroll to position [574, 0]
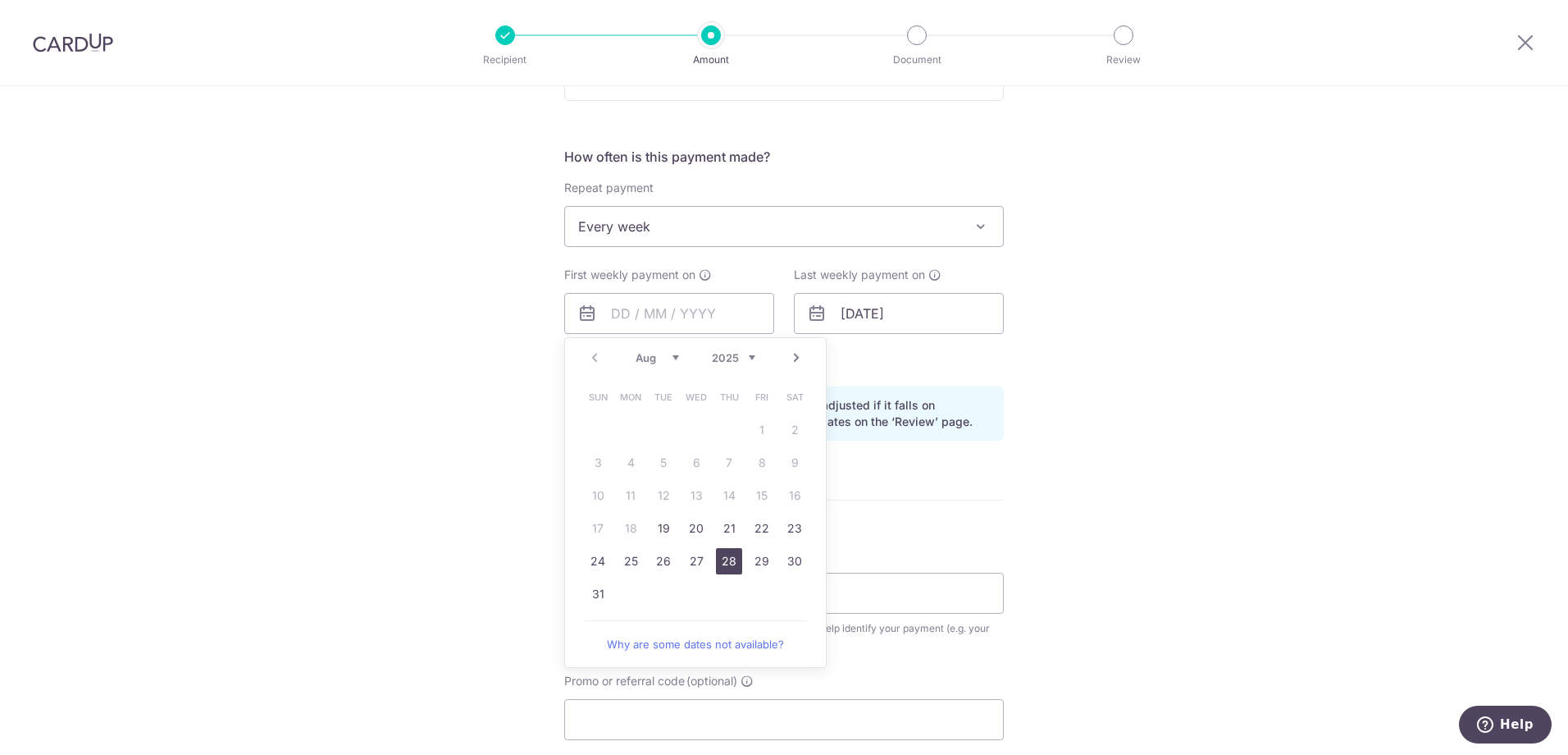
click at [723, 561] on link "28" at bounding box center [728, 561] width 26 height 26
type input "[DATE]"
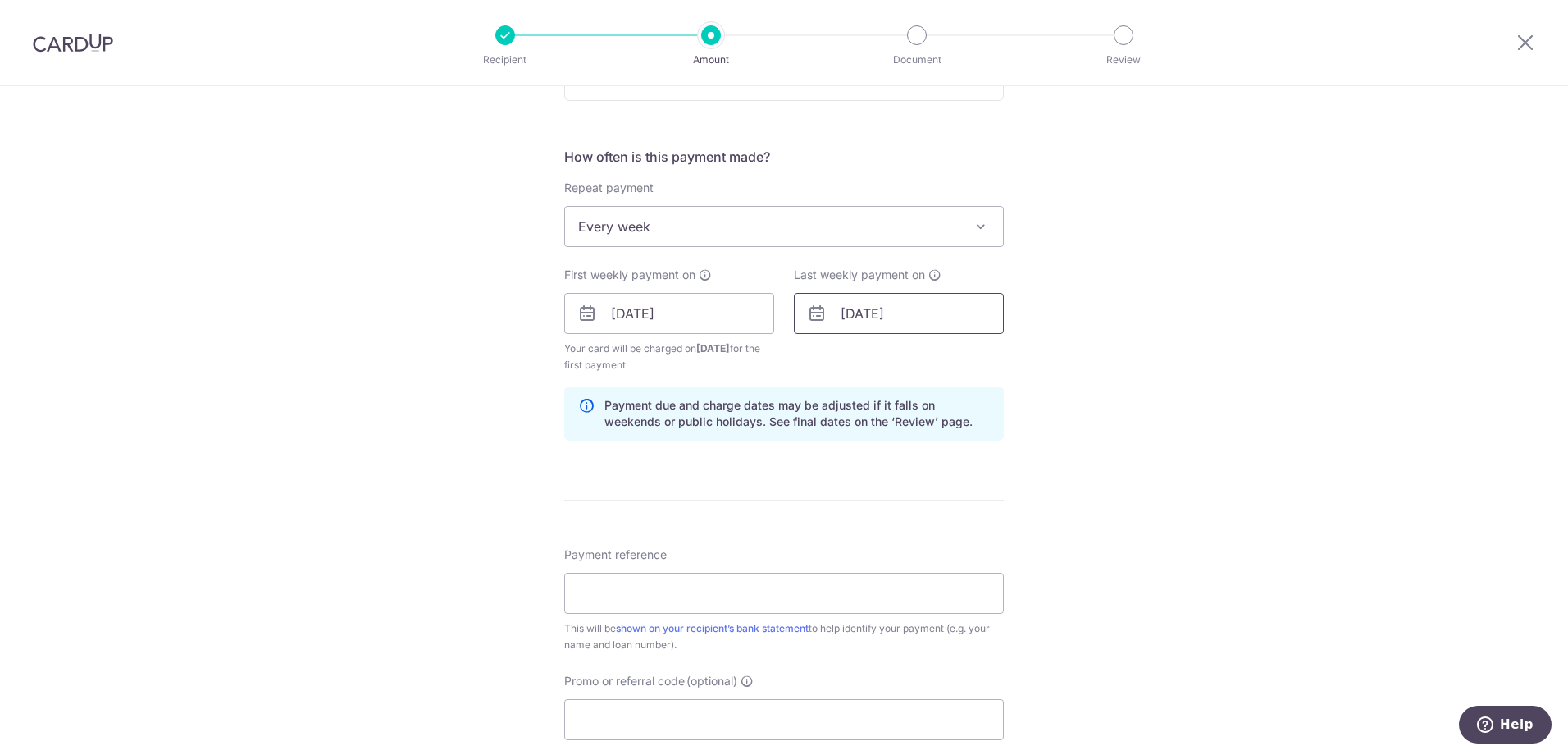
click at [910, 311] on input "03/06/2030" at bounding box center [899, 313] width 210 height 41
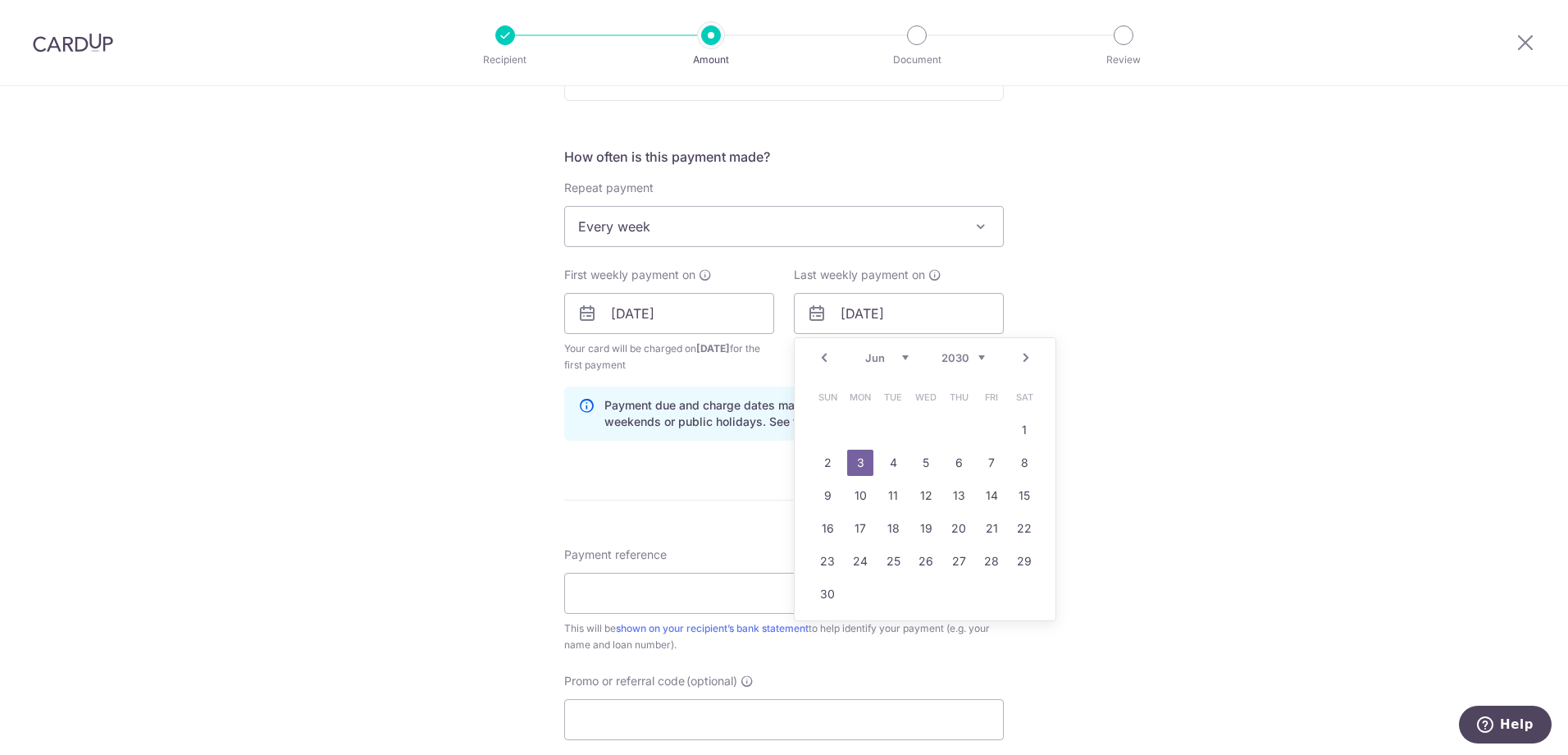
click at [983, 359] on div "Prev Next Jan Feb Mar Apr May Jun Jul Aug Sep Oct Nov Dec 2024 2025 2026 2027 2…" at bounding box center [925, 357] width 260 height 39
click at [1023, 359] on link "Next" at bounding box center [1026, 358] width 20 height 20
click at [820, 358] on link "Prev" at bounding box center [824, 358] width 20 height 20
click at [1020, 358] on link "Next" at bounding box center [1026, 358] width 20 height 20
click at [1025, 358] on link "Next" at bounding box center [1026, 358] width 20 height 20
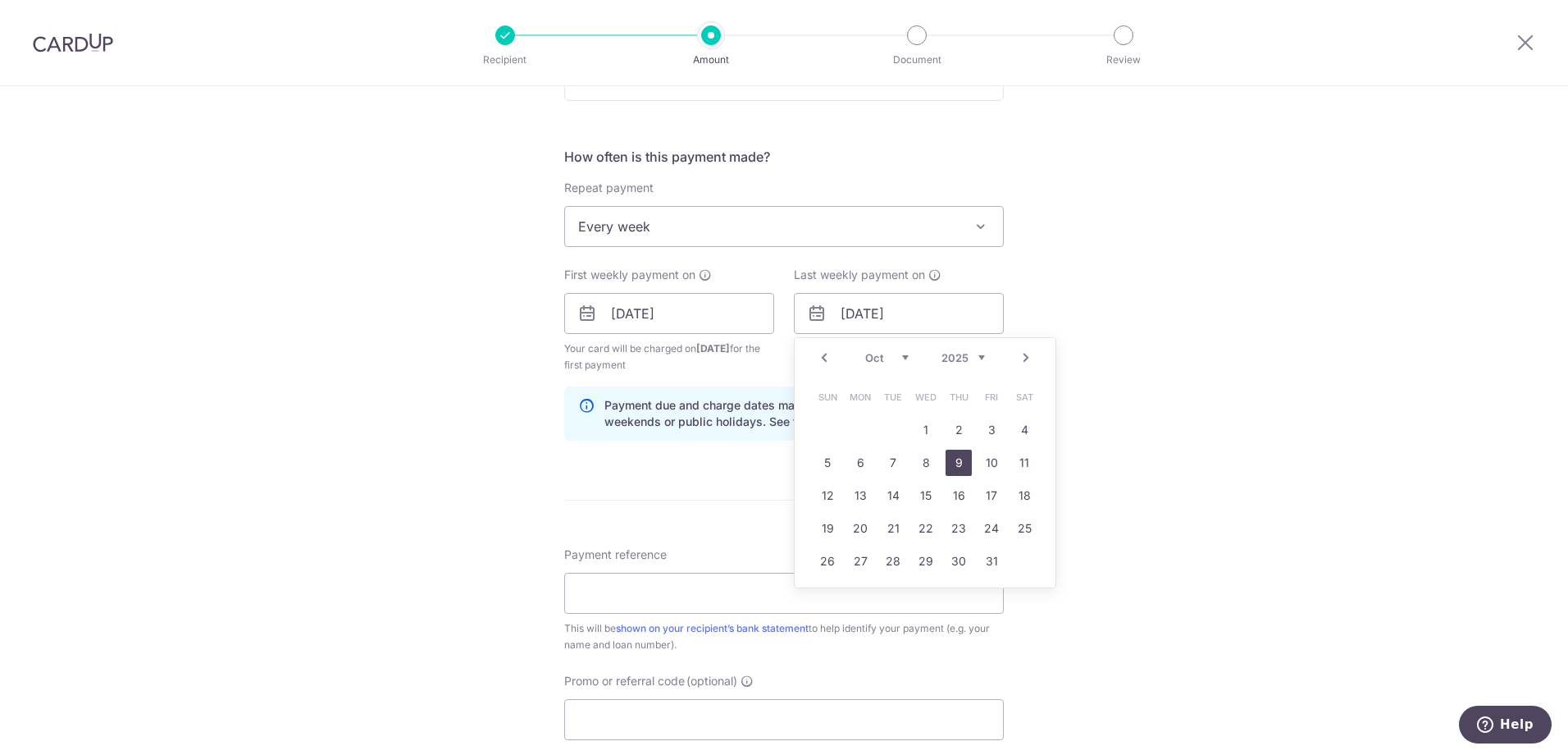
click at [955, 458] on link "9" at bounding box center [958, 463] width 26 height 26
type input "[DATE]"
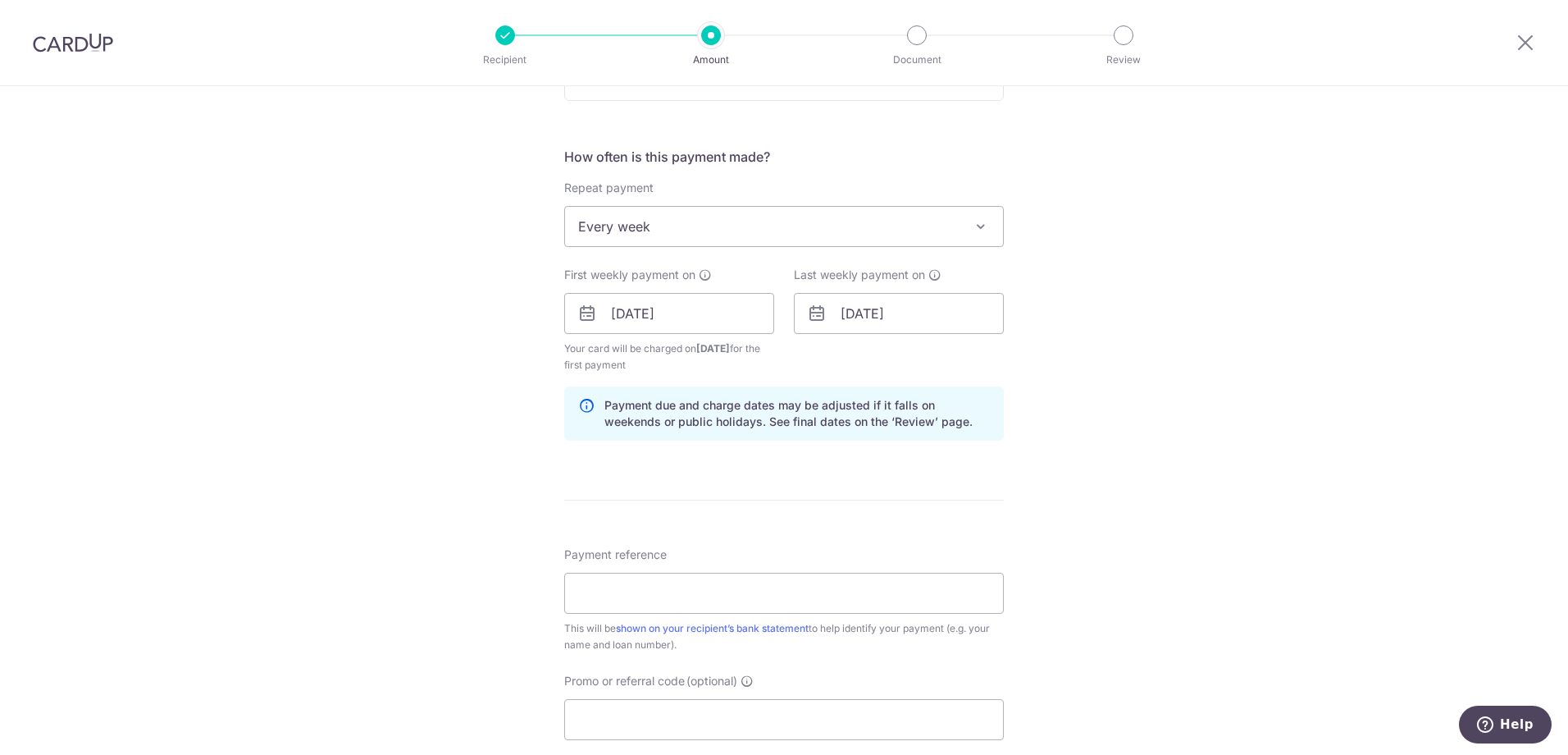
click at [1151, 440] on div "Tell us more about your payment Enter payment amount SGD 5,000.00 5000.00 Selec…" at bounding box center [784, 295] width 1568 height 1567
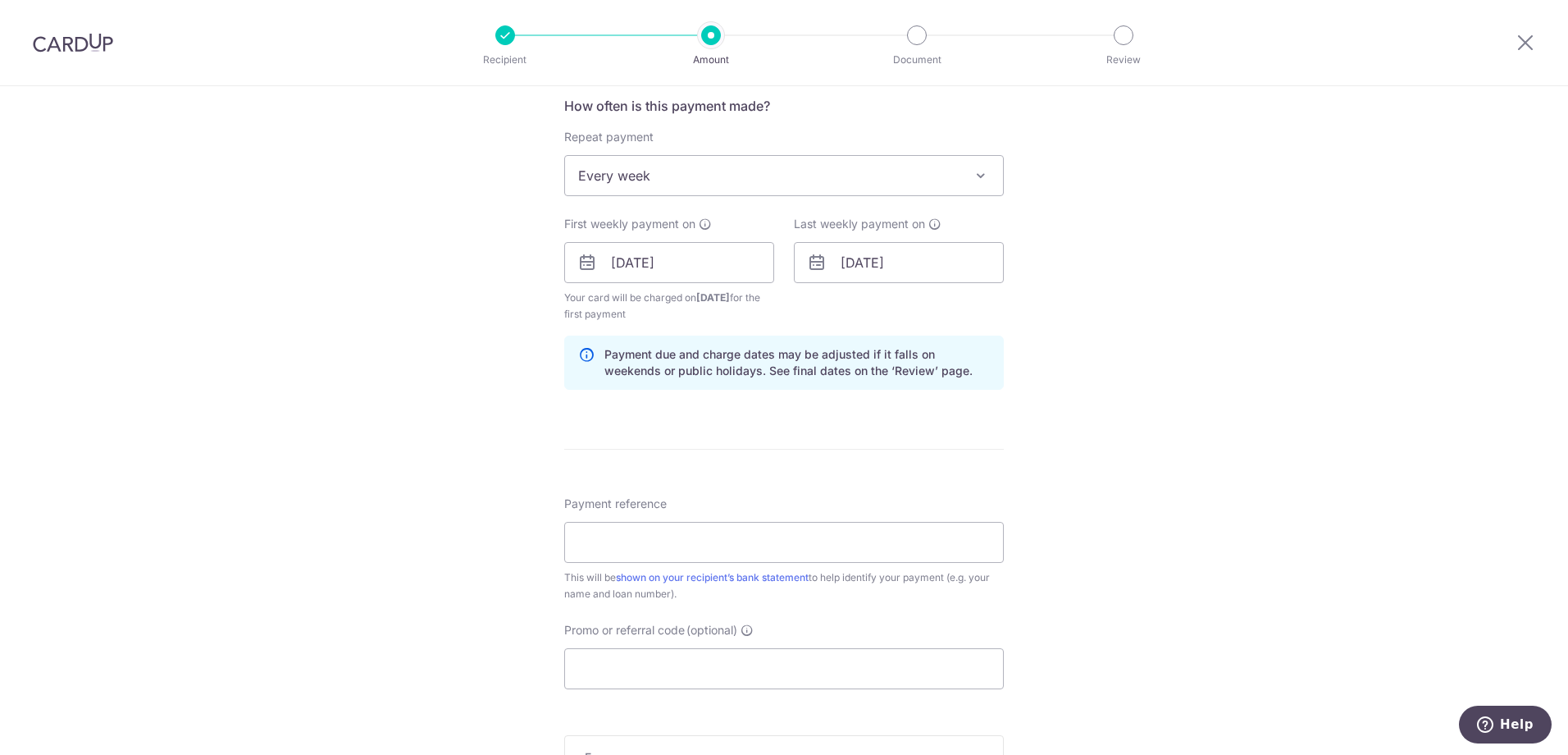
scroll to position [657, 0]
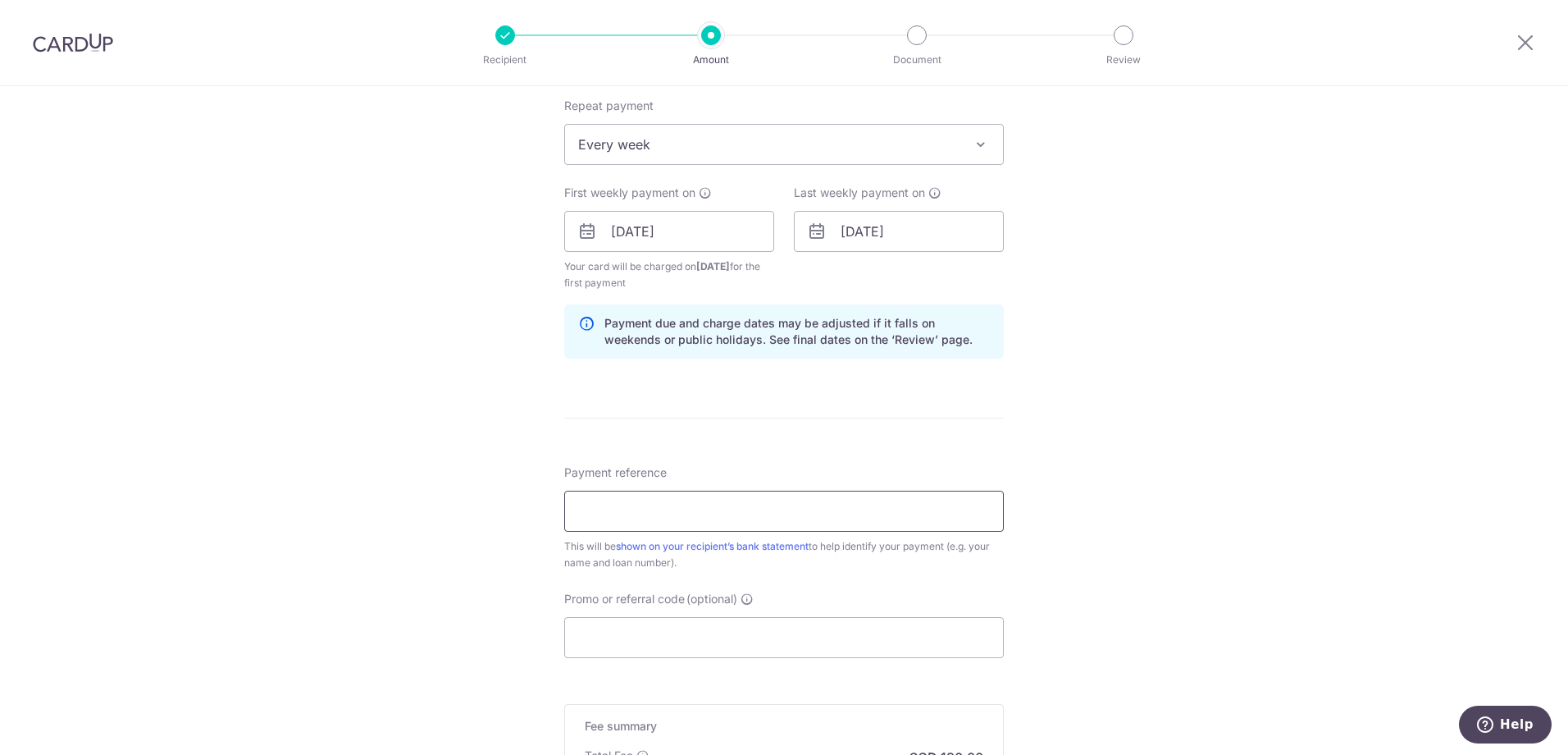
click at [884, 503] on input "Payment reference" at bounding box center [784, 511] width 440 height 41
type input "Partial Pay Mortgage"
type input "OCBC18"
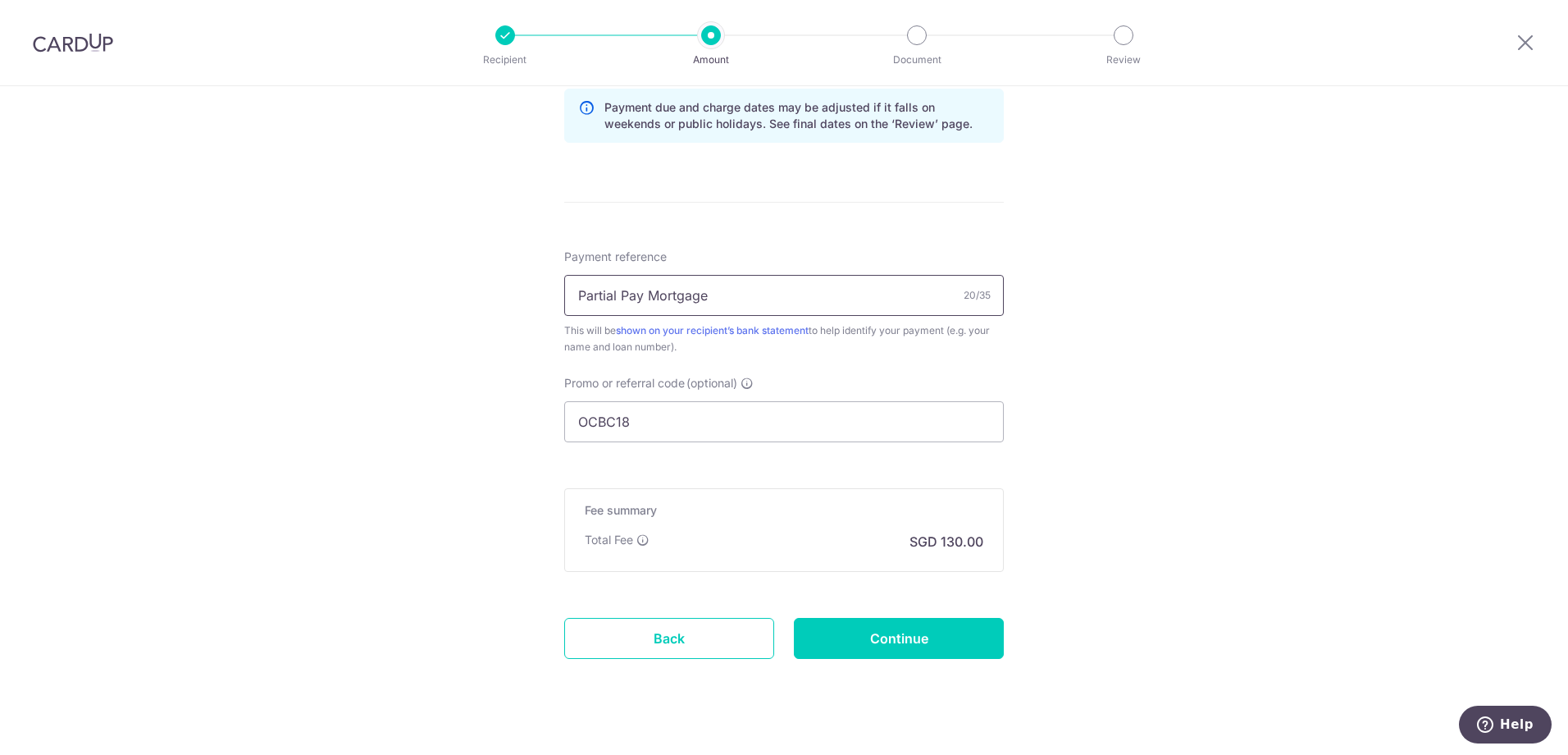
scroll to position [899, 0]
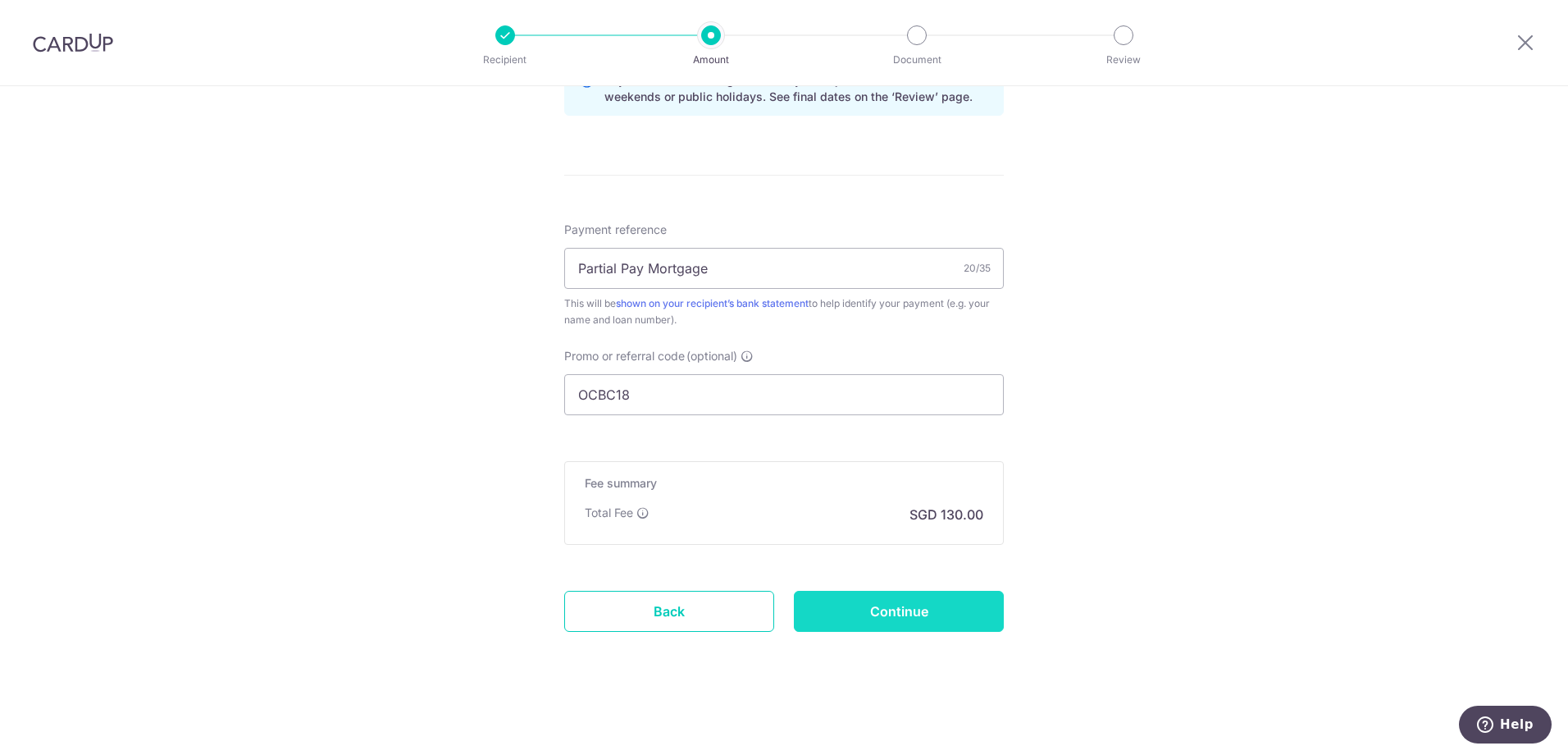
click at [897, 614] on input "Continue" at bounding box center [899, 610] width 210 height 41
type input "Create Schedule"
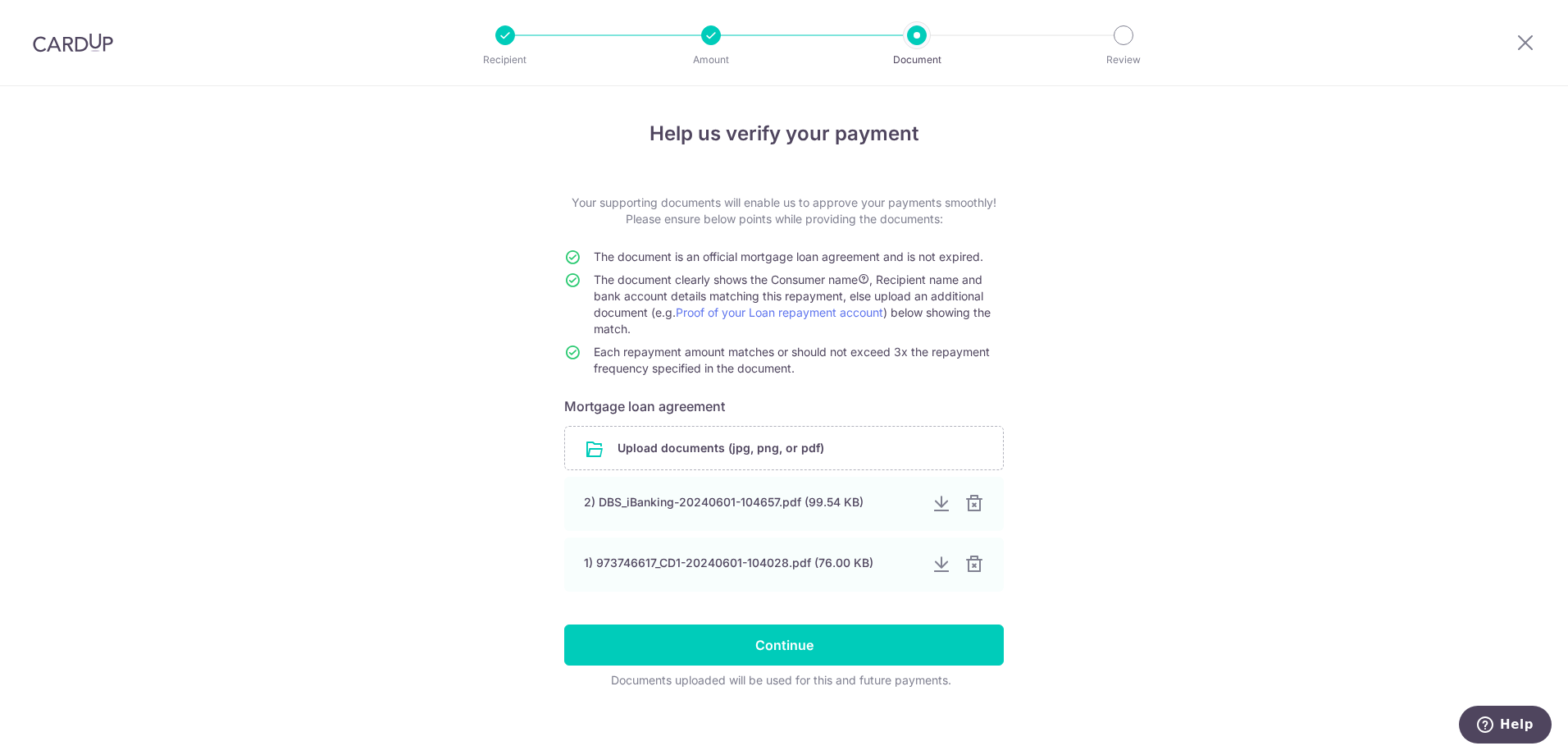
scroll to position [11, 0]
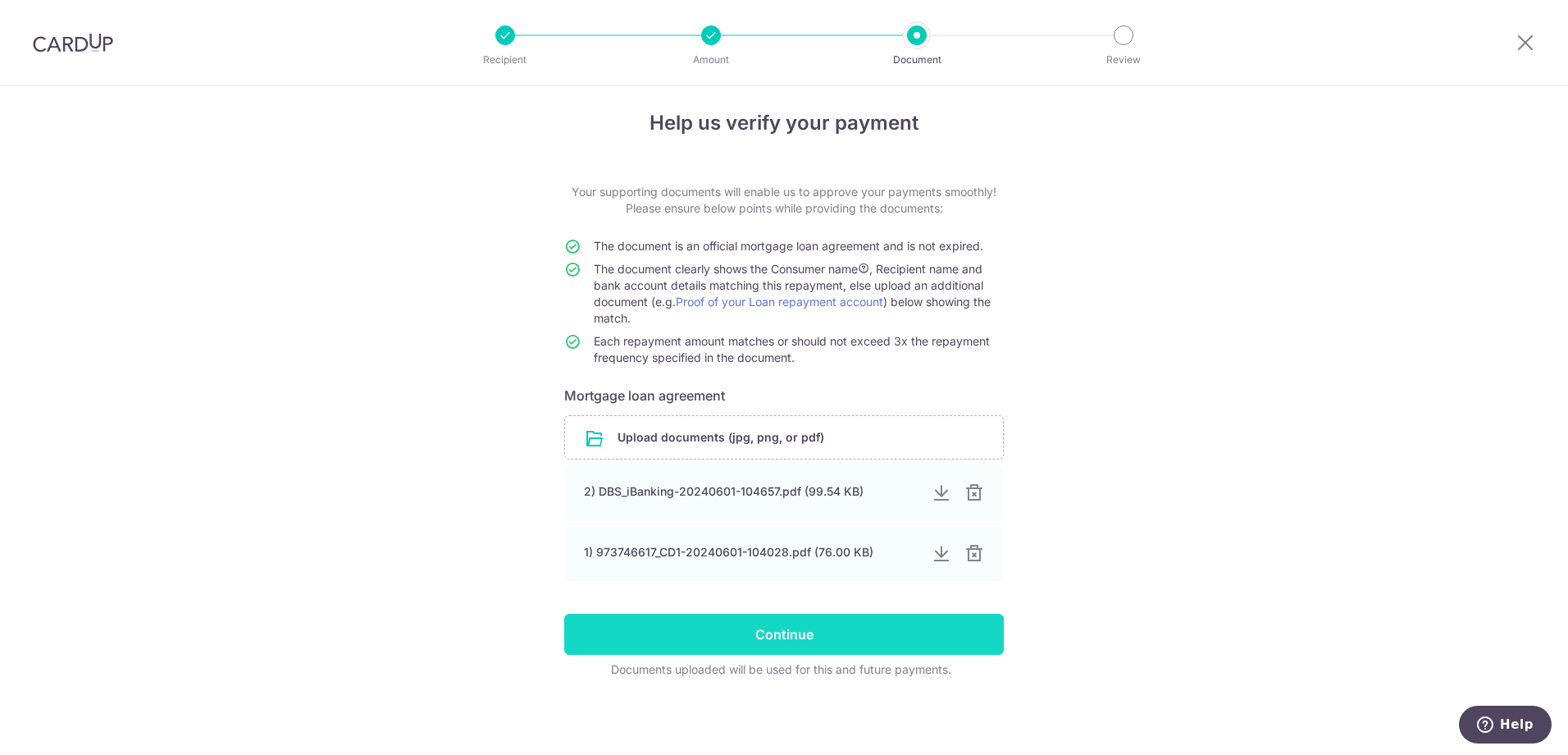
click at [826, 618] on input "Continue" at bounding box center [784, 634] width 440 height 41
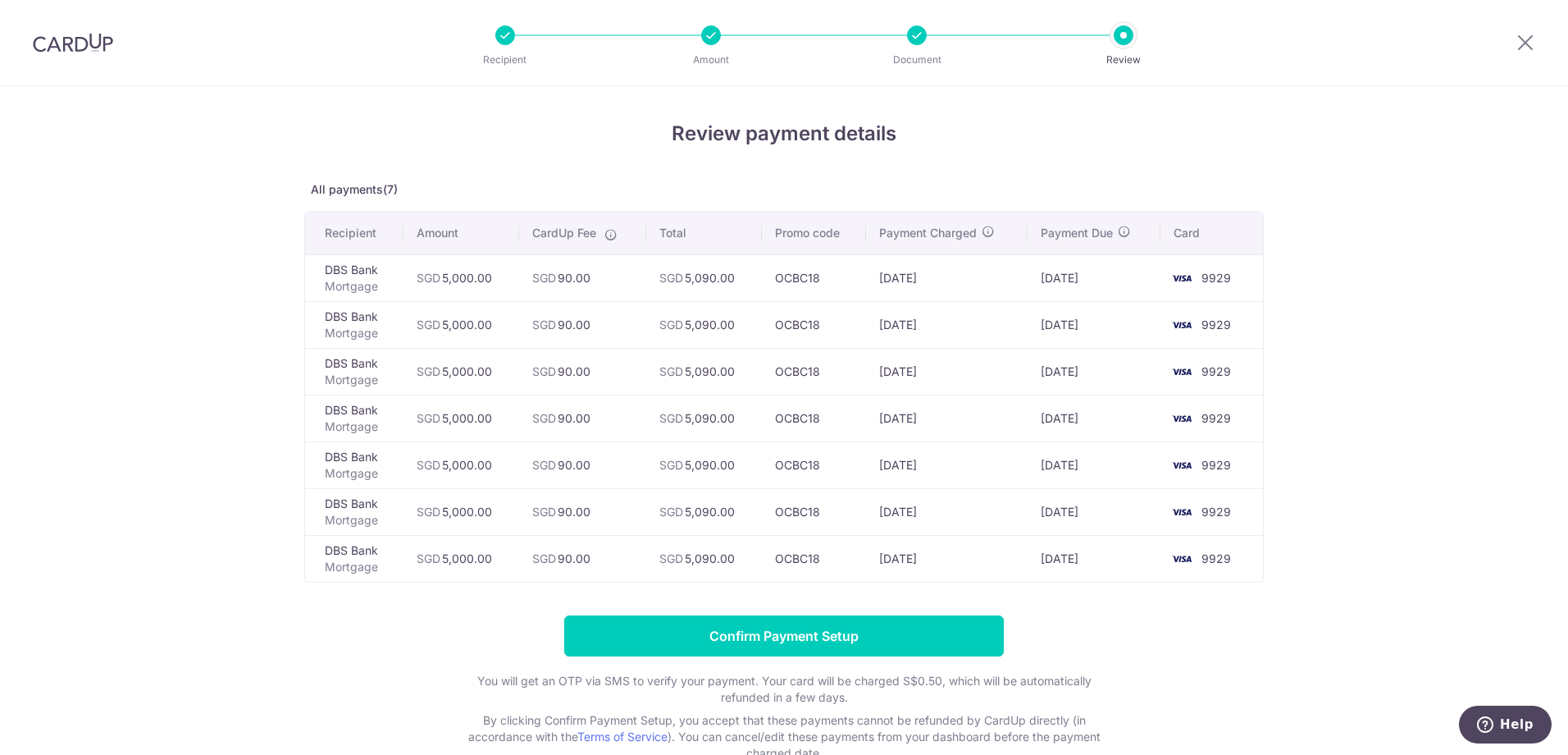
click at [361, 563] on p "Mortgage" at bounding box center [358, 566] width 66 height 16
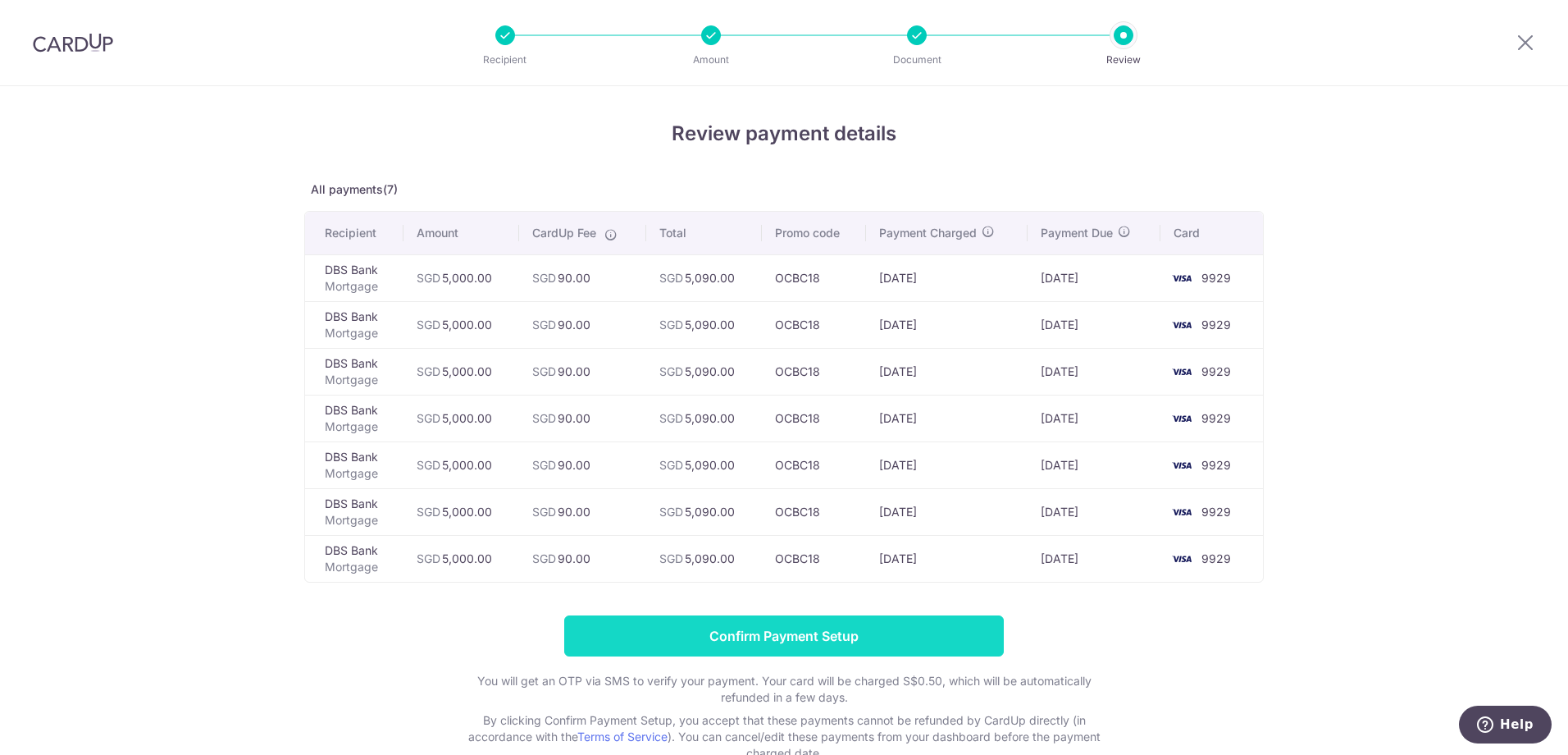
click at [883, 644] on input "Confirm Payment Setup" at bounding box center [784, 635] width 440 height 41
